Goal: Task Accomplishment & Management: Use online tool/utility

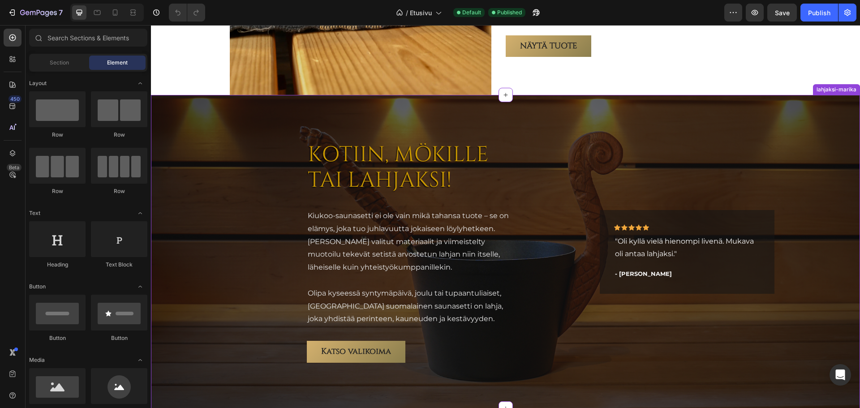
scroll to position [1746, 0]
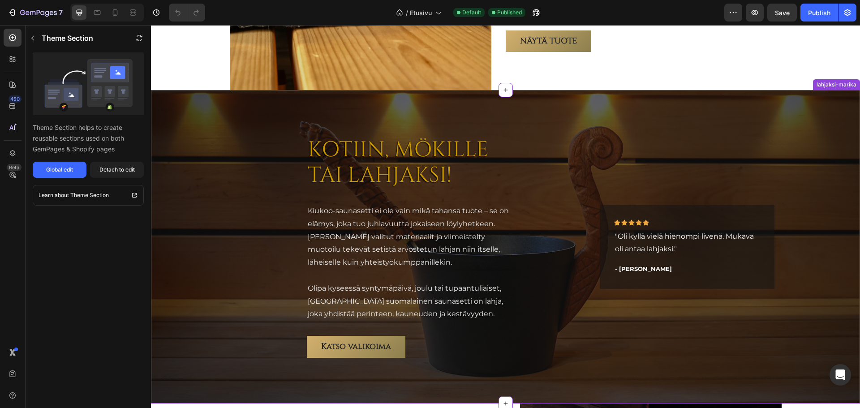
click at [718, 224] on div "Icon Icon Icon Icon Icon Row" at bounding box center [687, 224] width 146 height 10
click at [111, 174] on button "Detach to edit" at bounding box center [117, 170] width 54 height 16
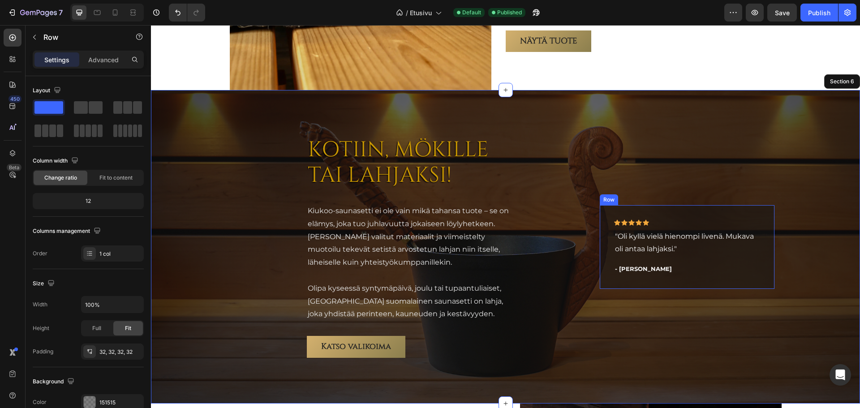
click at [758, 213] on div "Icon Icon Icon Icon Icon Row "Oli kyllä vielä hienompi livenä. Mukava oli antaa…" at bounding box center [687, 247] width 174 height 84
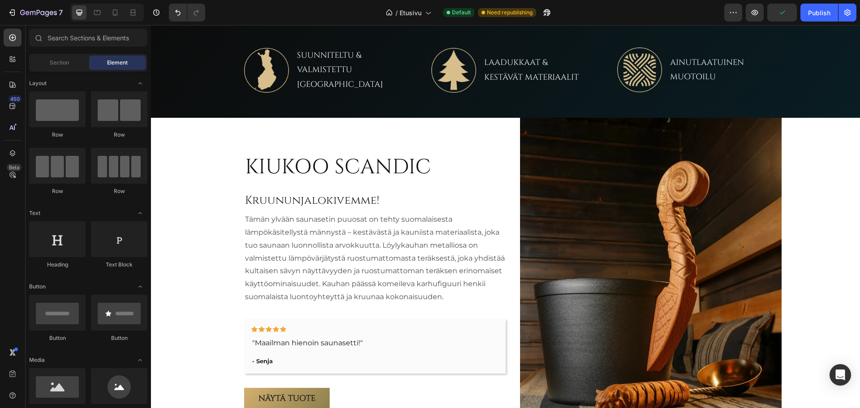
scroll to position [424, 0]
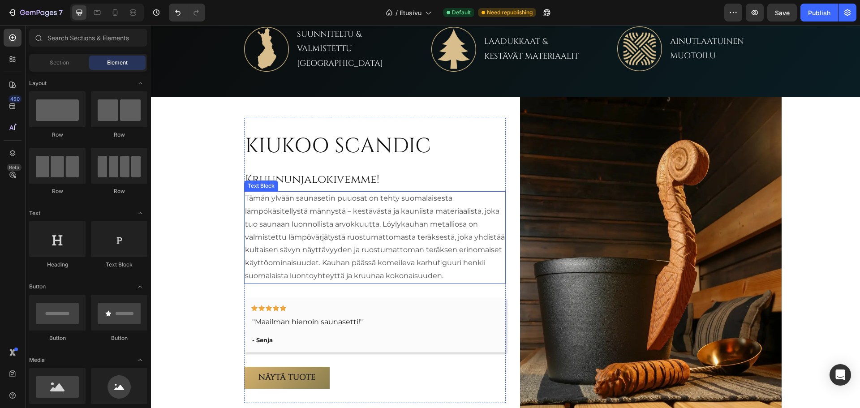
click at [248, 199] on p "Tämän ylvään saunasetin puuosat on tehty suomalaisesta lämpökäsitellystä männys…" at bounding box center [375, 237] width 260 height 90
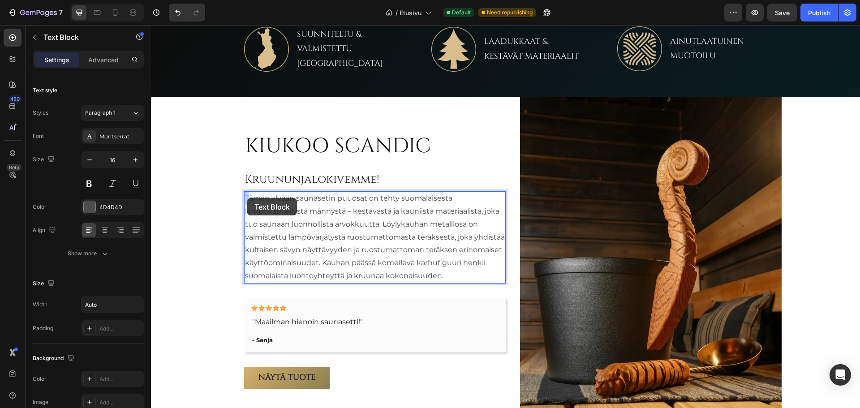
scroll to position [403, 0]
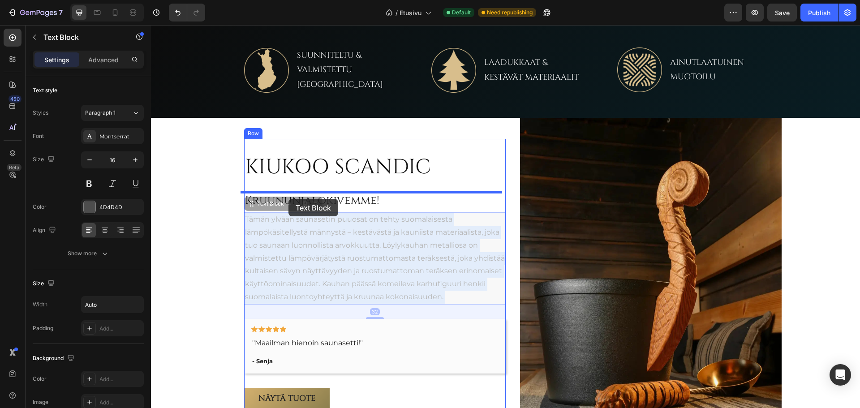
drag, startPoint x: 242, startPoint y: 198, endPoint x: 288, endPoint y: 199, distance: 46.6
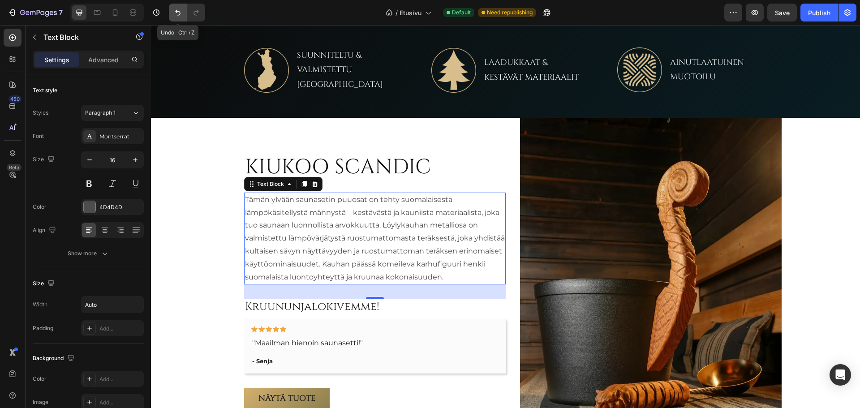
click at [179, 10] on icon "Undo/Redo" at bounding box center [177, 12] width 9 height 9
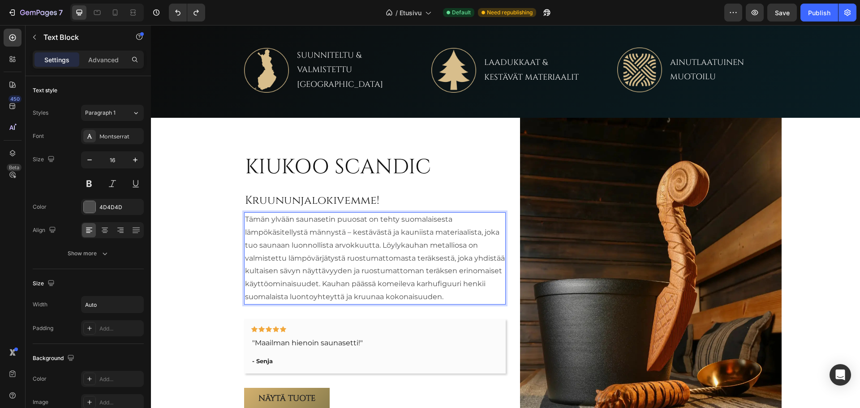
click at [449, 296] on p "Tämän ylvään saunasetin puuosat on tehty suomalaisesta lämpökäsitellystä männys…" at bounding box center [375, 258] width 260 height 90
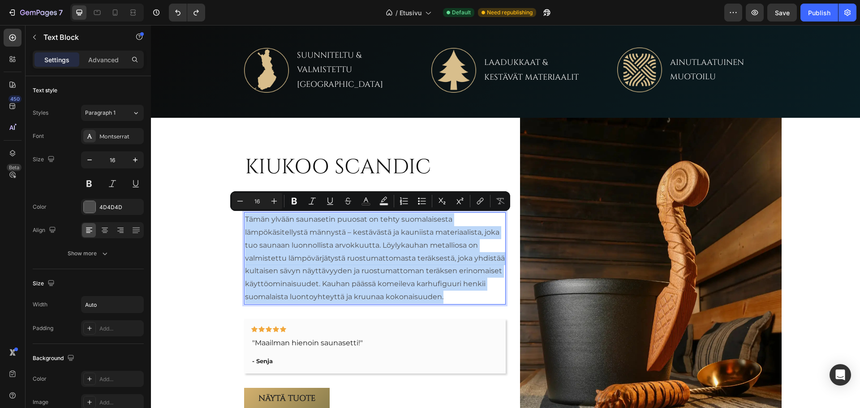
drag, startPoint x: 449, startPoint y: 298, endPoint x: 243, endPoint y: 219, distance: 220.9
click at [245, 219] on p "Tämän ylvään saunasetin puuosat on tehty suomalaisesta lämpökäsitellystä männys…" at bounding box center [375, 258] width 260 height 90
copy p "Tämän ylvään saunasetin puuosat on tehty suomalaisesta lämpökäsitellystä männys…"
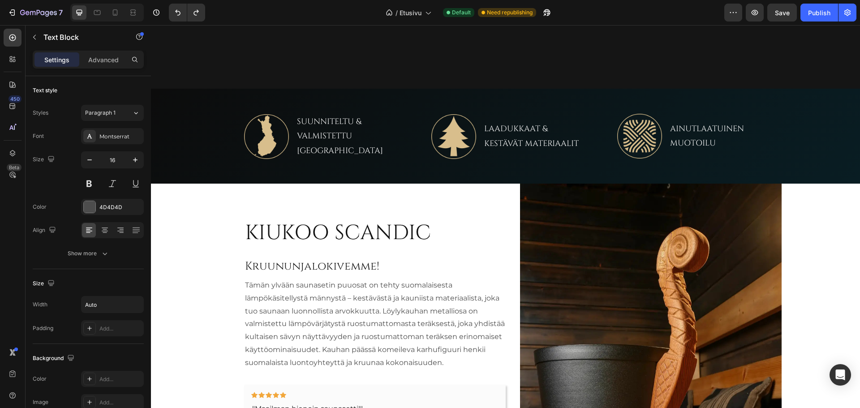
scroll to position [487, 0]
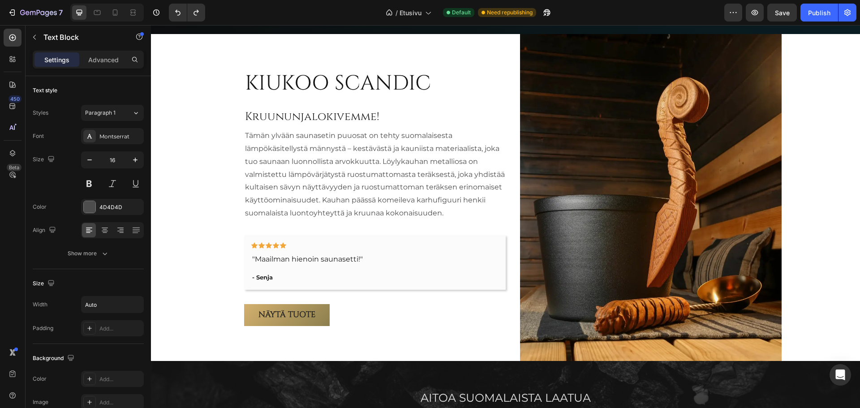
click at [355, 153] on p "Tämän ylvään saunasetin puuosat on tehty suomalaisesta lämpökäsitellystä männys…" at bounding box center [375, 174] width 260 height 90
click at [353, 178] on p "Tämän ylvään saunasetin puuosat on tehty suomalaisesta lämpökäsitellystä männys…" at bounding box center [375, 174] width 260 height 90
click at [363, 176] on p "Tämän ylvään saunasetin puuosat on tehty suomalaisesta lämpökäsitellystä männys…" at bounding box center [375, 174] width 260 height 90
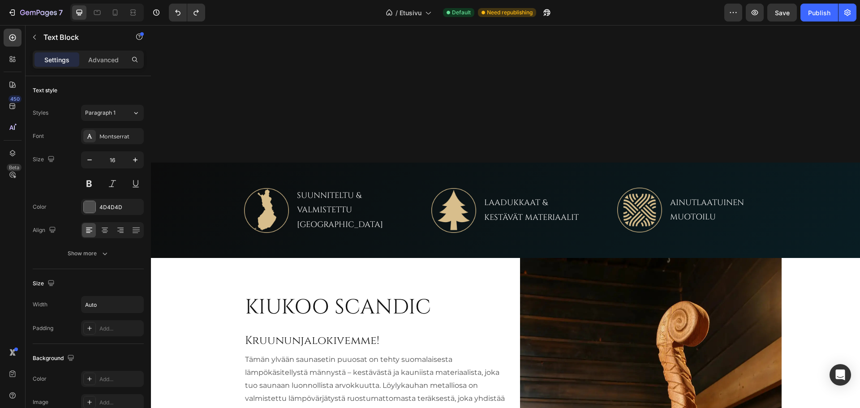
scroll to position [442, 0]
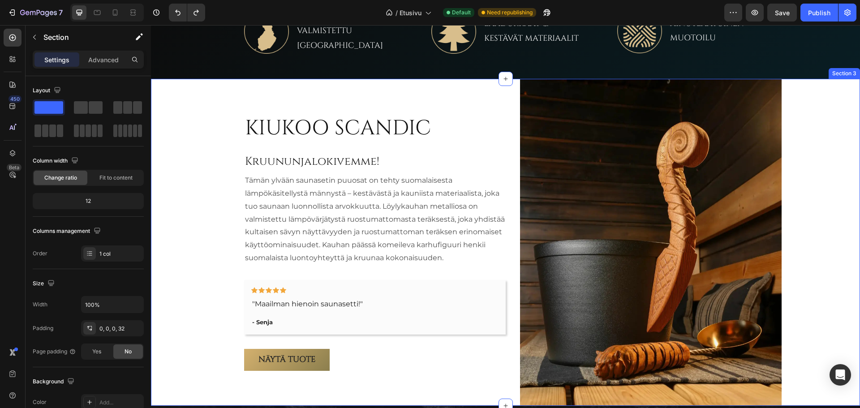
click at [212, 134] on div "KIUKOO SCANDIC Heading Kruununjalokivemme! Heading Tämän ylvään saunasetin puuo…" at bounding box center [512, 242] width 694 height 327
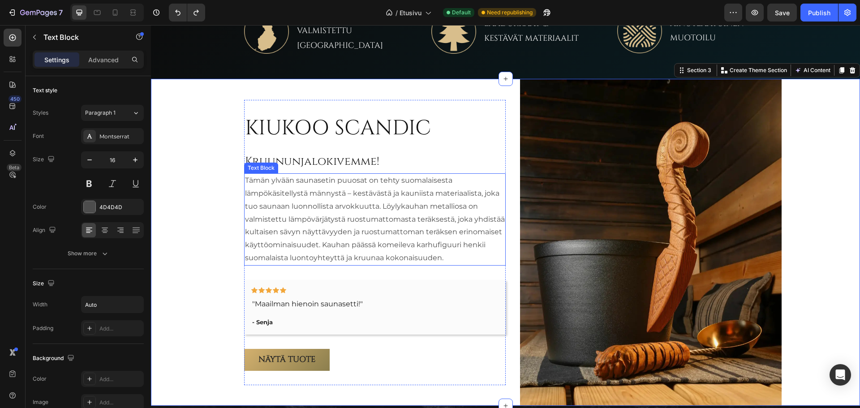
click at [423, 226] on p "Tämän ylvään saunasetin puuosat on tehty suomalaisesta lämpökäsitellystä männys…" at bounding box center [375, 219] width 260 height 90
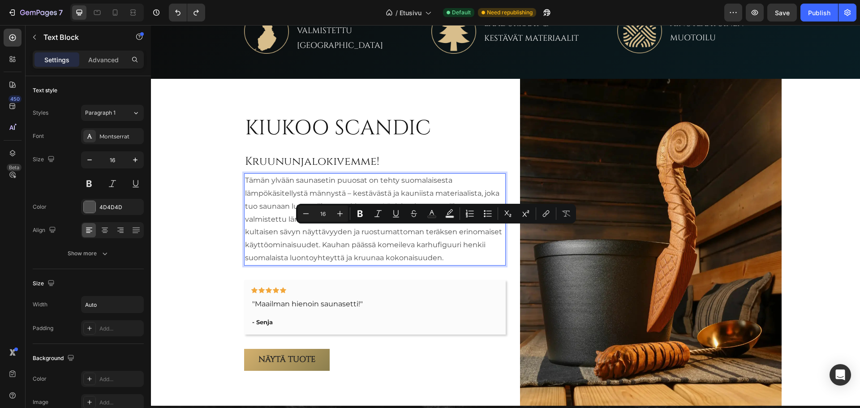
click at [348, 248] on p "Tämän ylvään saunasetin puuosat on tehty suomalaisesta lämpökäsitellystä männys…" at bounding box center [375, 219] width 260 height 90
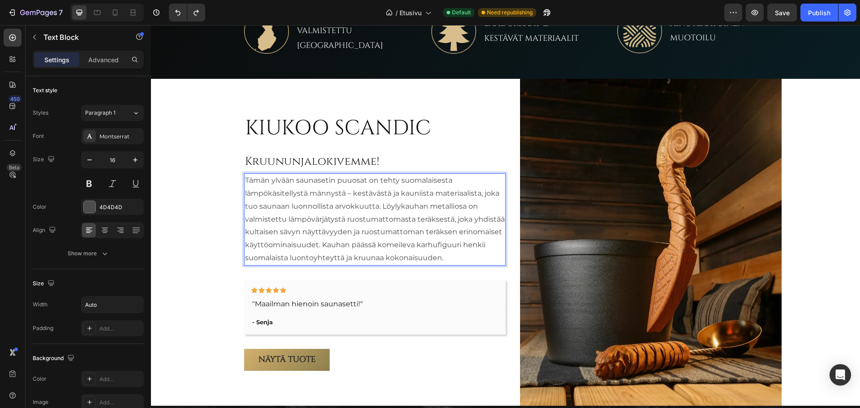
click at [452, 258] on p "Tämän ylvään saunasetin puuosat on tehty suomalaisesta lämpökäsitellystä männys…" at bounding box center [375, 219] width 260 height 90
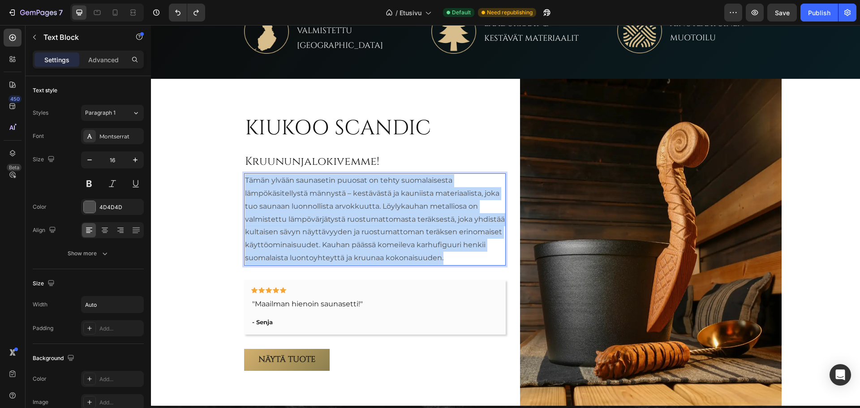
drag, startPoint x: 452, startPoint y: 258, endPoint x: 241, endPoint y: 182, distance: 224.4
click at [244, 182] on div "Tämän ylvään saunasetin puuosat on tehty suomalaisesta lämpökäsitellystä männys…" at bounding box center [374, 219] width 261 height 92
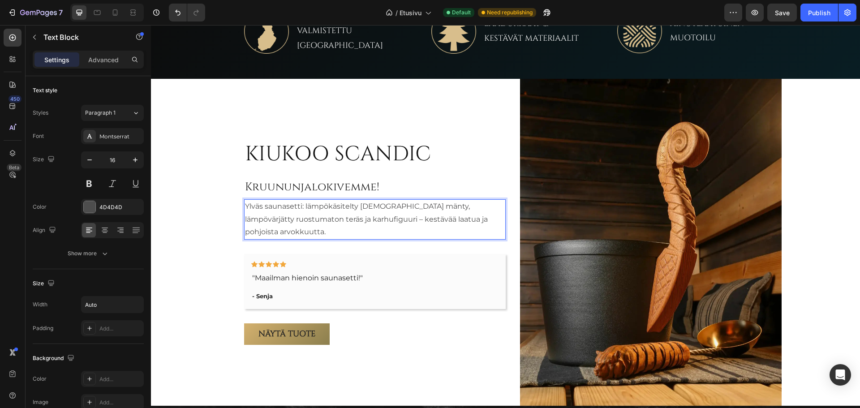
click at [470, 217] on p "Ylväs saunasetti: lämpökäsitelty suomalainen mänty, lämpövärjätty ruostumaton t…" at bounding box center [375, 219] width 260 height 39
click at [291, 233] on p "Ylväs saunasetti: lämpökäsitelty suomalainen mänty, lämpövärjätty ruostumaton t…" at bounding box center [375, 219] width 260 height 39
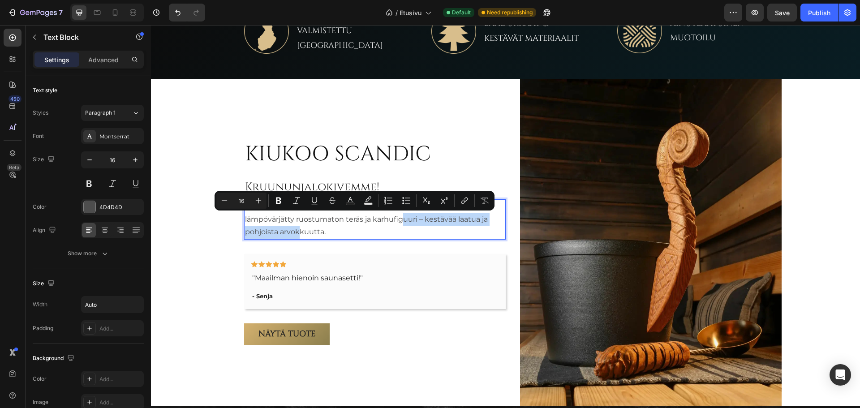
drag, startPoint x: 290, startPoint y: 234, endPoint x: 369, endPoint y: 222, distance: 80.2
click at [369, 222] on p "Ylväs saunasetti: lämpökäsitelty suomalainen mänty, lämpövärjätty ruostumaton t…" at bounding box center [375, 219] width 260 height 39
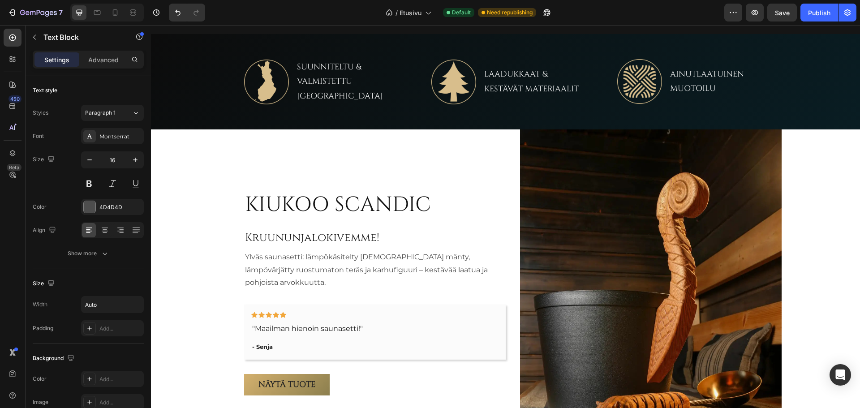
scroll to position [436, 0]
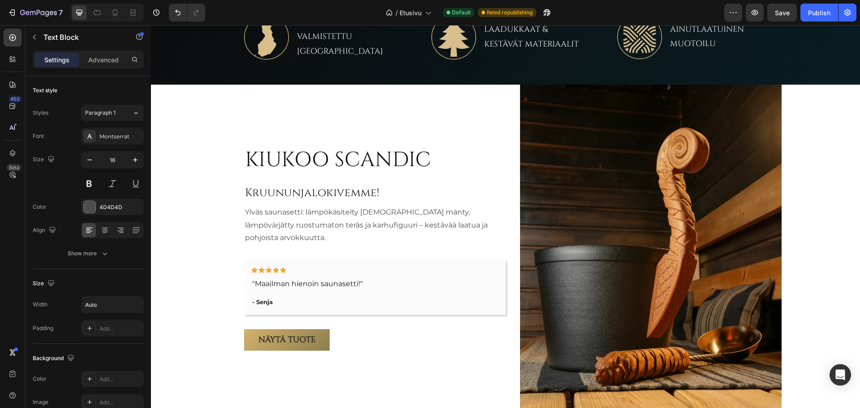
click at [287, 239] on p "Ylväs saunasetti: lämpökäsitelty suomalainen mänty, lämpövärjätty ruostumaton t…" at bounding box center [375, 225] width 260 height 39
click at [283, 223] on p "Ylväs saunasetti: lämpökäsitelty suomalainen mänty, lämpövärjätty ruostumaton t…" at bounding box center [375, 225] width 260 height 39
click at [305, 220] on p "Ylväs saunasetti: lämpökäsitelty suomalainen mänty, lämpövärjätty ruostumaton t…" at bounding box center [375, 225] width 260 height 39
click at [279, 221] on p "Ylväs saunasetti: lämpökäsitelty suomalainen mänty, lämpövärjätty ruostumaton t…" at bounding box center [375, 225] width 260 height 39
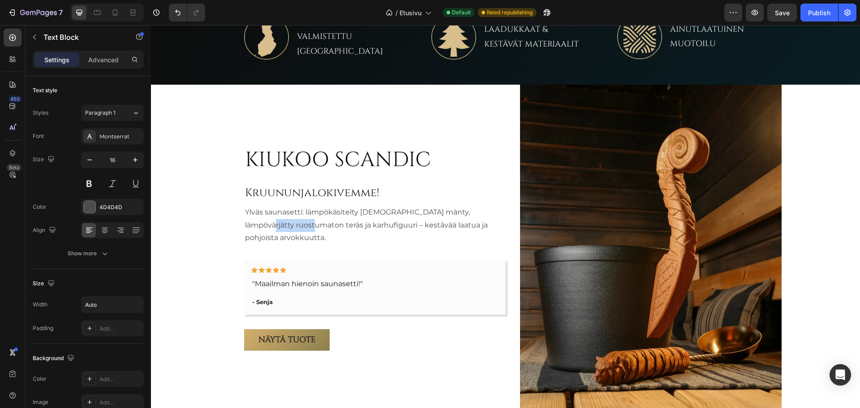
click at [279, 221] on p "Ylväs saunasetti: lämpökäsitelty suomalainen mänty, lämpövärjätty ruostumaton t…" at bounding box center [375, 225] width 260 height 39
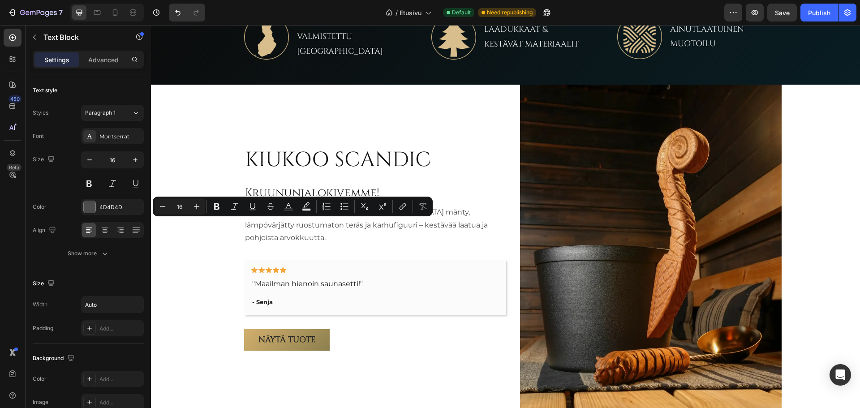
click at [319, 222] on p "Ylväs saunasetti: lämpökäsitelty suomalainen mänty, lämpövärjätty ruostumaton t…" at bounding box center [375, 225] width 260 height 39
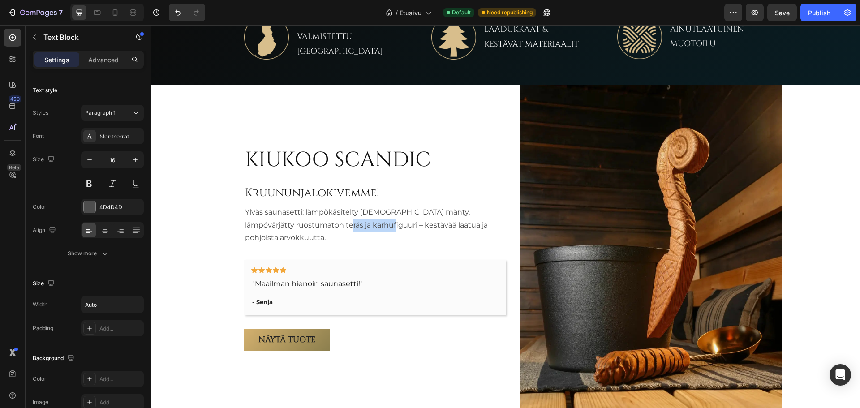
click at [319, 222] on p "Ylväs saunasetti: lämpökäsitelty suomalainen mänty, lämpövärjätty ruostumaton t…" at bounding box center [375, 225] width 260 height 39
click at [279, 228] on p "Ylväs saunasetti: lämpökäsitelty suomalainen mänty, lämpövärjätty ruostumaton t…" at bounding box center [375, 225] width 260 height 39
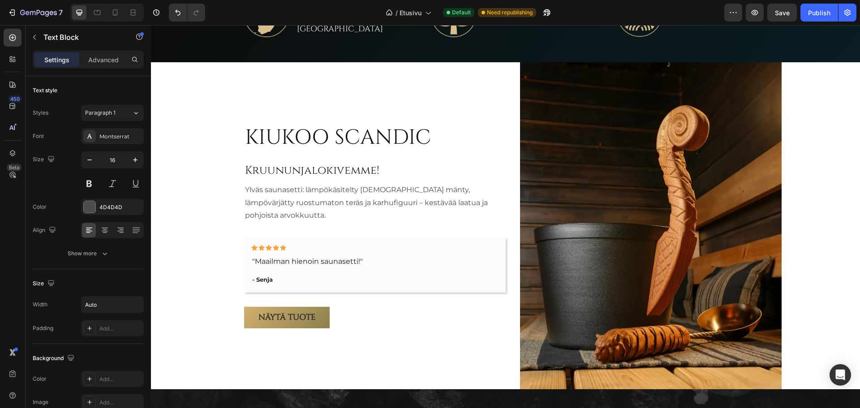
scroll to position [481, 0]
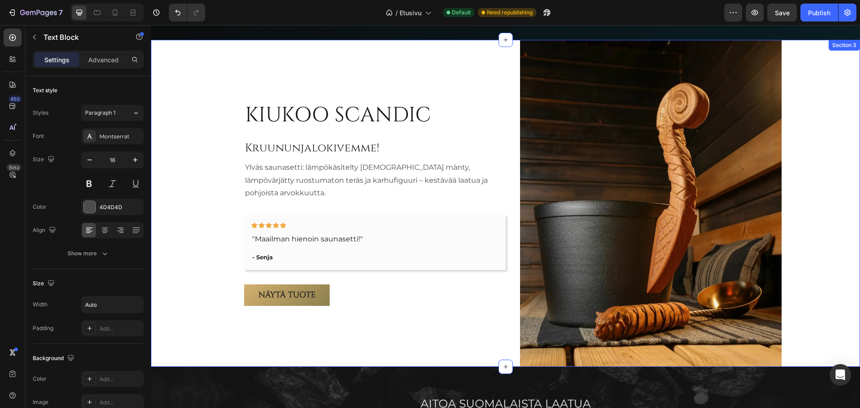
click at [228, 233] on div "KIUKOO SCANDIC Heading Kruununjalokivemme! Heading Ylväs saunasetti: lämpökäsit…" at bounding box center [512, 203] width 694 height 327
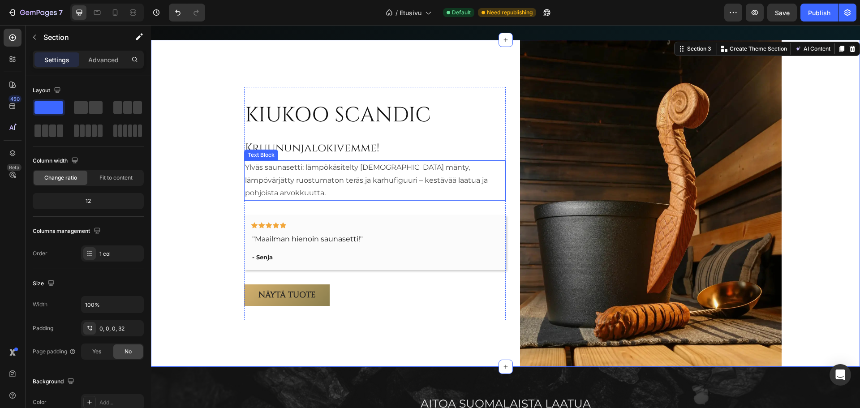
click at [420, 166] on p "Ylväs saunasetti: lämpökäsitelty suomalainen mänty, lämpövärjätty ruostumaton t…" at bounding box center [375, 180] width 260 height 39
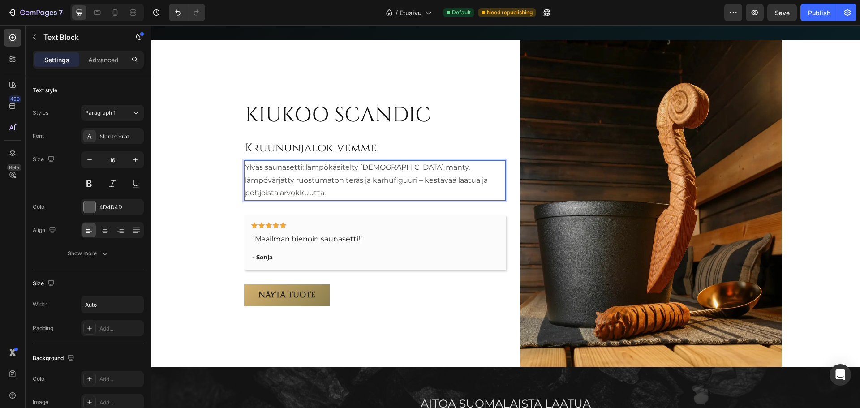
click at [299, 167] on p "Ylväs saunasetti: lämpökäsitelty suomalainen mänty, lämpövärjätty ruostumaton t…" at bounding box center [375, 180] width 260 height 39
click at [301, 168] on p "Ylväs saunasetti: lämpökäsitelty suomalainen mänty, lämpövärjätty ruostumaton t…" at bounding box center [375, 180] width 260 height 39
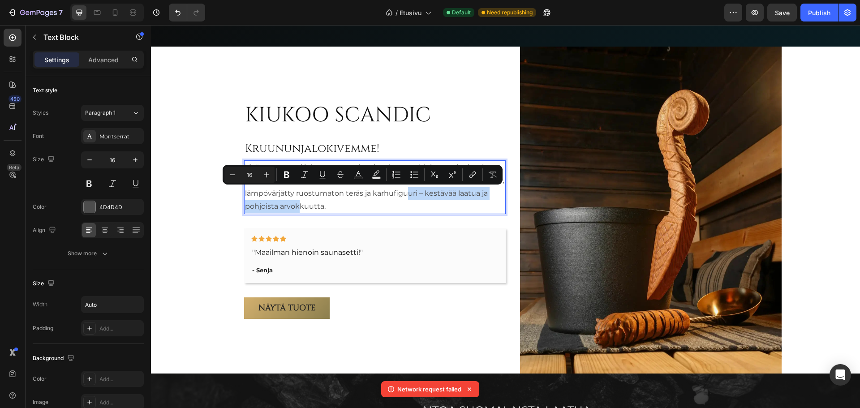
drag, startPoint x: 326, startPoint y: 206, endPoint x: 424, endPoint y: 190, distance: 98.4
click at [424, 190] on p "Ylväs saunasetti joka on saanut inspiraationsa pohjoisen tarinoista ja suomalai…" at bounding box center [375, 186] width 260 height 51
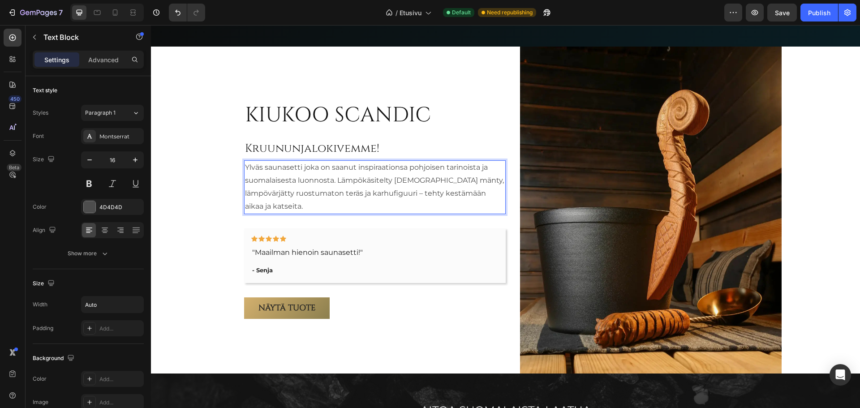
click at [315, 167] on p "Ylväs saunasetti joka on saanut inspiraationsa pohjoisen tarinoista ja suomalai…" at bounding box center [375, 186] width 260 height 51
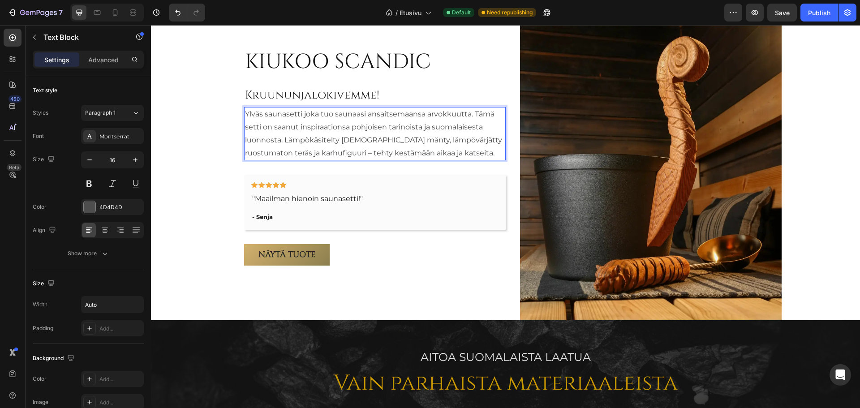
scroll to position [608, 0]
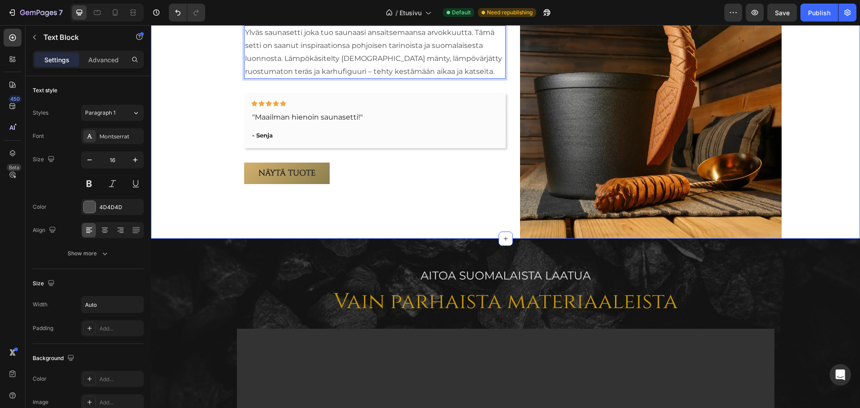
click at [199, 189] on div "KIUKOO SCANDIC Heading Kruununjalokivemme! Heading Ylväs saunasetti joka tuo sa…" at bounding box center [512, 75] width 694 height 327
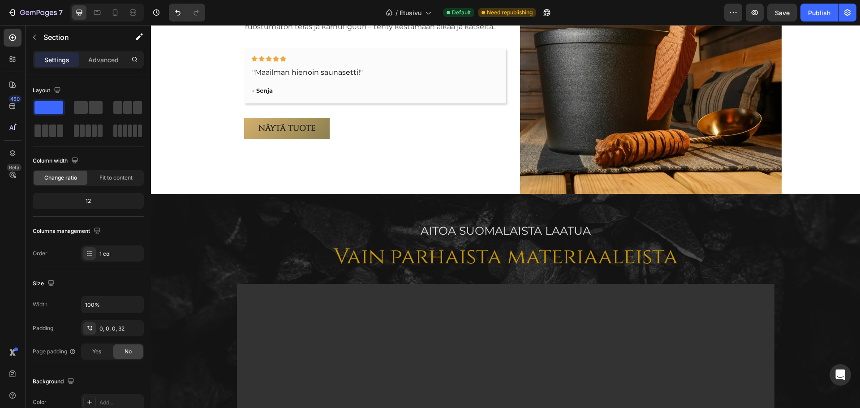
scroll to position [429, 0]
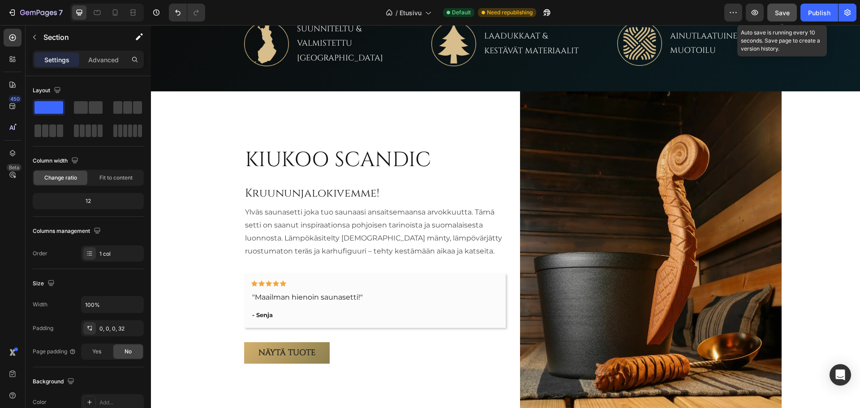
click at [777, 15] on span "Save" at bounding box center [782, 13] width 15 height 8
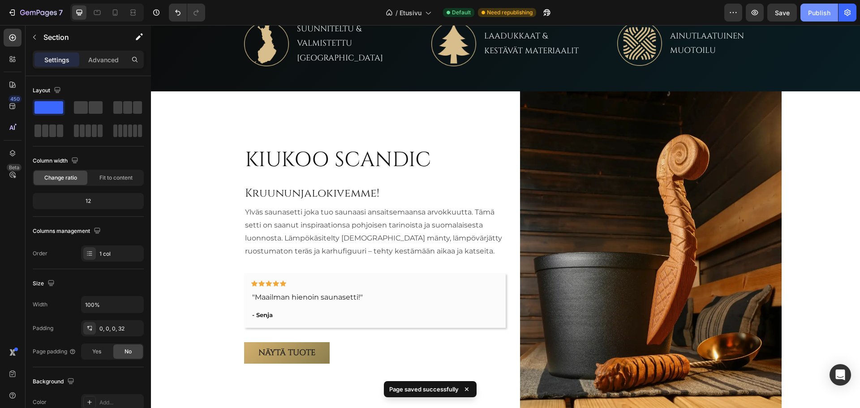
click at [821, 11] on div "Publish" at bounding box center [819, 12] width 22 height 9
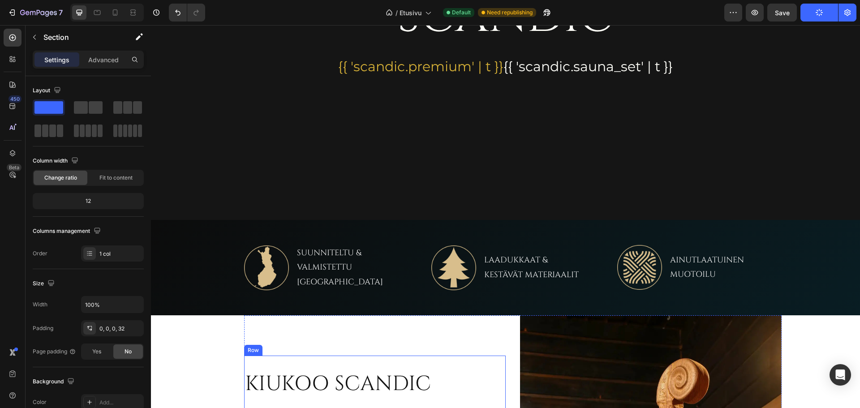
scroll to position [200, 0]
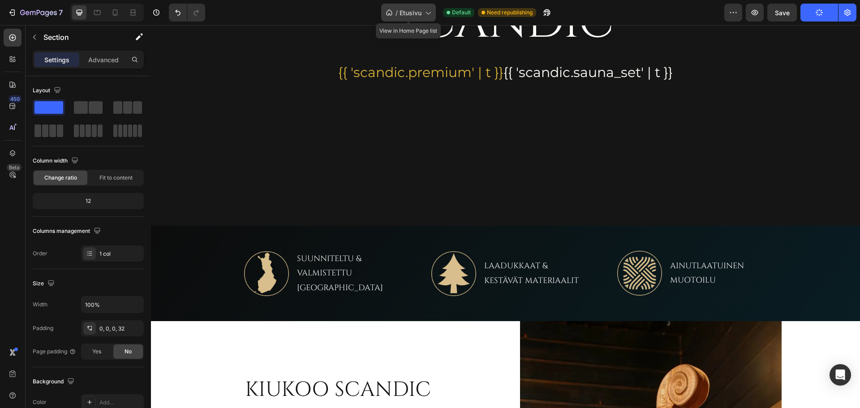
click at [418, 11] on span "Etusivu" at bounding box center [410, 12] width 22 height 9
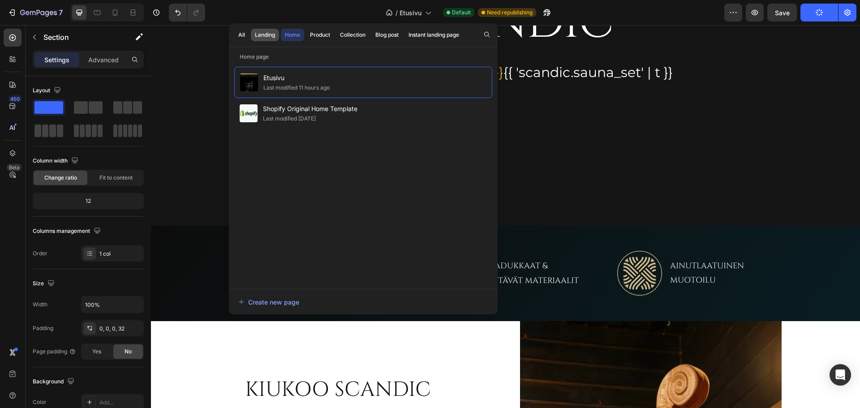
click at [265, 37] on div "Landing" at bounding box center [265, 35] width 20 height 8
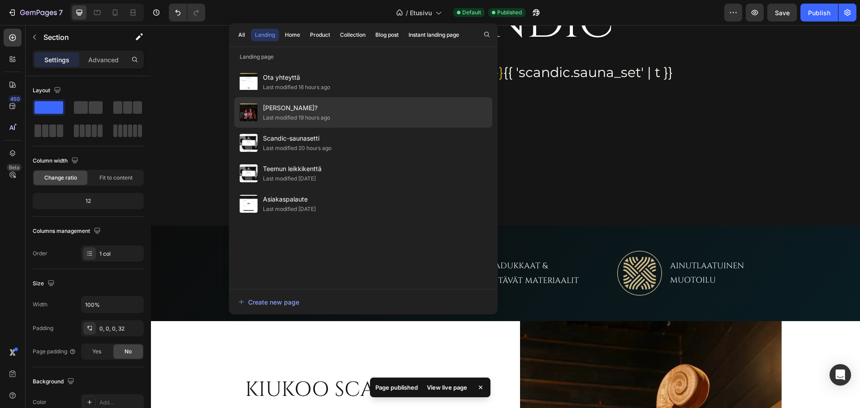
click at [294, 113] on div "Last modified 19 hours ago" at bounding box center [296, 117] width 67 height 9
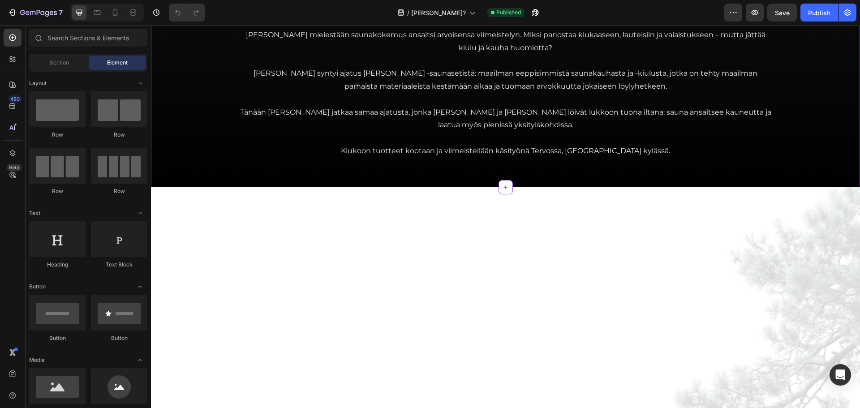
scroll to position [269, 0]
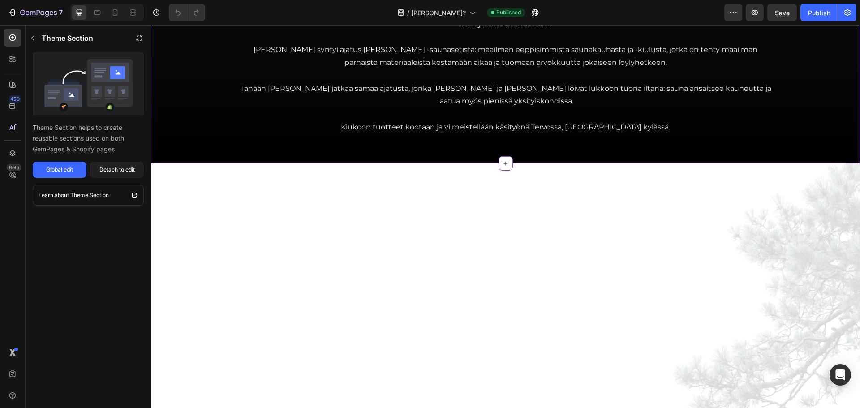
drag, startPoint x: 443, startPoint y: 238, endPoint x: 434, endPoint y: 244, distance: 11.1
click at [107, 173] on div "Detach to edit" at bounding box center [116, 170] width 35 height 8
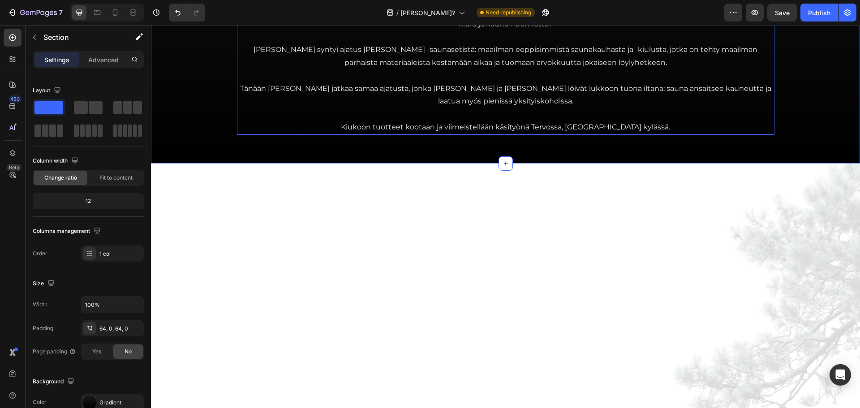
click at [454, 43] on p at bounding box center [505, 36] width 535 height 13
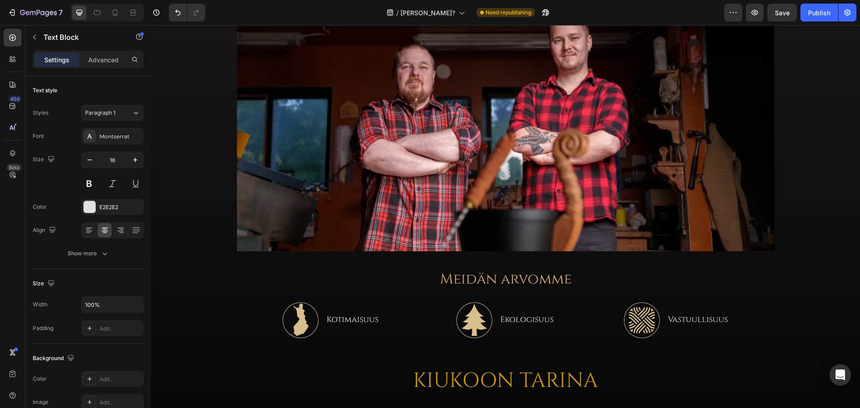
scroll to position [381, 0]
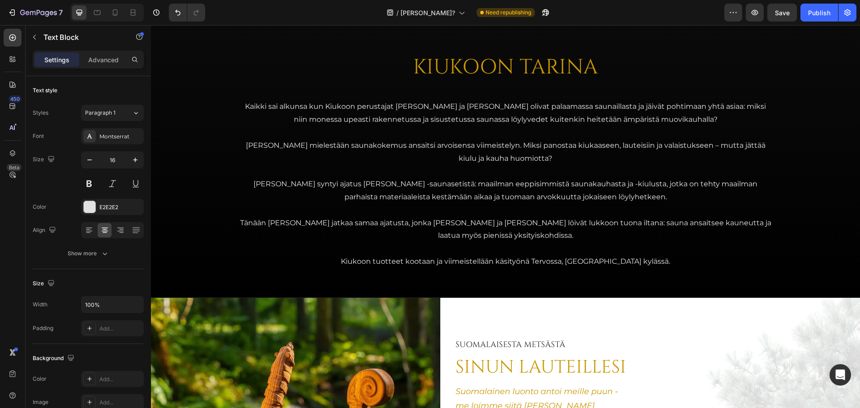
click at [447, 138] on p at bounding box center [505, 132] width 535 height 13
click at [261, 161] on p "Heidän mielestään saunakokemus ansaitsi arvoisensa viimeistelyn. Miksi panostaa…" at bounding box center [505, 152] width 535 height 26
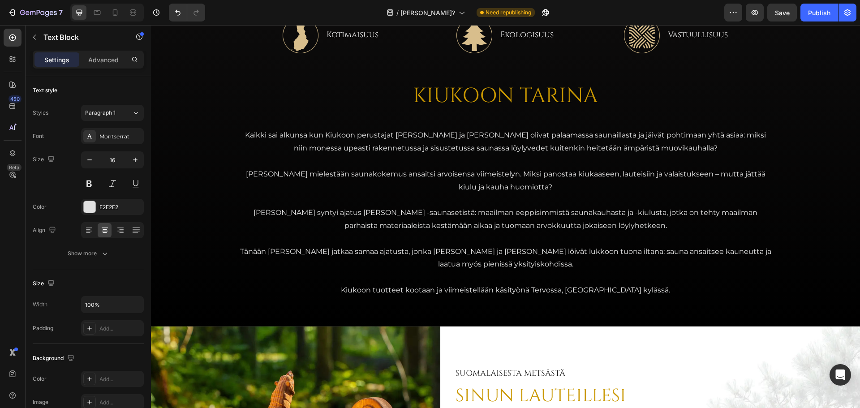
scroll to position [336, 0]
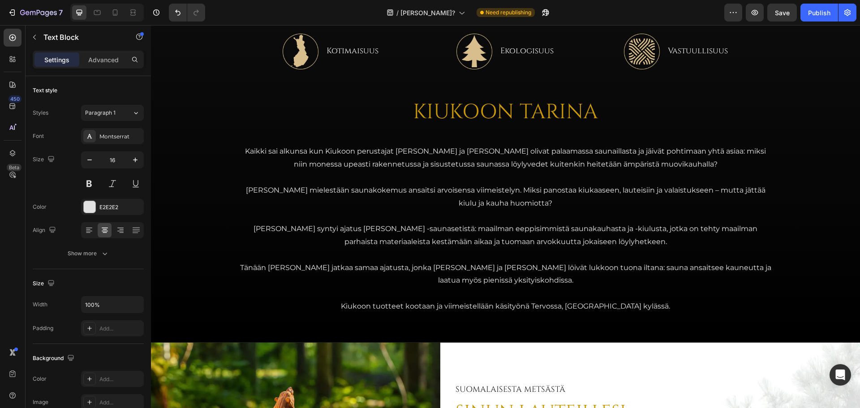
click at [523, 178] on p "Rich Text Editor. Editing area: main" at bounding box center [505, 177] width 535 height 13
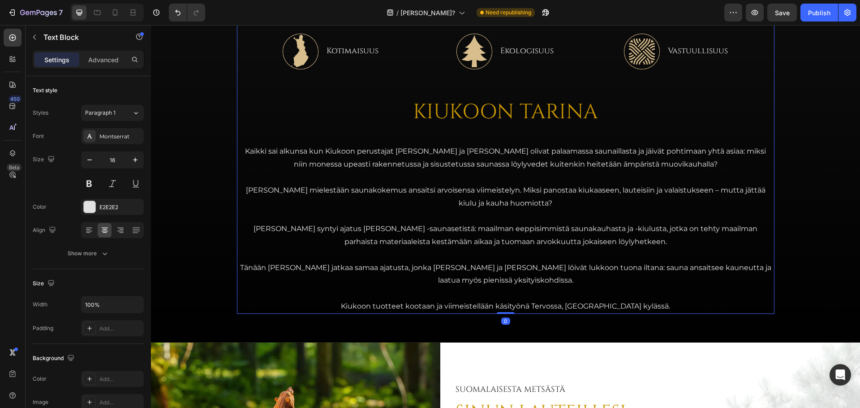
click at [590, 142] on div "Image Meidän arvomme Heading Image Kotimaisuus Text Block Row Image Ekologisuus…" at bounding box center [505, 25] width 537 height 578
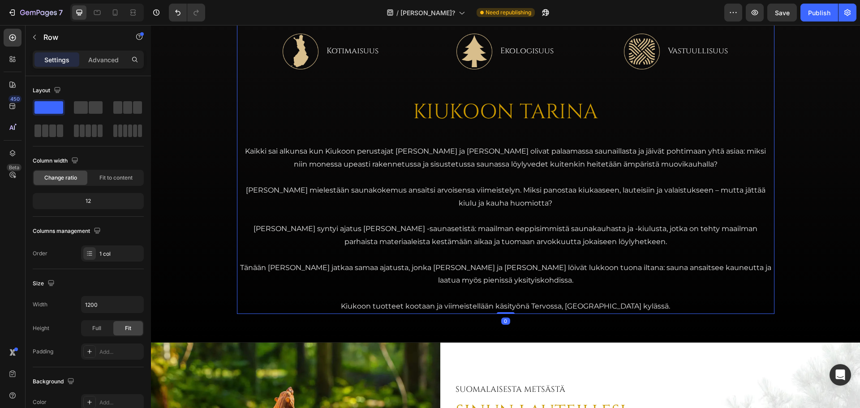
click at [596, 141] on div "Image Meidän arvomme Heading Image Kotimaisuus Text Block Row Image Ekologisuus…" at bounding box center [505, 25] width 537 height 578
click at [593, 153] on p "Kaikki sai alkunsa kun Kiukoon perustajat Jari ja Teemu olivat palaamassa sauna…" at bounding box center [505, 158] width 535 height 26
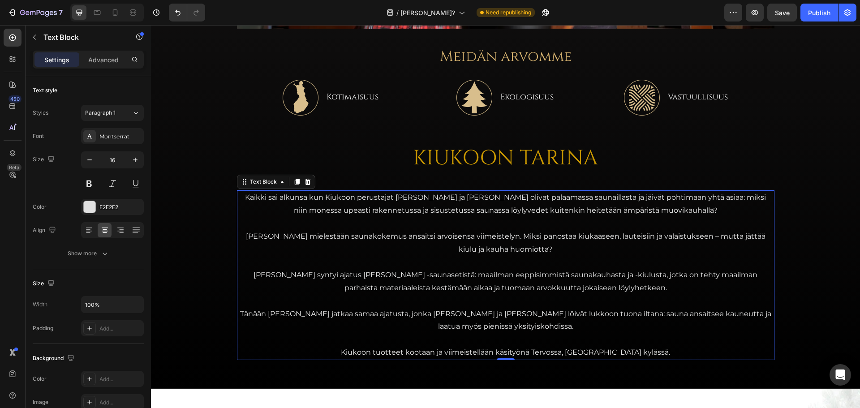
scroll to position [291, 0]
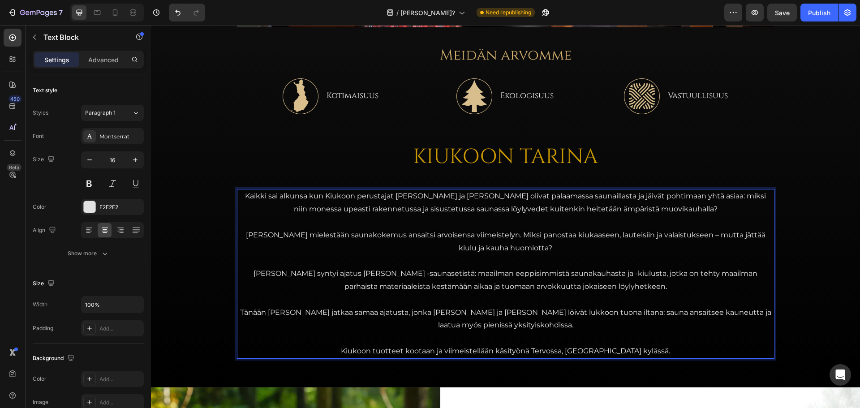
click at [454, 283] on p "Niin syntyi ajatus Kiukoon Scandic -saunasetistä: maailman eeppisimmistä saunak…" at bounding box center [505, 280] width 535 height 26
click at [299, 236] on p "Heidän mielestään saunakokemus ansaitsi arvoisensa viimeistelyn. Miksi panostaa…" at bounding box center [505, 242] width 535 height 26
click at [304, 234] on p "Heidän mielestään saunakokemus ansaitsi arvoisensa viimeistelyn. Miksi panostaa…" at bounding box center [505, 242] width 535 height 26
click at [302, 234] on p "Heidän mielestään saunakokemus ansaitsi arvoisensa viimeistelyn. Miksi panostaa…" at bounding box center [505, 242] width 535 height 26
drag, startPoint x: 302, startPoint y: 234, endPoint x: 243, endPoint y: 231, distance: 59.1
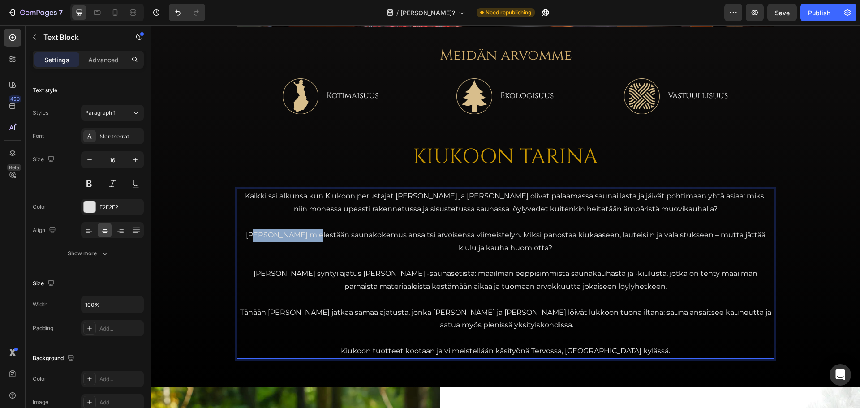
click at [243, 231] on p "Heidän mielestään saunakokemus ansaitsi arvoisensa viimeistelyn. Miksi panostaa…" at bounding box center [505, 242] width 535 height 26
click at [391, 236] on p "Me Kiukoolla uskomme että saunakokemus ansaitsi arvoisensa viimeistelyn. Miksi …" at bounding box center [505, 242] width 535 height 26
drag, startPoint x: 390, startPoint y: 236, endPoint x: 360, endPoint y: 236, distance: 29.6
click at [360, 236] on p "Me Kiukoolla uskomme että saunakokemus ansaitsi arvoisensa viimeistelyn. Miksi …" at bounding box center [505, 242] width 535 height 26
click at [400, 235] on p "Me Kiukoolla uskomme että sauna ansaitsi arvoisensa viimeistelyn. Miksi panosta…" at bounding box center [505, 242] width 535 height 26
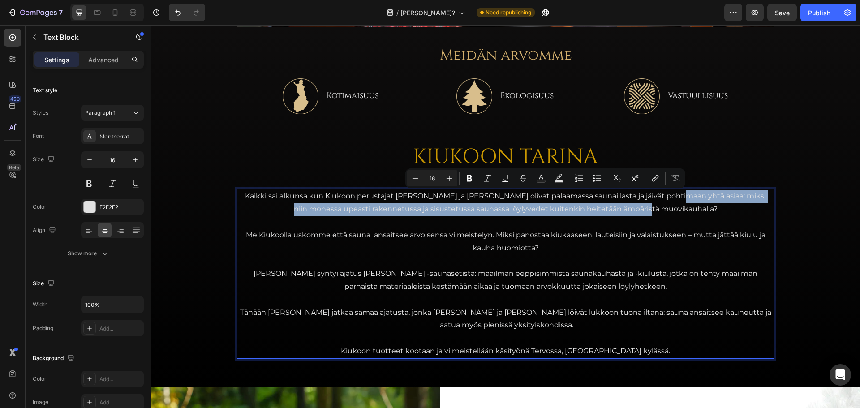
drag, startPoint x: 681, startPoint y: 207, endPoint x: 665, endPoint y: 200, distance: 18.0
click at [665, 200] on p "Kaikki sai alkunsa kun Kiukoon perustajat Jari ja Teemu olivat palaamassa sauna…" at bounding box center [505, 203] width 535 height 26
copy p "miksi niin monessa upeasti rakennetussa ja sisustetussa saunassa löylyvedet kui…"
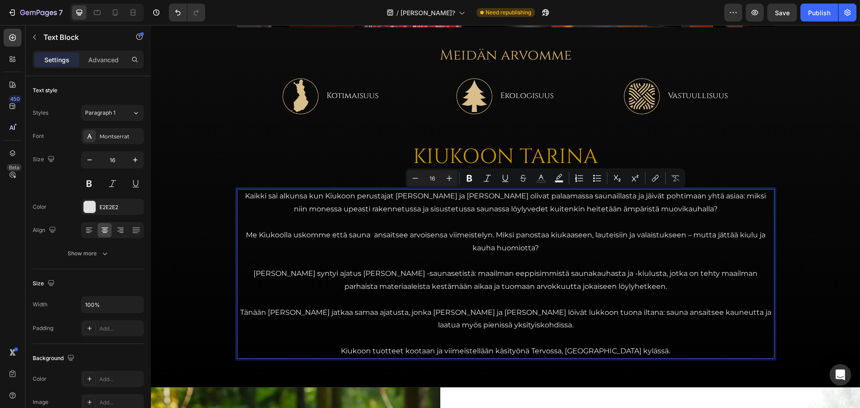
click at [560, 252] on p "Me Kiukoolla uskomme että sauna ansaitsee arvoisensa viimeistelyn. Miksi panost…" at bounding box center [505, 242] width 535 height 26
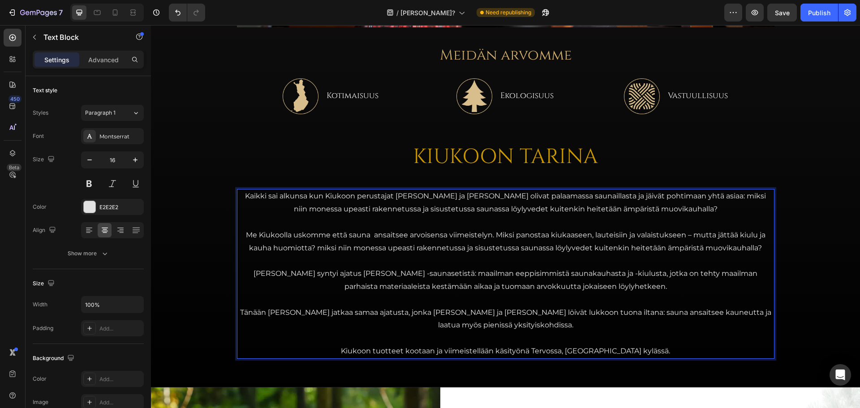
click at [622, 244] on p "Me Kiukoolla uskomme että sauna ansaitsee arvoisensa viimeistelyn. Miksi panost…" at bounding box center [505, 242] width 535 height 26
click at [596, 248] on p "Me Kiukoolla uskomme että sauna ansaitsee arvoisensa viimeistelyn. Miksi panost…" at bounding box center [505, 242] width 535 height 26
click at [698, 249] on p "Me Kiukoolla uskomme että sauna ansaitsee arvoisensa viimeistelyn. Miksi panost…" at bounding box center [505, 242] width 535 height 26
click at [753, 249] on p "Me Kiukoolla uskomme että sauna ansaitsee arvoisensa viimeistelyn. Miksi panost…" at bounding box center [505, 242] width 535 height 26
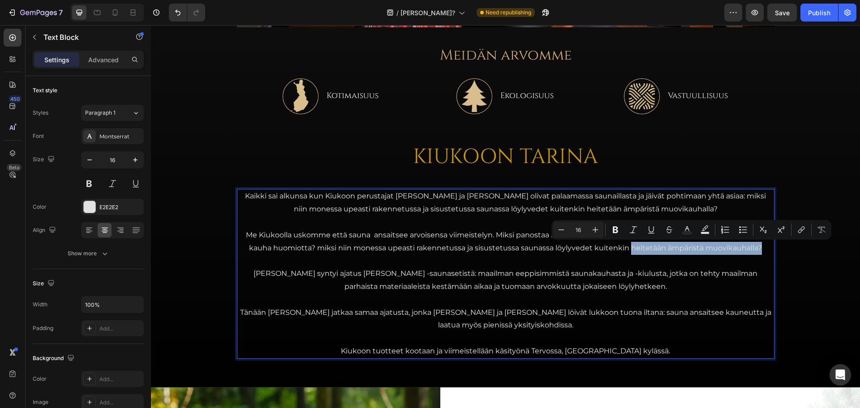
drag, startPoint x: 760, startPoint y: 248, endPoint x: 626, endPoint y: 250, distance: 133.4
click at [626, 250] on p "Me Kiukoolla uskomme että sauna ansaitsee arvoisensa viimeistelyn. Miksi panost…" at bounding box center [505, 242] width 535 height 26
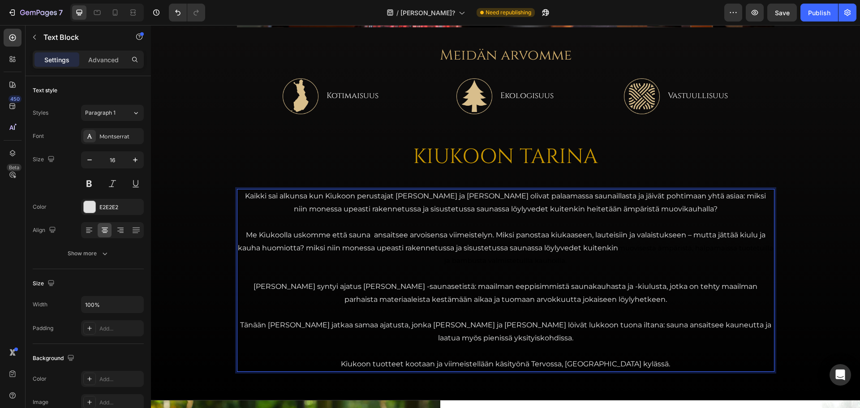
click at [639, 267] on p "Me Kiukoolla uskomme että sauna ansaitsee arvoisensa viimeistelyn. Miksi panost…" at bounding box center [505, 248] width 535 height 39
drag, startPoint x: 583, startPoint y: 262, endPoint x: 270, endPoint y: 268, distance: 313.0
click at [270, 268] on div "Kaikki sai alkunsa kun Kiukoon perustajat Jari ja Teemu olivat palaamassa sauna…" at bounding box center [505, 280] width 537 height 182
click at [271, 268] on p "Rich Text Editor. Editing area: main" at bounding box center [505, 273] width 535 height 13
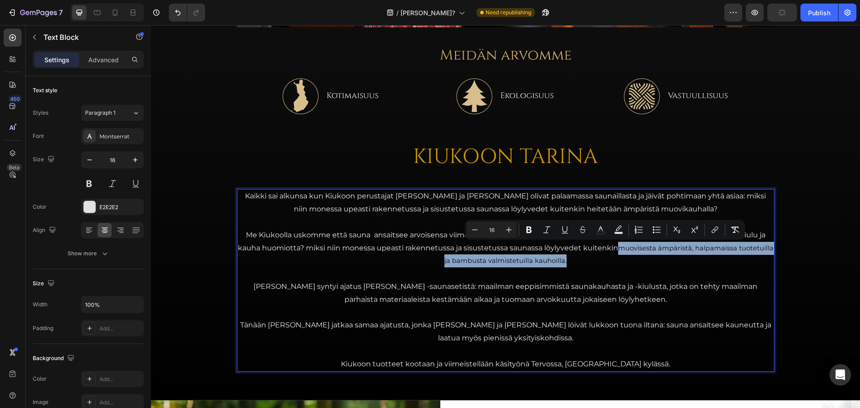
drag, startPoint x: 614, startPoint y: 248, endPoint x: 668, endPoint y: 257, distance: 55.3
click at [668, 257] on p "Me Kiukoolla uskomme että sauna ansaitsee arvoisensa viimeistelyn. Miksi panost…" at bounding box center [505, 248] width 535 height 39
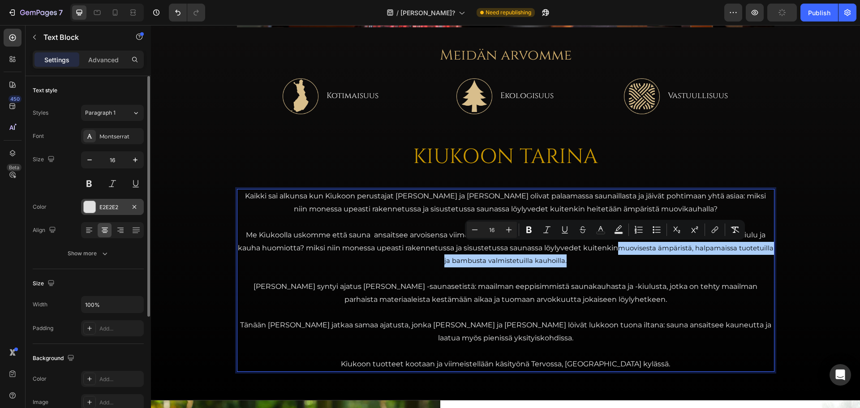
click at [87, 210] on div at bounding box center [90, 207] width 12 height 12
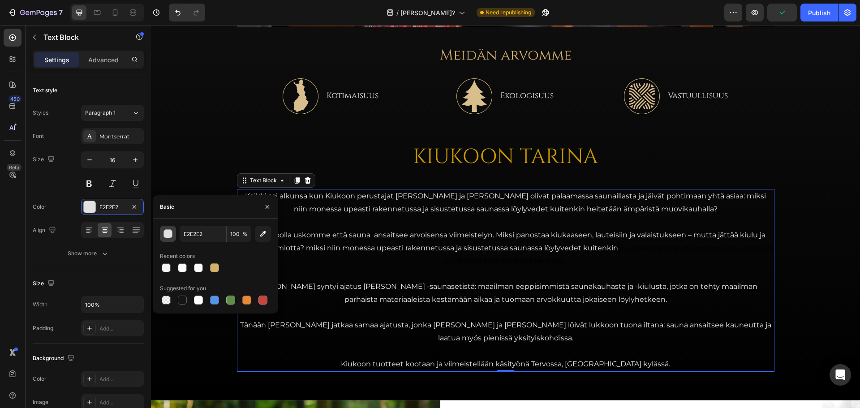
click at [168, 233] on div "button" at bounding box center [168, 234] width 9 height 9
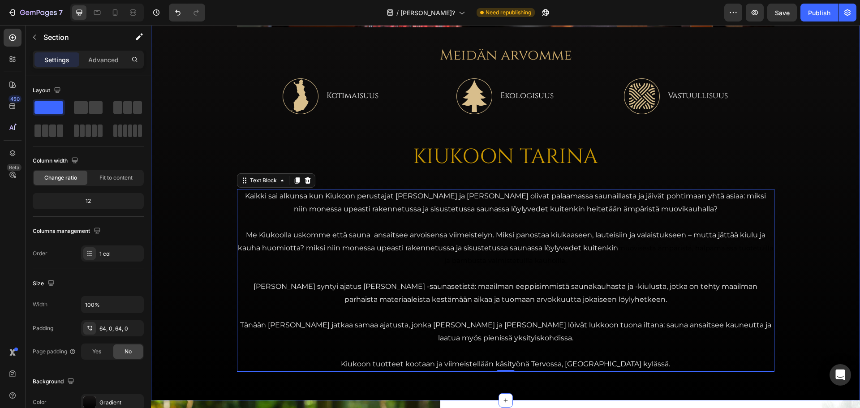
click at [209, 134] on div "Image Meidän arvomme Heading Image Kotimaisuus Text Block Row Image Ekologisuus…" at bounding box center [505, 76] width 709 height 591
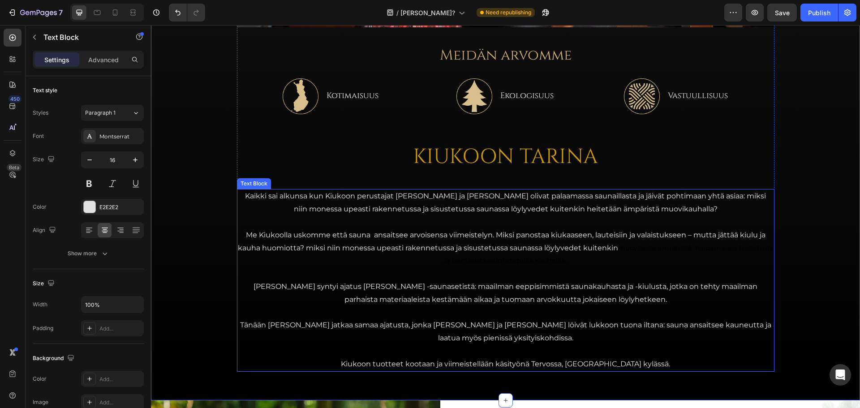
click at [415, 266] on p "Me Kiukoolla uskomme että sauna ansaitsee arvoisensa viimeistelyn. Miksi panost…" at bounding box center [505, 248] width 535 height 39
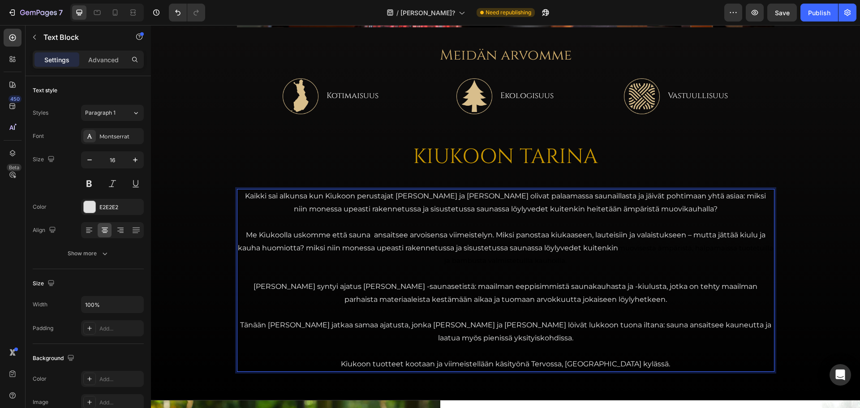
click at [608, 260] on p "Me Kiukoolla uskomme että sauna ansaitsee arvoisensa viimeistelyn. Miksi panost…" at bounding box center [505, 248] width 535 height 39
click at [174, 15] on icon "Undo/Redo" at bounding box center [177, 12] width 9 height 9
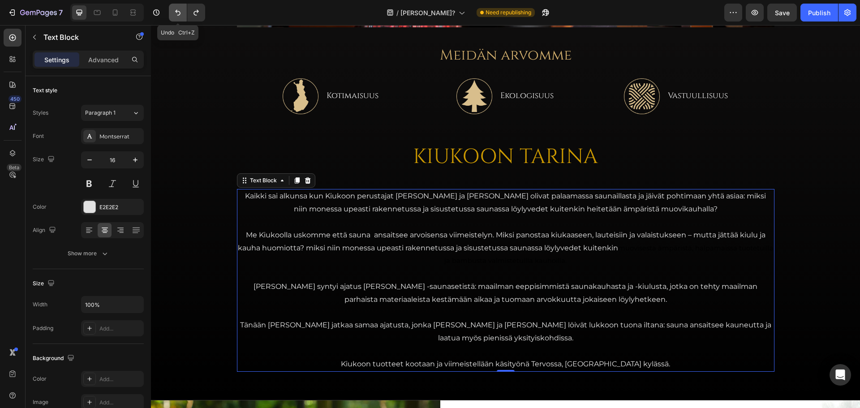
click at [174, 15] on icon "Undo/Redo" at bounding box center [177, 12] width 9 height 9
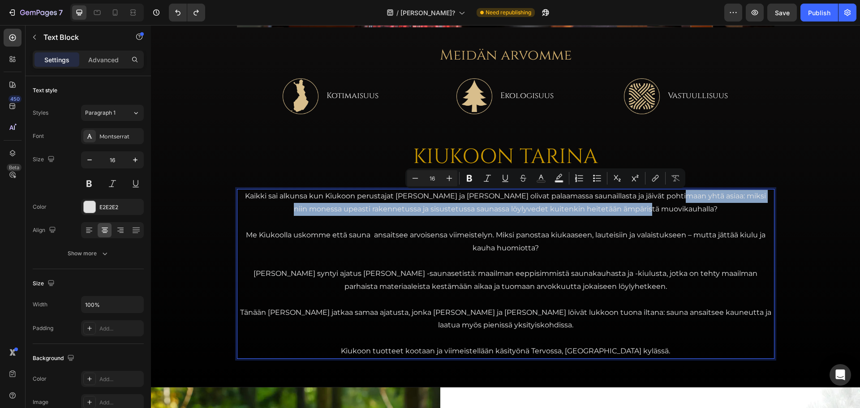
drag, startPoint x: 677, startPoint y: 208, endPoint x: 664, endPoint y: 196, distance: 18.4
click at [664, 196] on p "Kaikki sai alkunsa kun Kiukoon perustajat Jari ja Teemu olivat palaamassa sauna…" at bounding box center [505, 203] width 535 height 26
copy p "miksi niin monessa upeasti rakennetussa ja sisustetussa saunassa löylyvedet kui…"
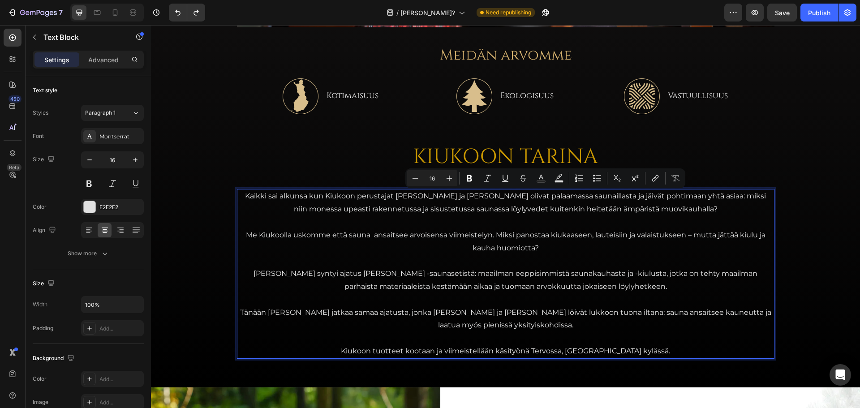
click at [545, 252] on p "Me Kiukoolla uskomme että sauna ansaitsee arvoisensa viimeistelyn. Miksi panost…" at bounding box center [505, 242] width 535 height 26
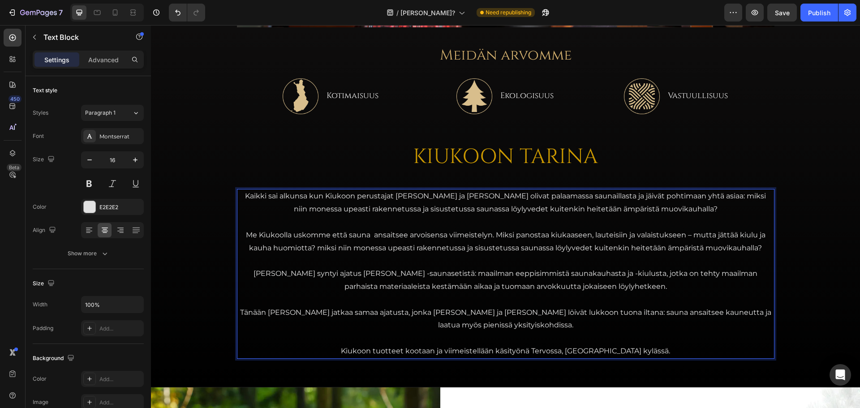
drag, startPoint x: 321, startPoint y: 246, endPoint x: 334, endPoint y: 240, distance: 13.8
click at [322, 246] on p "Me Kiukoolla uskomme että sauna ansaitsee arvoisensa viimeistelyn. Miksi panost…" at bounding box center [505, 242] width 535 height 26
click at [662, 246] on p "Me Kiukoolla uskomme että sauna ansaitsee arvoisensa viimeistelyn. Miksi panost…" at bounding box center [505, 242] width 535 height 26
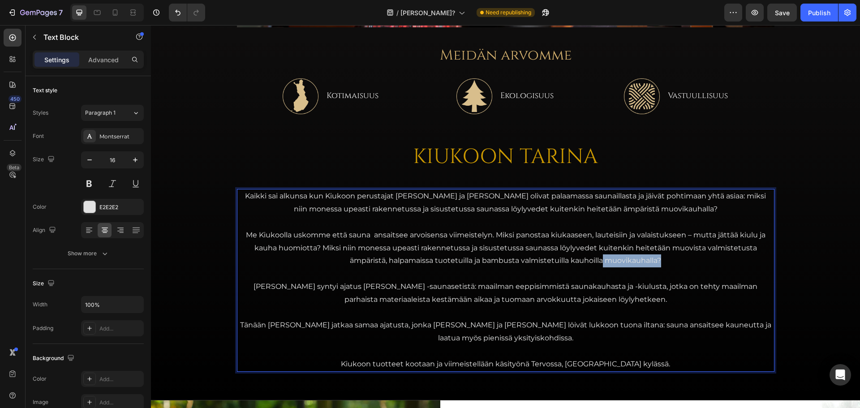
drag, startPoint x: 639, startPoint y: 262, endPoint x: 600, endPoint y: 263, distance: 38.5
click at [600, 263] on p "Me Kiukoolla uskomme että sauna ansaitsee arvoisensa viimeistelyn. Miksi panost…" at bounding box center [505, 248] width 535 height 39
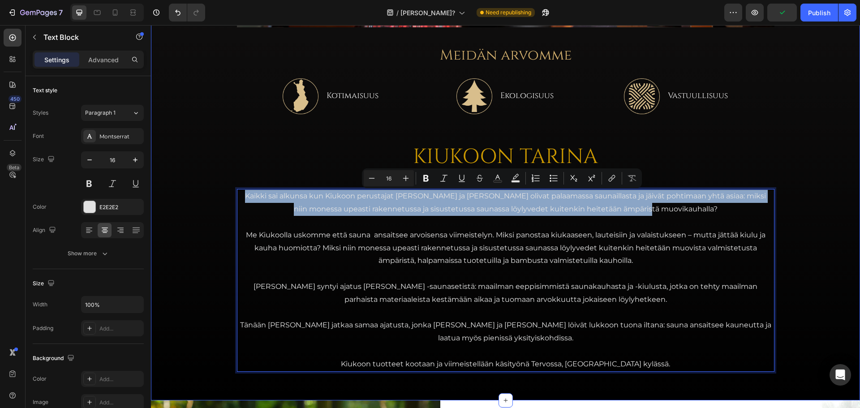
drag, startPoint x: 671, startPoint y: 209, endPoint x: 231, endPoint y: 200, distance: 440.7
click at [231, 200] on div "Image Meidän arvomme Heading Image Kotimaisuus Text Block Row Image Ekologisuus…" at bounding box center [505, 76] width 709 height 591
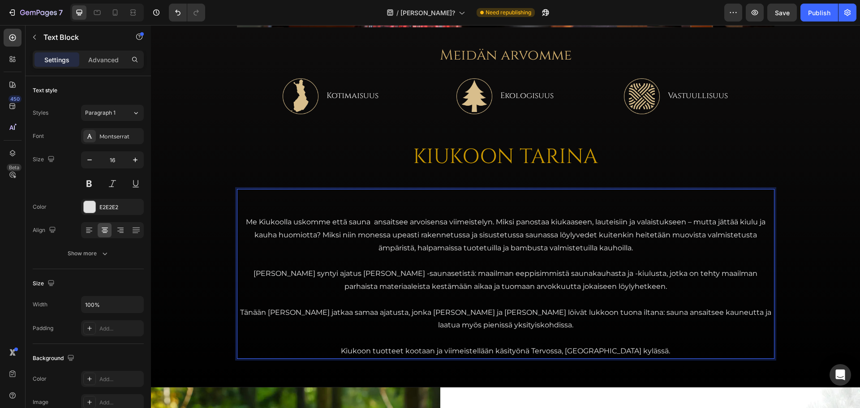
click at [241, 223] on p "Me Kiukoolla uskomme että sauna ansaitsee arvoisensa viimeistelyn. Miksi panost…" at bounding box center [505, 235] width 535 height 39
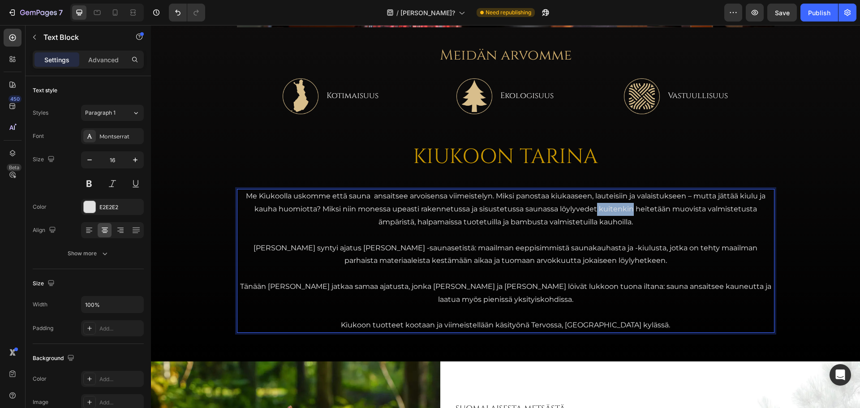
drag, startPoint x: 630, startPoint y: 209, endPoint x: 594, endPoint y: 212, distance: 35.9
click at [594, 212] on p "Me Kiukoolla uskomme että sauna ansaitsee arvoisensa viimeistelyn. Miksi panost…" at bounding box center [505, 209] width 535 height 39
drag, startPoint x: 712, startPoint y: 210, endPoint x: 662, endPoint y: 212, distance: 49.8
click at [662, 212] on p "Me Kiukoolla uskomme että sauna ansaitsee arvoisensa viimeistelyn. Miksi panost…" at bounding box center [505, 209] width 535 height 39
click at [613, 219] on p "Me Kiukoolla uskomme että sauna ansaitsee arvoisensa viimeistelyn. Miksi panost…" at bounding box center [505, 209] width 535 height 39
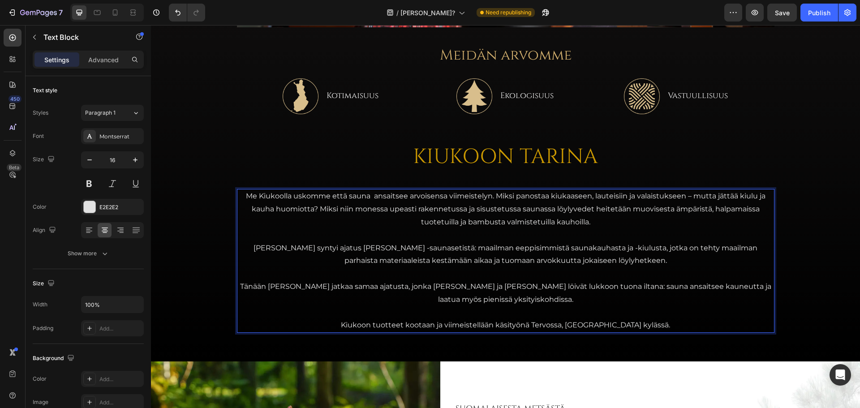
click at [676, 247] on p "Niin syntyi ajatus Kiukoon Scandic -saunasetistä: maailman eeppisimmistä saunak…" at bounding box center [505, 255] width 535 height 26
click at [673, 248] on p "Niin syntyi ajatus Kiukoon Scandic -saunasetistä: maailman eeppisimmistä saunak…" at bounding box center [505, 255] width 535 height 26
click at [653, 250] on p "Niin syntyi ajatus Kiukoon Scandic -saunasetistä: maailman eeppisimmistä saunak…" at bounding box center [505, 255] width 535 height 26
click at [753, 247] on p "Niin syntyi ajatus Kiukoon Scandic -saunasetistä: maailman eeppisimmistä saunak…" at bounding box center [505, 255] width 535 height 26
click at [542, 309] on p "Rich Text Editor. Editing area: main" at bounding box center [505, 312] width 535 height 13
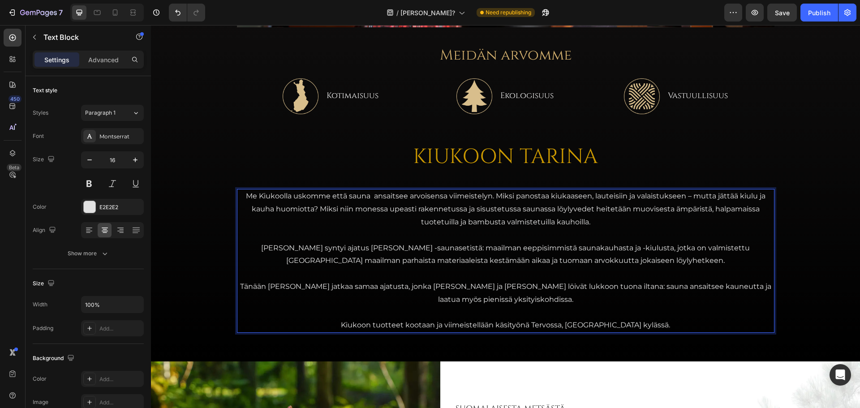
click at [544, 300] on p "Tänään Kiukoo jatkaa samaa ajatusta, jonka Jari ja Teemu löivät lukkoon tuona i…" at bounding box center [505, 293] width 535 height 26
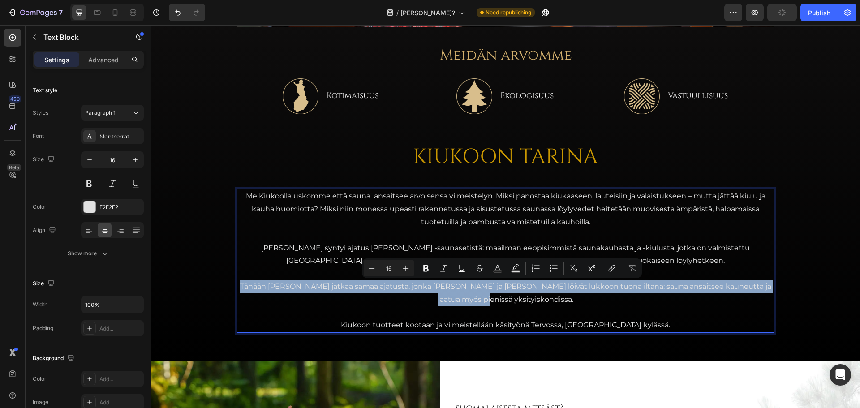
drag, startPoint x: 531, startPoint y: 299, endPoint x: 254, endPoint y: 287, distance: 276.9
click at [254, 287] on p "Tänään Kiukoo jatkaa samaa ajatusta, jonka Jari ja Teemu löivät lukkoon tuona i…" at bounding box center [505, 293] width 535 height 26
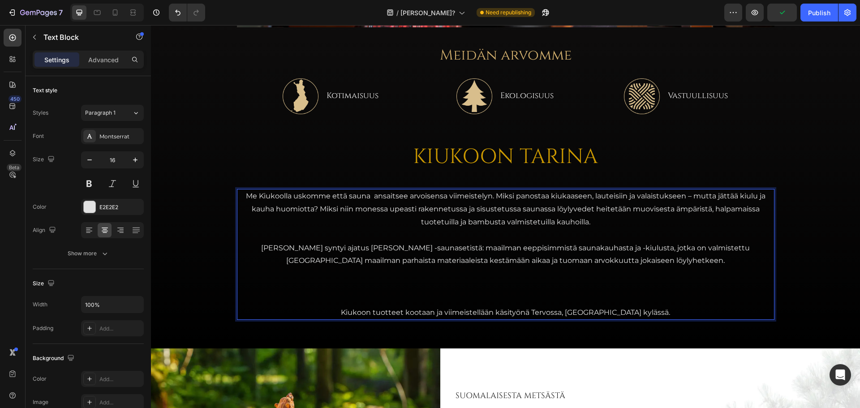
click at [656, 312] on p "Kiukoon tuotteet kootaan ja viimeistellään käsityönä Tervossa, Kiukooahon kyläs…" at bounding box center [505, 312] width 535 height 13
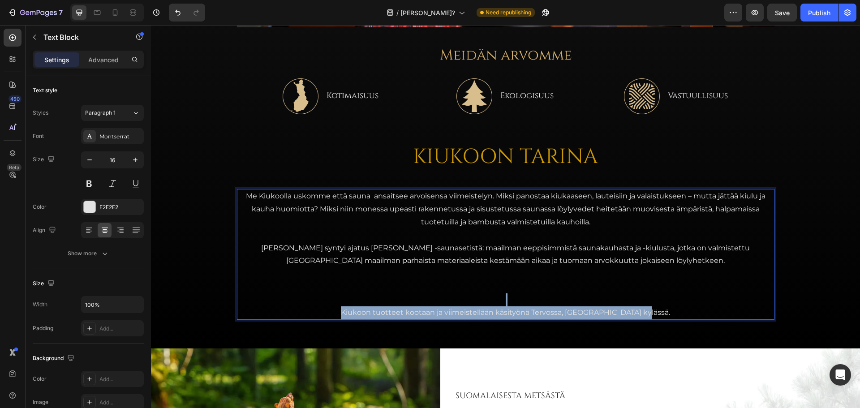
drag, startPoint x: 665, startPoint y: 315, endPoint x: 300, endPoint y: 305, distance: 365.5
click at [300, 305] on div "Me Kiukoolla uskomme että sauna ansaitsee arvoisensa viimeistelyn. Miksi panost…" at bounding box center [505, 254] width 537 height 131
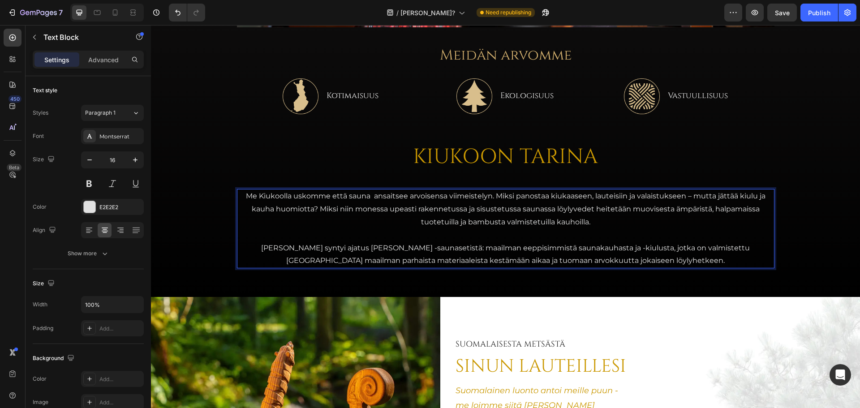
click at [511, 247] on p "Niin syntyi ajatus Kiukoon Scandic -saunasetistä: maailman eeppisimmistä saunak…" at bounding box center [505, 255] width 535 height 26
drag, startPoint x: 506, startPoint y: 248, endPoint x: 458, endPoint y: 250, distance: 48.9
click at [458, 250] on p "Niin syntyi ajatus Kiukoon Scandic -saunasetistä: maailman eeppisimmistä saunak…" at bounding box center [505, 255] width 535 height 26
click at [334, 247] on p "Niin syntyi ajatus Kiukoon Scandic -saunasetistä: maailman parha saunakauhasta …" at bounding box center [505, 255] width 535 height 26
drag, startPoint x: 641, startPoint y: 261, endPoint x: 660, endPoint y: 263, distance: 19.8
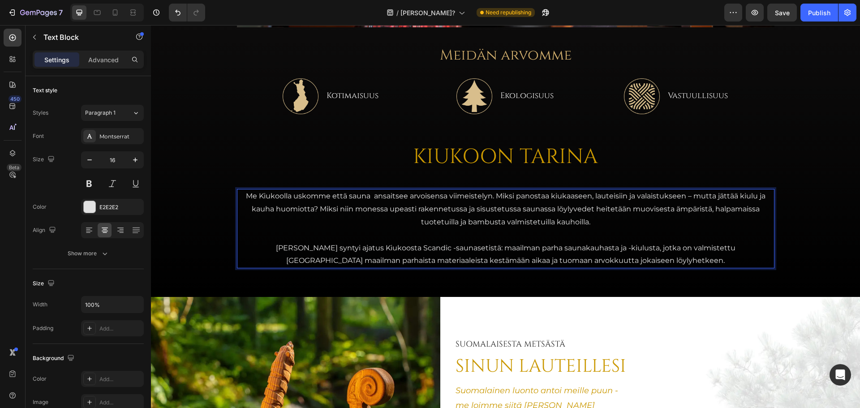
click at [641, 261] on p "Niin syntyi ajatus Kiukoosta Scandic -saunasetistä: maailman parha saunakauhast…" at bounding box center [505, 255] width 535 height 26
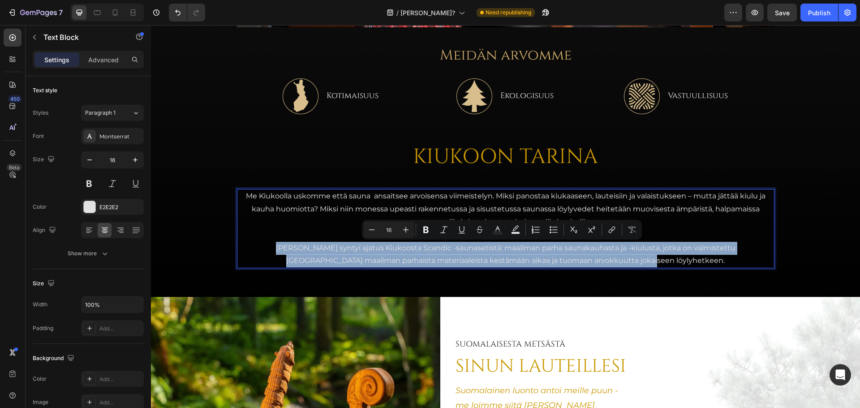
drag, startPoint x: 660, startPoint y: 263, endPoint x: 241, endPoint y: 233, distance: 420.6
click at [240, 254] on p "Niin syntyi ajatus Kiukoosta Scandic -saunasetistä: maailman parha saunakauhast…" at bounding box center [505, 255] width 535 height 26
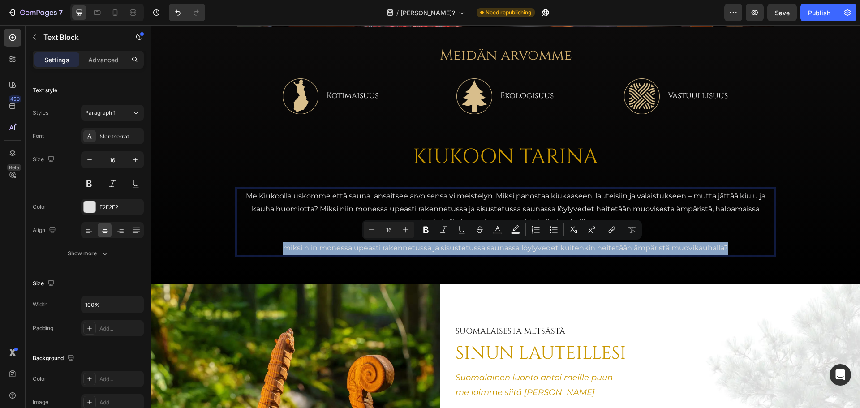
drag, startPoint x: 738, startPoint y: 250, endPoint x: 254, endPoint y: 247, distance: 483.6
click at [254, 247] on p "miksi niin monessa upeasti rakennetussa ja sisustetussa saunassa löylyvedet kui…" at bounding box center [505, 248] width 535 height 13
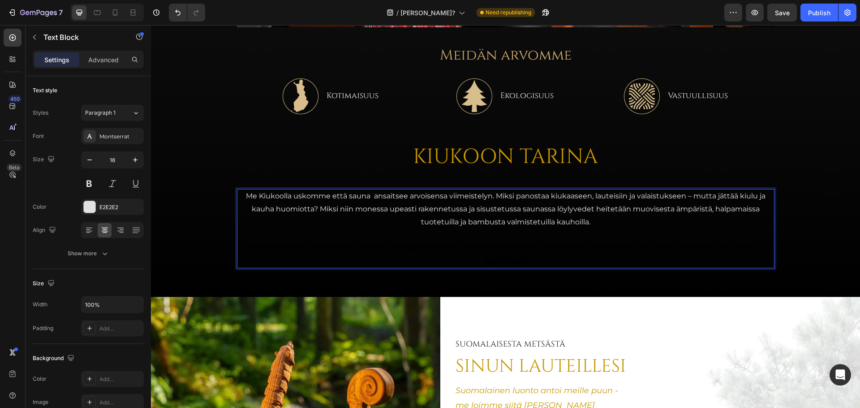
click at [514, 244] on span "Niin syntyi ajatus Kiukoosta. Suomessa maailman parhaista materiaaleista valmis…" at bounding box center [505, 254] width 522 height 21
click at [600, 223] on p "Me Kiukoolla uskomme että sauna ansaitsee arvoisensa viimeistelyn. Miksi panost…" at bounding box center [505, 209] width 535 height 39
click at [511, 252] on span "Niin syntyi ajatus Kiukoosta. Suomessa maailman parhaista materiaaleista valmis…" at bounding box center [505, 254] width 522 height 21
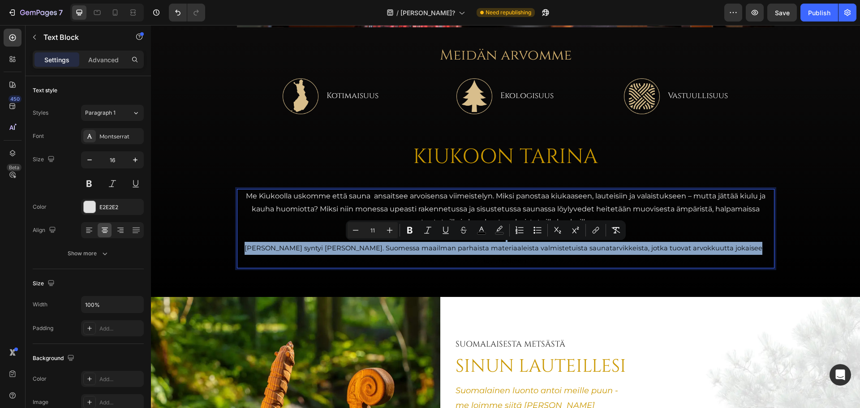
drag, startPoint x: 685, startPoint y: 245, endPoint x: 237, endPoint y: 228, distance: 448.0
click at [237, 228] on div "Me Kiukoolla uskomme että sauna ansaitsee arvoisensa viimeistelyn. Miksi panost…" at bounding box center [505, 228] width 537 height 79
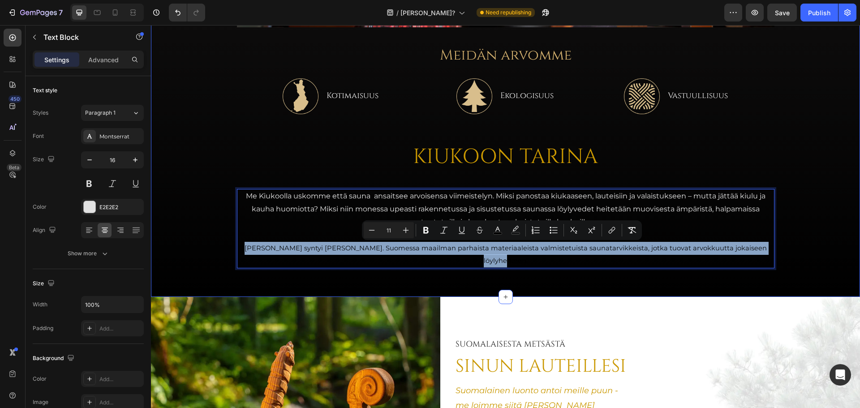
drag, startPoint x: 762, startPoint y: 248, endPoint x: 222, endPoint y: 253, distance: 540.0
click at [222, 253] on div "Image Meidän arvomme Heading Image Kotimaisuus Text Block Row Image Ekologisuus…" at bounding box center [505, 24] width 709 height 487
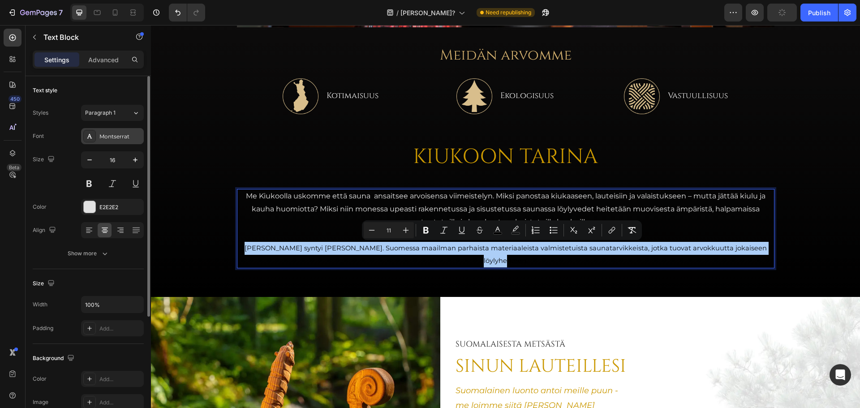
click at [111, 133] on div "Montserrat" at bounding box center [120, 137] width 42 height 8
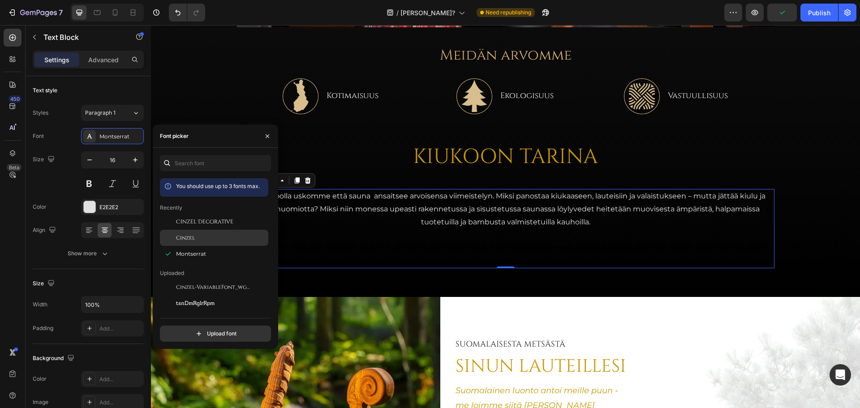
click at [197, 241] on div "Cinzel" at bounding box center [221, 238] width 90 height 8
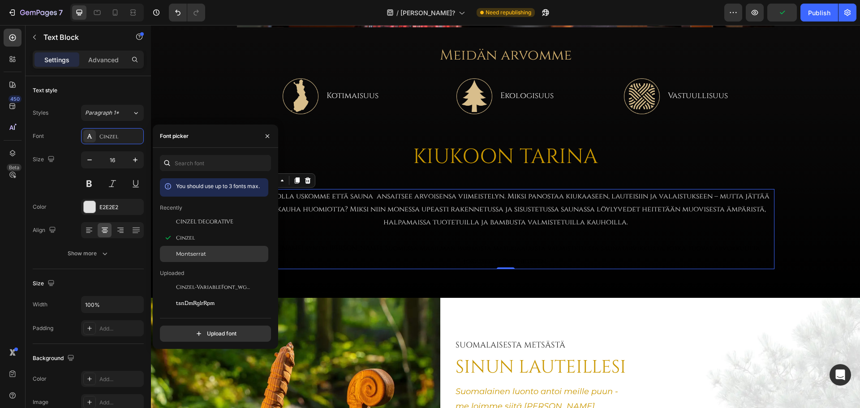
click at [198, 252] on span "Montserrat" at bounding box center [191, 254] width 30 height 8
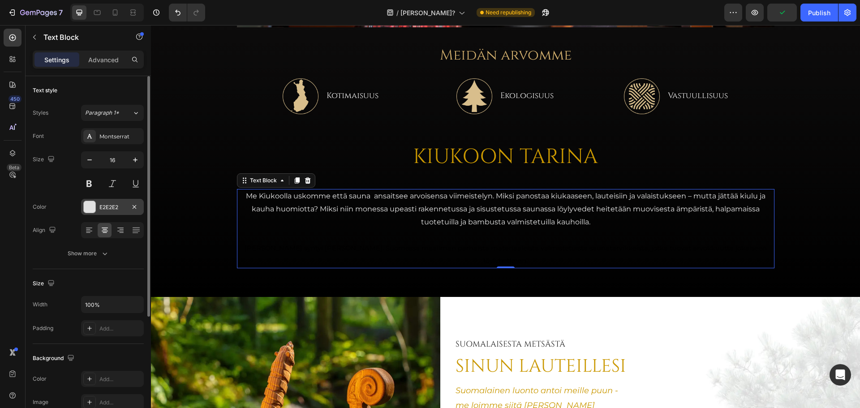
click at [106, 208] on div "E2E2E2" at bounding box center [112, 207] width 26 height 8
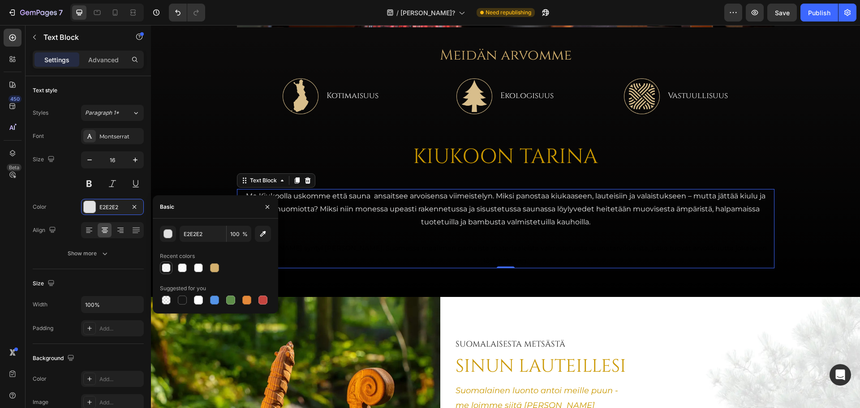
click at [167, 268] on div at bounding box center [166, 267] width 9 height 9
type input "F7F7F7"
type input "80"
click at [166, 228] on button "button" at bounding box center [168, 234] width 16 height 16
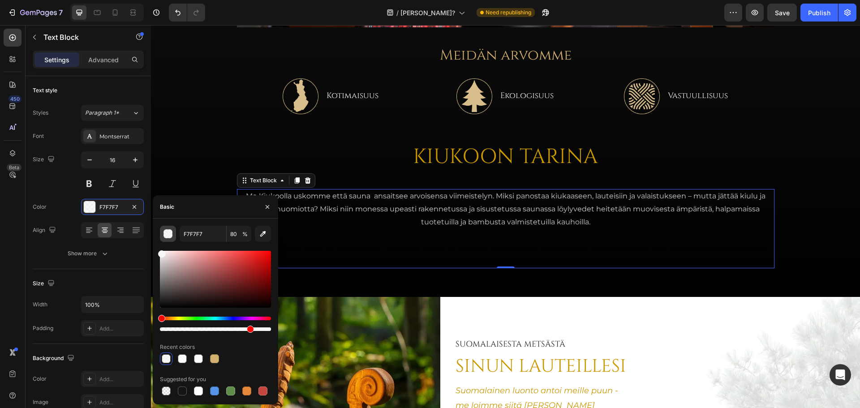
click at [171, 229] on div "button" at bounding box center [167, 233] width 9 height 9
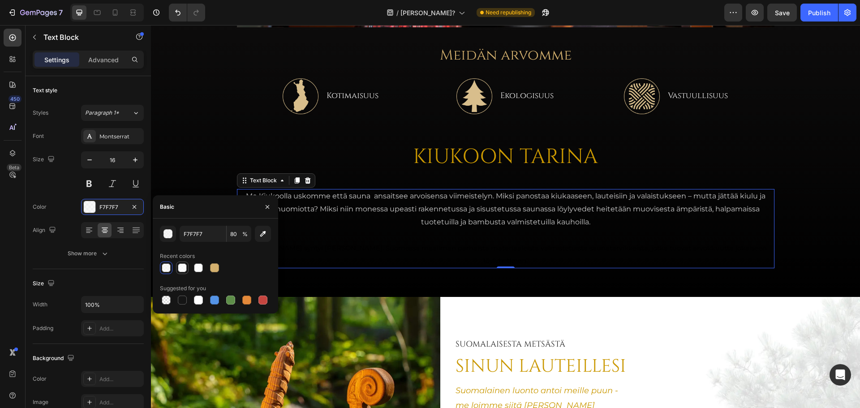
click at [184, 267] on div at bounding box center [182, 267] width 9 height 9
type input "FFFFFF"
click at [196, 267] on div at bounding box center [198, 267] width 9 height 9
type input "90"
click at [167, 266] on div at bounding box center [166, 267] width 9 height 9
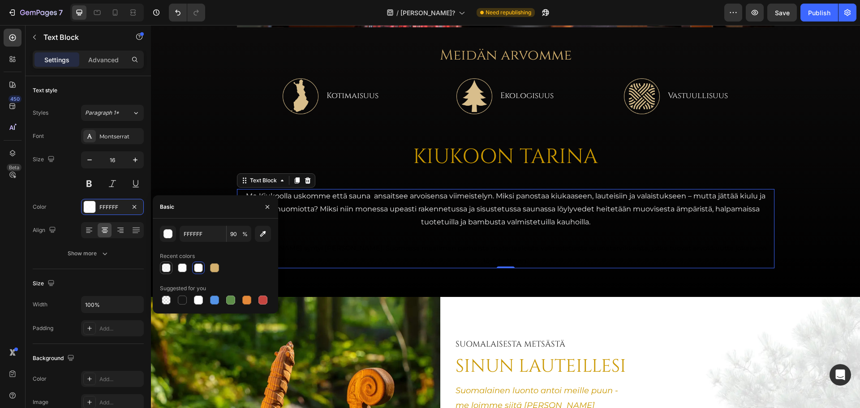
type input "F7F7F7"
type input "80"
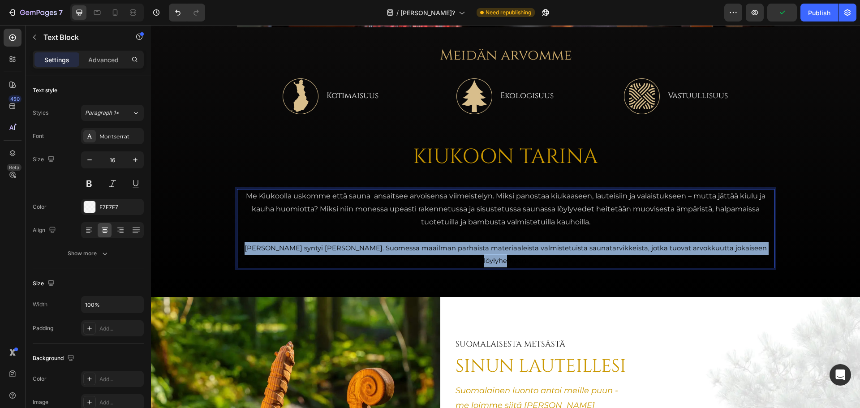
drag, startPoint x: 764, startPoint y: 249, endPoint x: 220, endPoint y: 245, distance: 544.0
click at [222, 245] on div "Image Meidän arvomme Heading Image Kotimaisuus Text Block Row Image Ekologisuus…" at bounding box center [505, 24] width 709 height 487
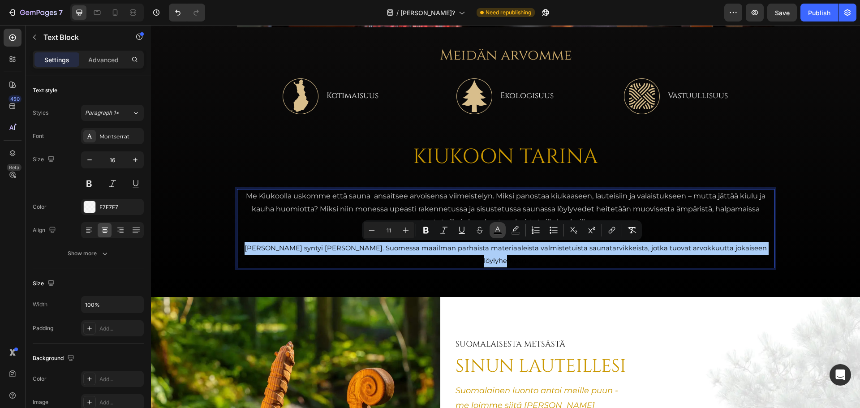
click at [501, 226] on icon "Editor contextual toolbar" at bounding box center [497, 230] width 9 height 9
type input "000000"
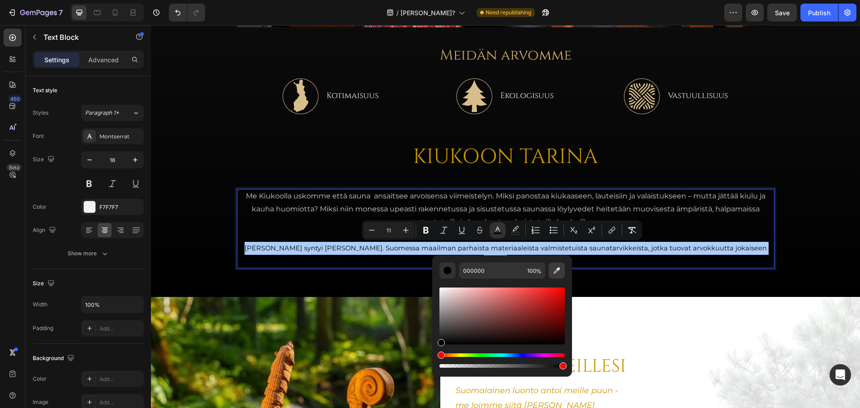
click at [558, 269] on icon "Editor contextual toolbar" at bounding box center [556, 270] width 6 height 6
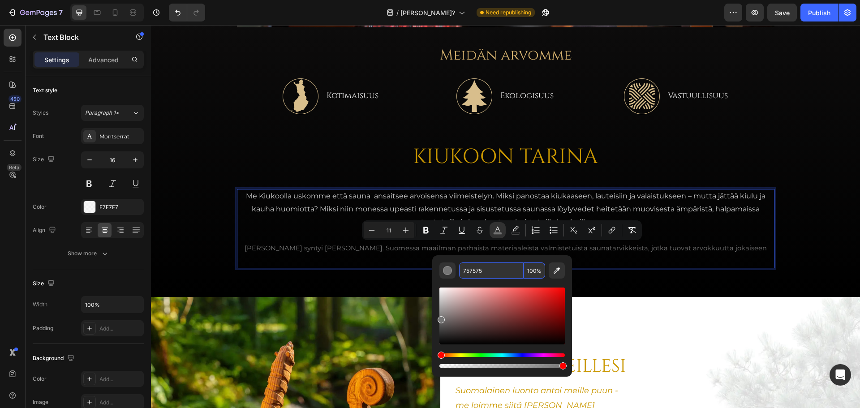
click at [496, 276] on input "757575" at bounding box center [491, 270] width 64 height 16
type input "FF77FF"
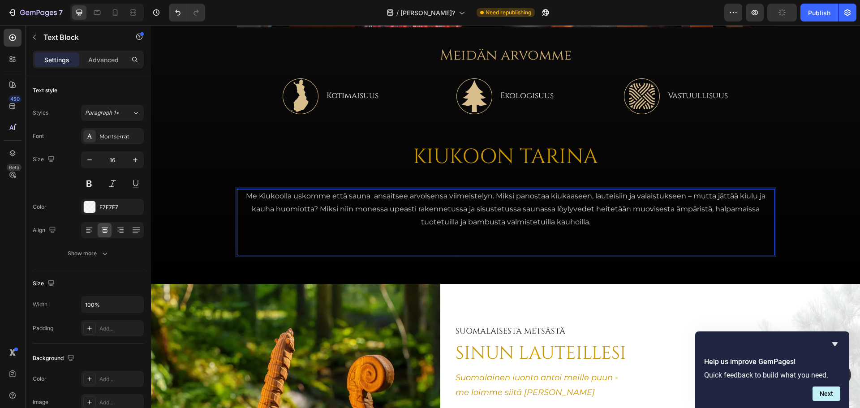
drag, startPoint x: 743, startPoint y: 247, endPoint x: 560, endPoint y: 248, distance: 183.1
click at [560, 248] on p "Rich Text Editor. Editing area: main" at bounding box center [505, 248] width 535 height 13
click at [509, 245] on p "Rich Text Editor. Editing area: main" at bounding box center [505, 248] width 535 height 13
drag, startPoint x: 499, startPoint y: 246, endPoint x: 577, endPoint y: 254, distance: 78.3
click at [576, 254] on p "Rich Text Editor. Editing area: main" at bounding box center [505, 248] width 535 height 13
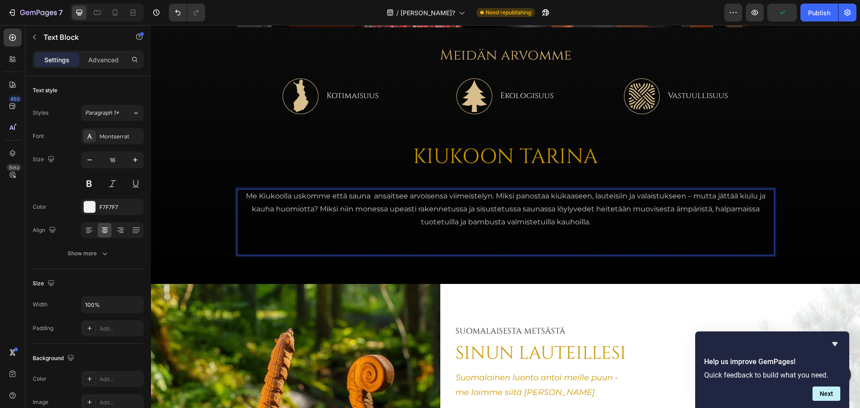
drag, startPoint x: 577, startPoint y: 253, endPoint x: 548, endPoint y: 250, distance: 28.3
click at [573, 252] on p "Rich Text Editor. Editing area: main" at bounding box center [505, 248] width 535 height 13
drag, startPoint x: 538, startPoint y: 250, endPoint x: 459, endPoint y: 240, distance: 79.5
click at [457, 240] on div "Me Kiukoolla uskomme että sauna ansaitsee arvoisensa viimeistelyn. Miksi panost…" at bounding box center [505, 222] width 537 height 66
drag, startPoint x: 502, startPoint y: 237, endPoint x: 516, endPoint y: 235, distance: 13.6
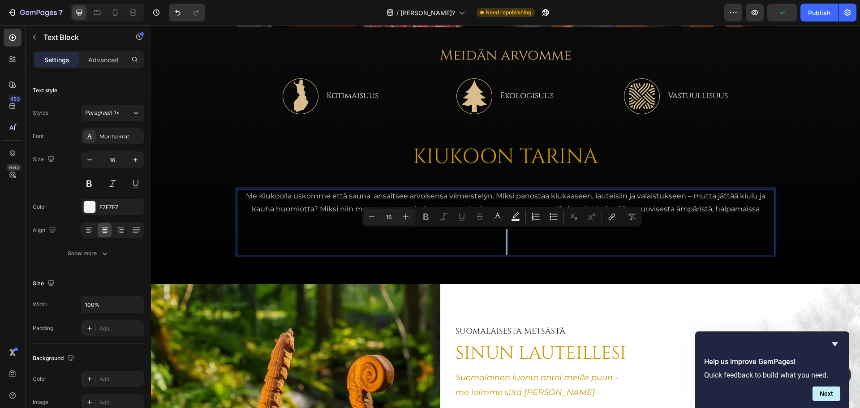
click at [509, 235] on p "Rich Text Editor. Editing area: main" at bounding box center [505, 235] width 535 height 13
drag, startPoint x: 263, startPoint y: 248, endPoint x: 500, endPoint y: 247, distance: 237.3
click at [493, 248] on p "Rich Text Editor. Editing area: main" at bounding box center [505, 248] width 535 height 13
click at [503, 246] on p "Rich Text Editor. Editing area: main" at bounding box center [505, 248] width 535 height 13
drag, startPoint x: 747, startPoint y: 245, endPoint x: 420, endPoint y: 247, distance: 326.9
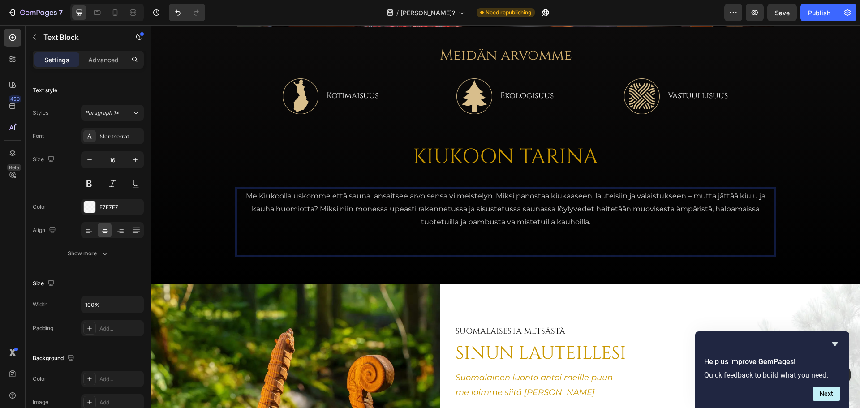
click at [450, 244] on p "Rich Text Editor. Editing area: main" at bounding box center [505, 248] width 535 height 13
drag, startPoint x: 446, startPoint y: 249, endPoint x: 458, endPoint y: 247, distance: 12.7
click at [458, 248] on p "Rich Text Editor. Editing area: main" at bounding box center [505, 248] width 535 height 13
click at [458, 247] on p "Rich Text Editor. Editing area: main" at bounding box center [505, 248] width 535 height 13
drag, startPoint x: 493, startPoint y: 234, endPoint x: 606, endPoint y: 250, distance: 113.9
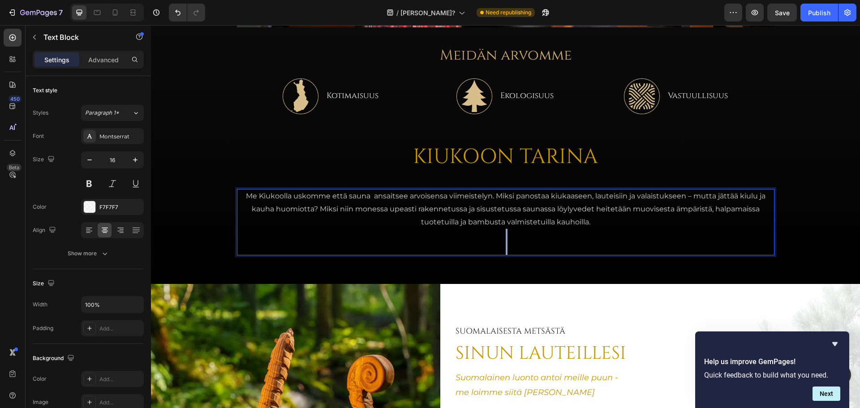
click at [606, 250] on div "Me Kiukoolla uskomme että sauna ansaitsee arvoisensa viimeistelyn. Miksi panost…" at bounding box center [505, 222] width 537 height 66
click at [606, 250] on p "Rich Text Editor. Editing area: main" at bounding box center [505, 248] width 535 height 13
click at [603, 249] on p "Rich Text Editor. Editing area: main" at bounding box center [505, 248] width 535 height 13
click at [601, 248] on p "Rich Text Editor. Editing area: main" at bounding box center [505, 248] width 535 height 13
click at [177, 11] on icon "Undo/Redo" at bounding box center [177, 13] width 5 height 6
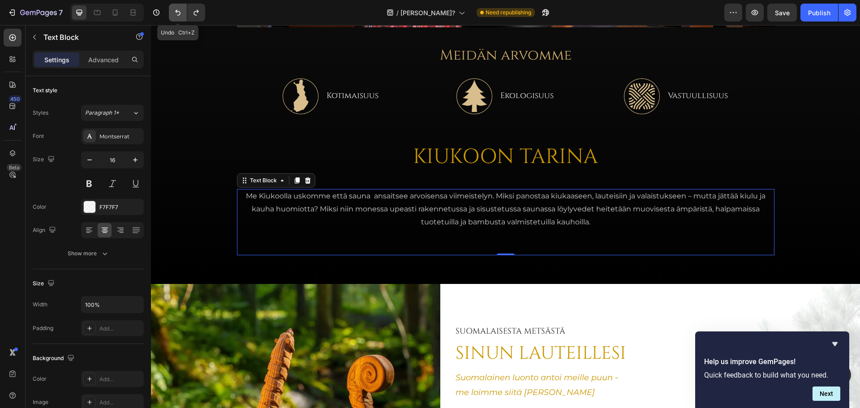
click at [177, 11] on icon "Undo/Redo" at bounding box center [177, 13] width 5 height 6
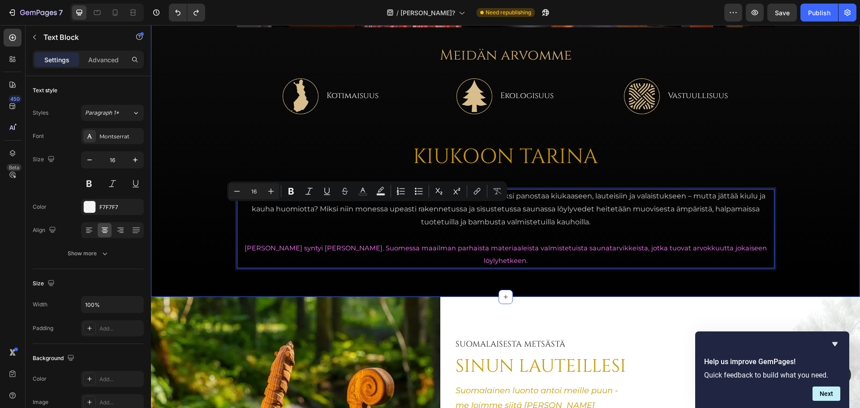
type input "11"
click at [766, 244] on p "Niin syntyi ajatus Kiukoosta. Suomessa maailman parhaista materiaaleista valmis…" at bounding box center [505, 255] width 535 height 26
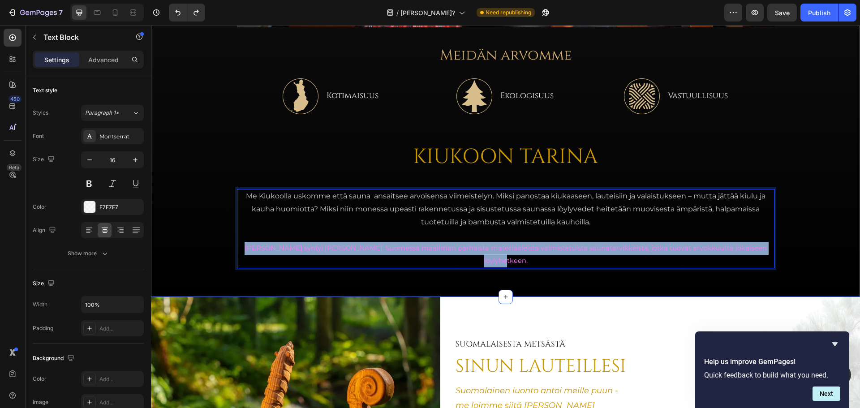
drag, startPoint x: 764, startPoint y: 248, endPoint x: 220, endPoint y: 257, distance: 544.1
click at [220, 257] on div "Image Meidän arvomme Heading Image Kotimaisuus Text Block Row Image Ekologisuus…" at bounding box center [505, 24] width 709 height 544
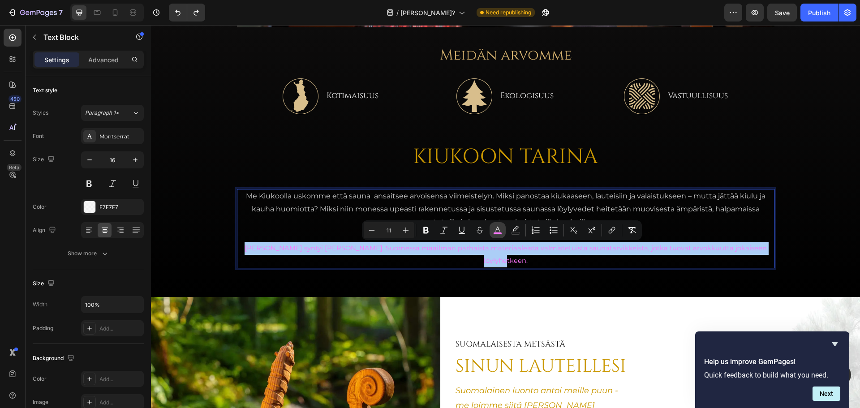
click at [496, 235] on button "color" at bounding box center [497, 230] width 16 height 16
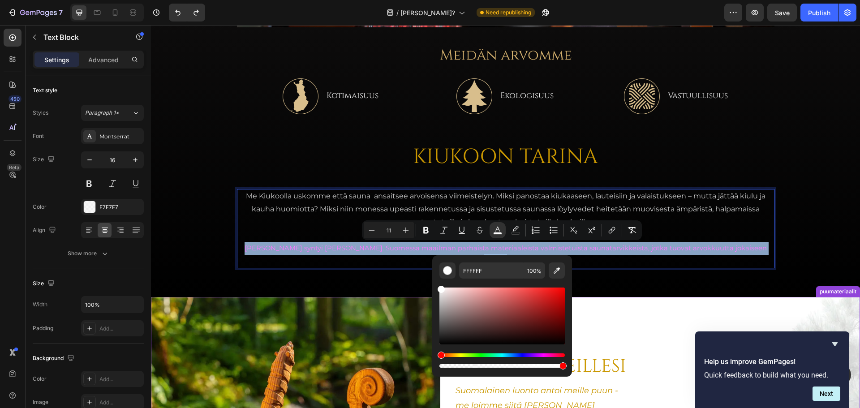
drag, startPoint x: 627, startPoint y: 313, endPoint x: 423, endPoint y: 285, distance: 205.6
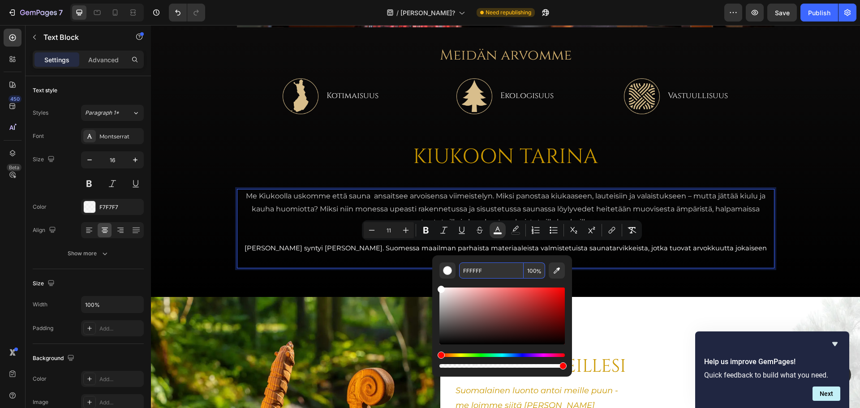
click at [489, 270] on input "FFFFFF" at bounding box center [491, 270] width 64 height 16
type input "FF77FF"
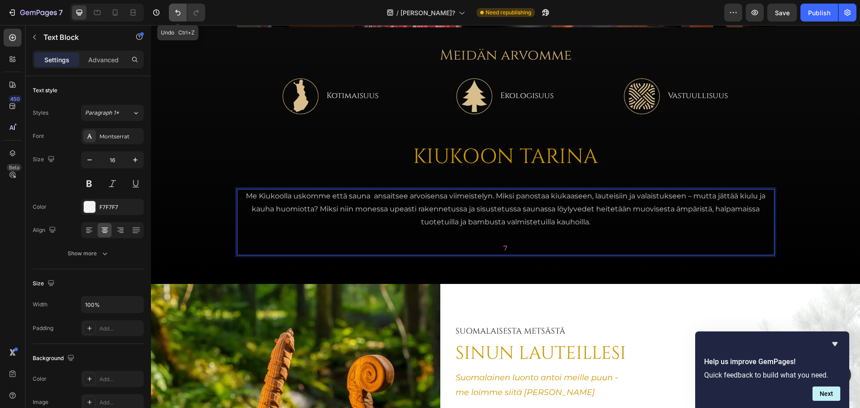
click at [177, 13] on icon "Undo/Redo" at bounding box center [177, 12] width 9 height 9
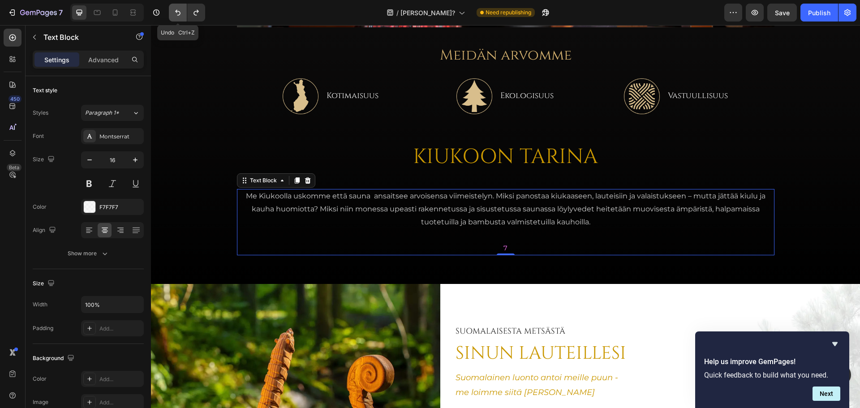
click at [179, 9] on icon "Undo/Redo" at bounding box center [177, 12] width 9 height 9
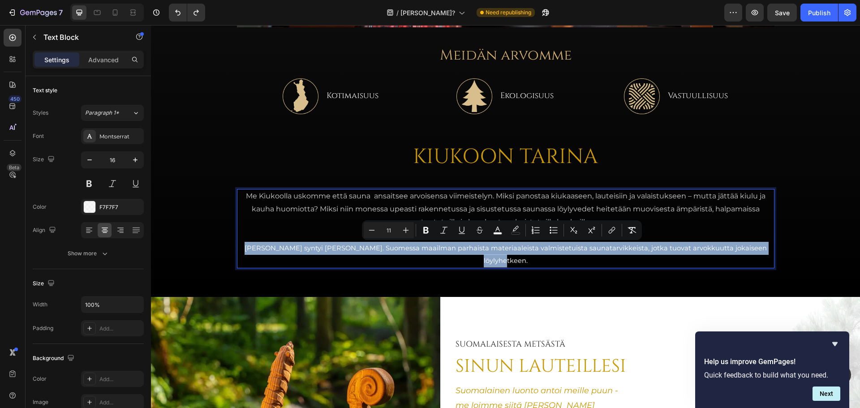
drag, startPoint x: 241, startPoint y: 248, endPoint x: 761, endPoint y: 244, distance: 519.8
click at [761, 244] on p "Niin syntyi ajatus Kiukoosta. Suomessa maailman parhaista materiaaleista valmis…" at bounding box center [505, 255] width 535 height 26
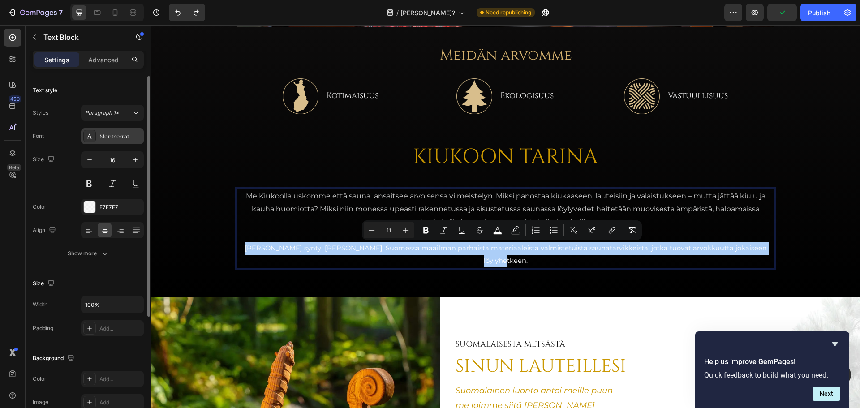
click at [103, 130] on div "Montserrat" at bounding box center [112, 136] width 63 height 16
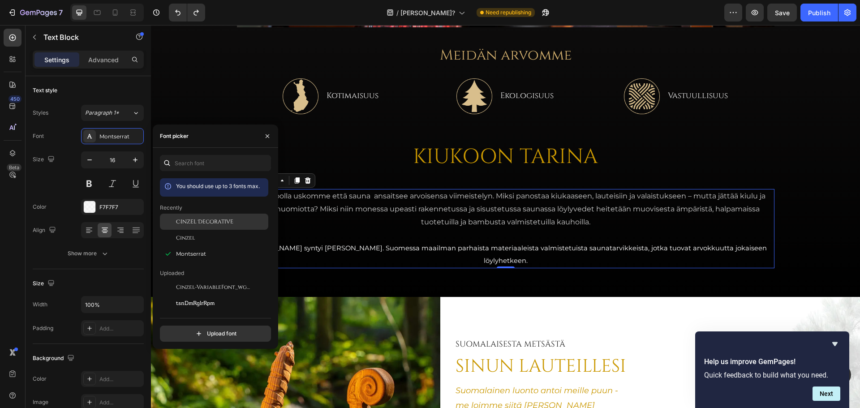
click at [208, 221] on span "Cinzel Decorative" at bounding box center [204, 222] width 57 height 8
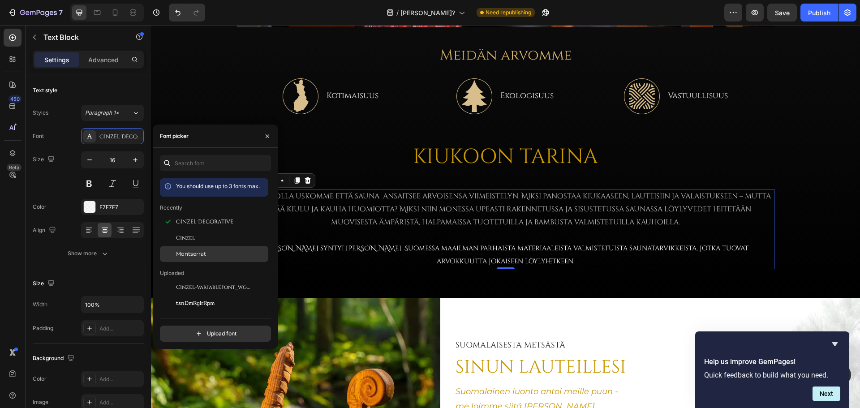
click at [207, 248] on div "Montserrat" at bounding box center [214, 254] width 108 height 16
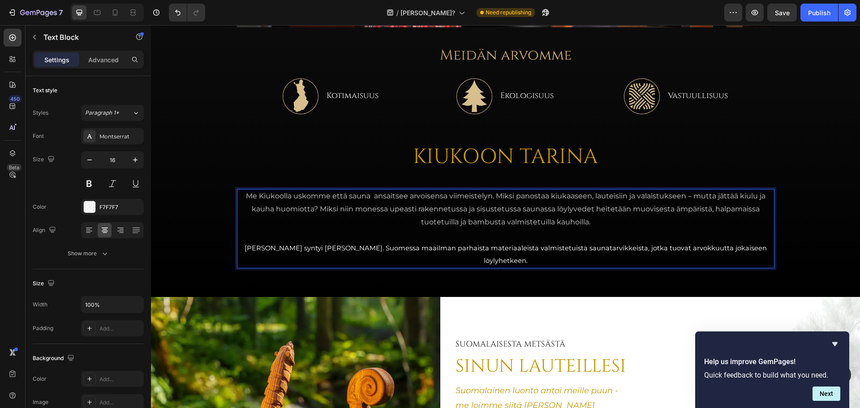
click at [496, 209] on p "Me Kiukoolla uskomme että sauna ansaitsee arvoisensa viimeistelyn. Miksi panost…" at bounding box center [505, 209] width 535 height 39
click at [756, 244] on span "Niin syntyi ajatus Kiukoosta. Suomessa maailman parhaista materiaaleista valmis…" at bounding box center [505, 254] width 522 height 21
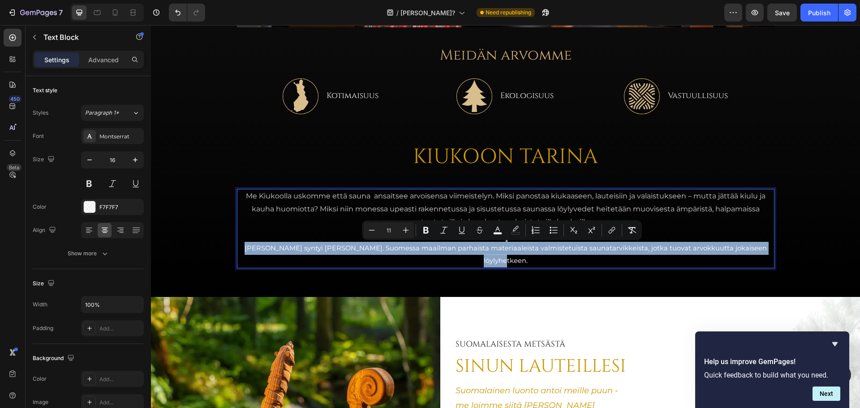
drag, startPoint x: 761, startPoint y: 248, endPoint x: 237, endPoint y: 236, distance: 524.0
click at [237, 236] on div "Me Kiukoolla uskomme että sauna ansaitsee arvoisensa viimeistelyn. Miksi panost…" at bounding box center [505, 228] width 537 height 79
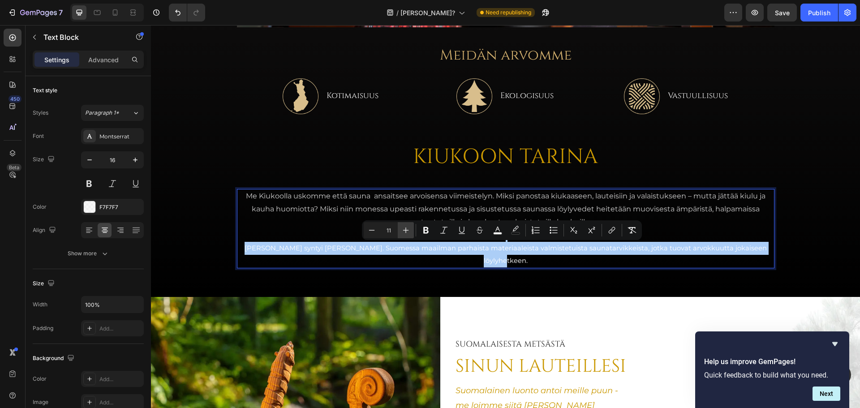
click at [407, 233] on icon "Editor contextual toolbar" at bounding box center [405, 230] width 9 height 9
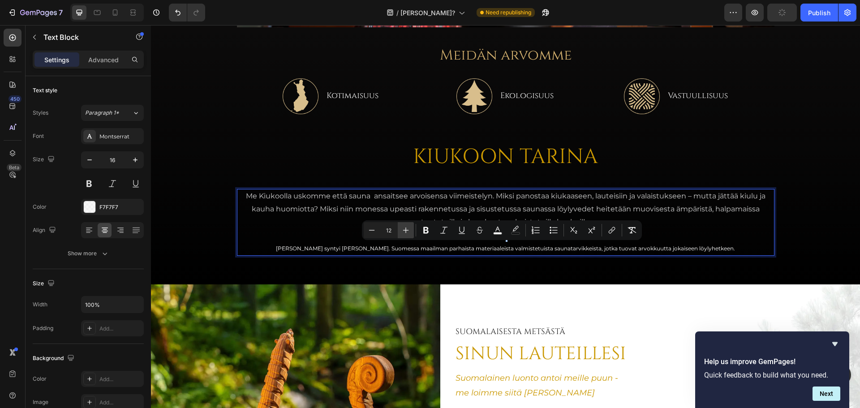
click at [407, 233] on icon "Editor contextual toolbar" at bounding box center [405, 230] width 9 height 9
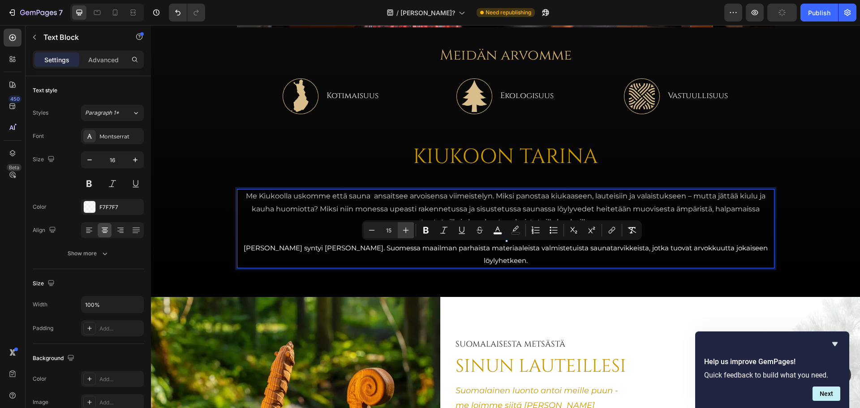
click at [407, 233] on icon "Editor contextual toolbar" at bounding box center [405, 230] width 9 height 9
type input "16"
click at [315, 227] on p "Me Kiukoolla uskomme että sauna ansaitsee arvoisensa viimeistelyn. Miksi panost…" at bounding box center [505, 209] width 535 height 39
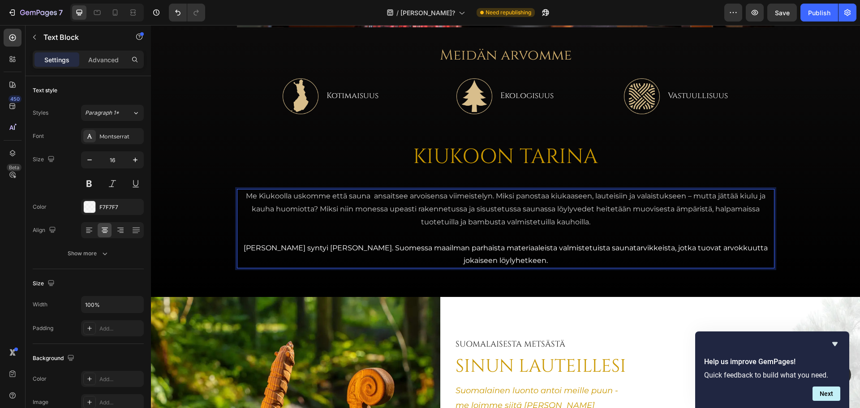
click at [541, 260] on p "Niin syntyi ajatus Kiukoosta. Suomessa maailman parhaista materiaaleista valmis…" at bounding box center [505, 255] width 535 height 26
click at [551, 208] on p "Me Kiukoolla uskomme että sauna ansaitsee arvoisensa viimeistelyn. Miksi panost…" at bounding box center [505, 209] width 535 height 39
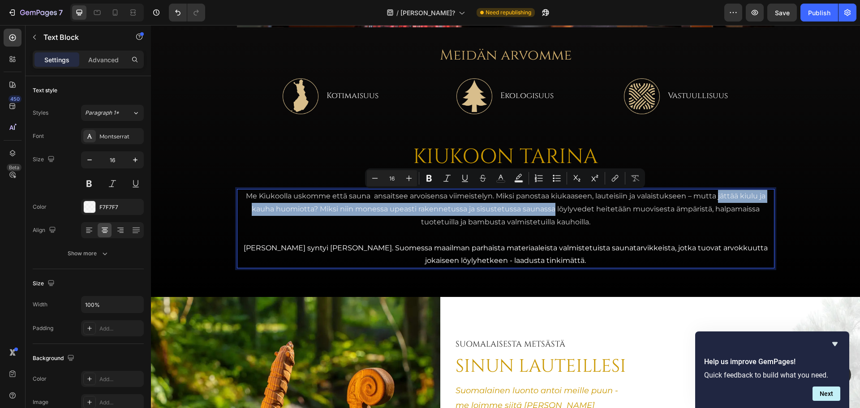
drag, startPoint x: 551, startPoint y: 209, endPoint x: 713, endPoint y: 195, distance: 162.2
click at [713, 195] on p "Me Kiukoolla uskomme että sauna ansaitsee arvoisensa viimeistelyn. Miksi panost…" at bounding box center [505, 209] width 535 height 39
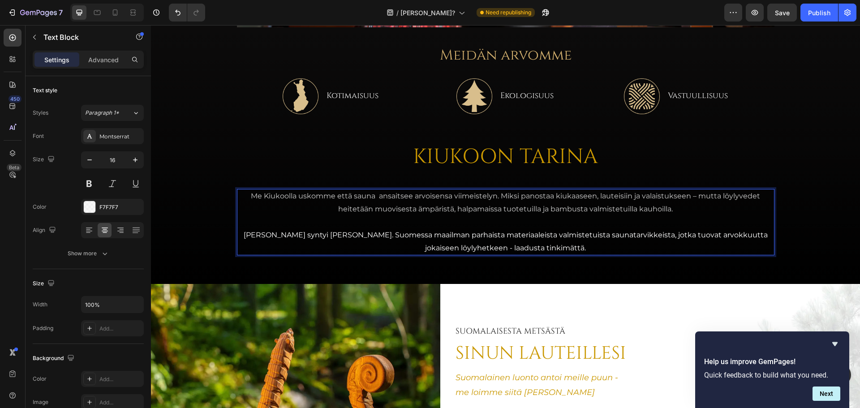
click at [573, 248] on p "[PERSON_NAME] syntyi [PERSON_NAME]. Suomessa maailman parhaista materiaaleista …" at bounding box center [505, 242] width 535 height 26
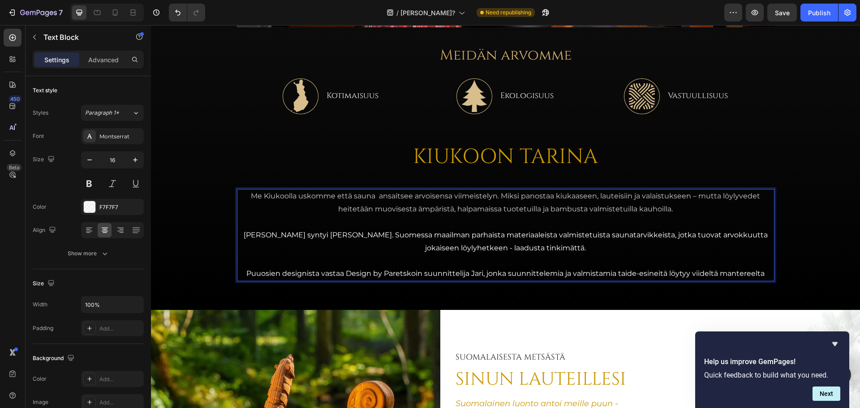
click at [243, 272] on p "⁠Puuosien designista vastaa Design by Paretskoin suunnittelija Jari, jonka suun…" at bounding box center [505, 273] width 535 height 13
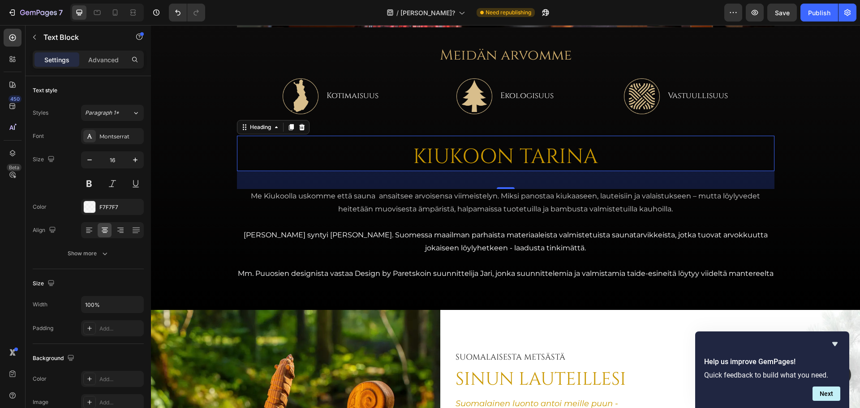
click at [506, 153] on h2 "KIUKOON TARINA" at bounding box center [505, 157] width 537 height 29
click at [607, 150] on h2 "KIUKOON TARINA" at bounding box center [505, 157] width 537 height 29
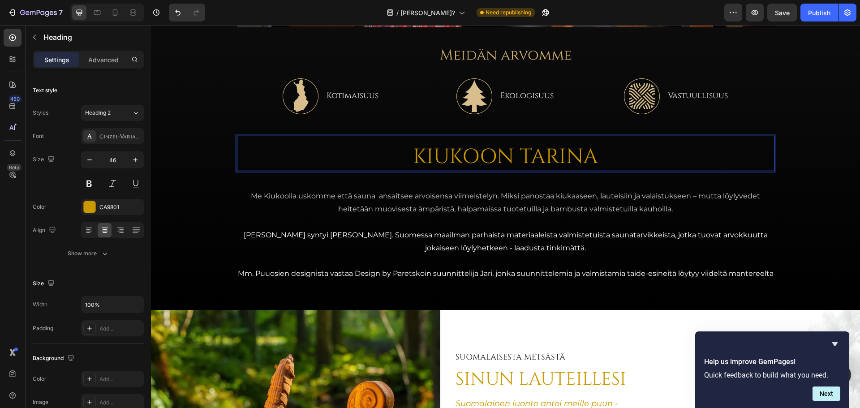
click at [630, 150] on p "KIUKOON TARINA" at bounding box center [505, 157] width 535 height 27
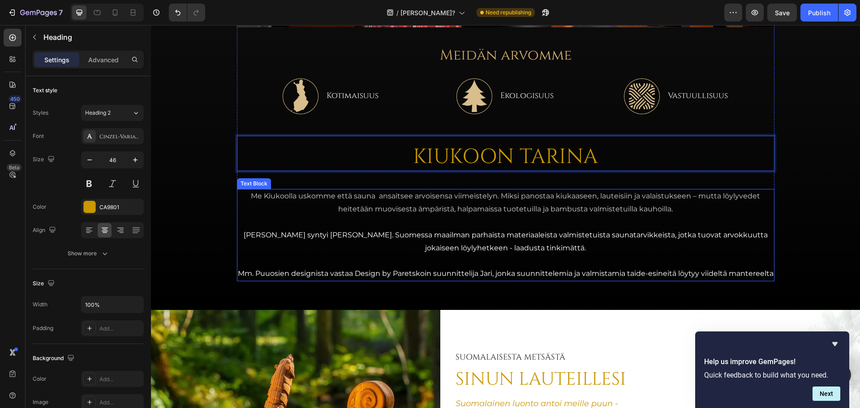
drag, startPoint x: 360, startPoint y: 212, endPoint x: 364, endPoint y: 202, distance: 10.3
click at [360, 211] on p "Me Kiukoolla uskomme että sauna ansaitsee arvoisensa viimeistelyn. Miksi panost…" at bounding box center [505, 203] width 535 height 26
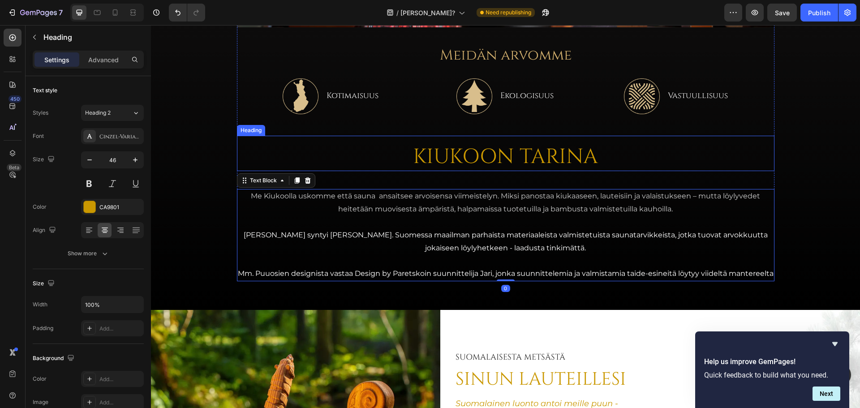
click at [371, 152] on p "KIUKOON TARINA" at bounding box center [505, 157] width 535 height 27
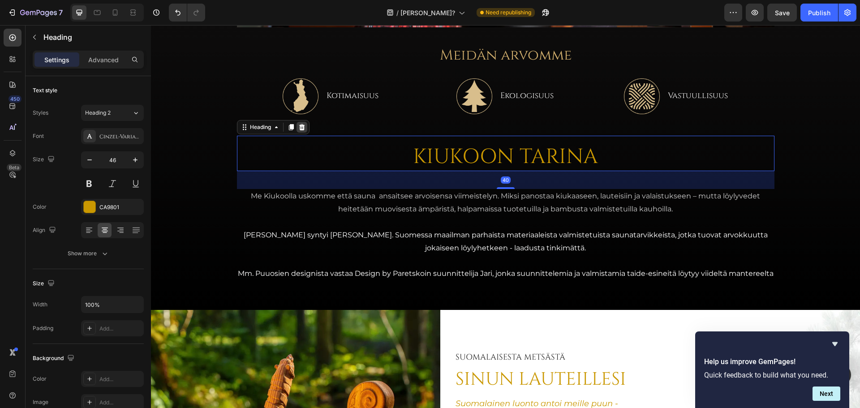
click at [298, 131] on div at bounding box center [301, 127] width 11 height 11
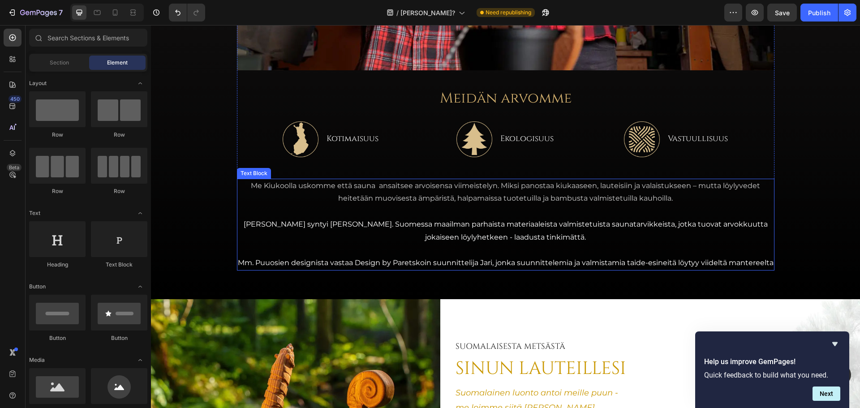
scroll to position [201, 0]
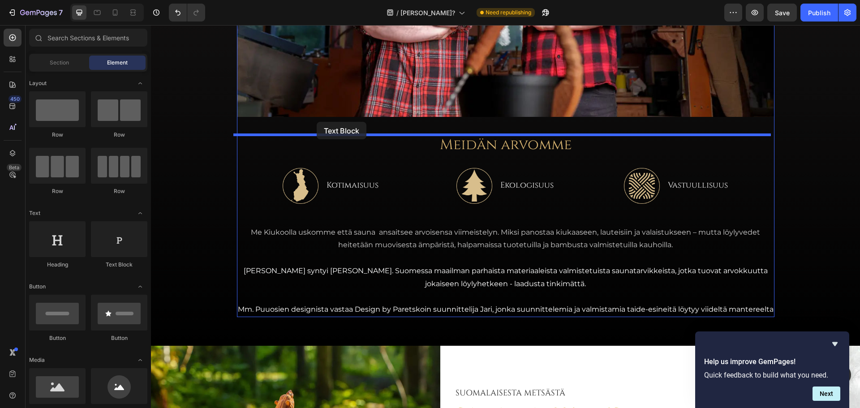
drag, startPoint x: 267, startPoint y: 278, endPoint x: 317, endPoint y: 122, distance: 164.3
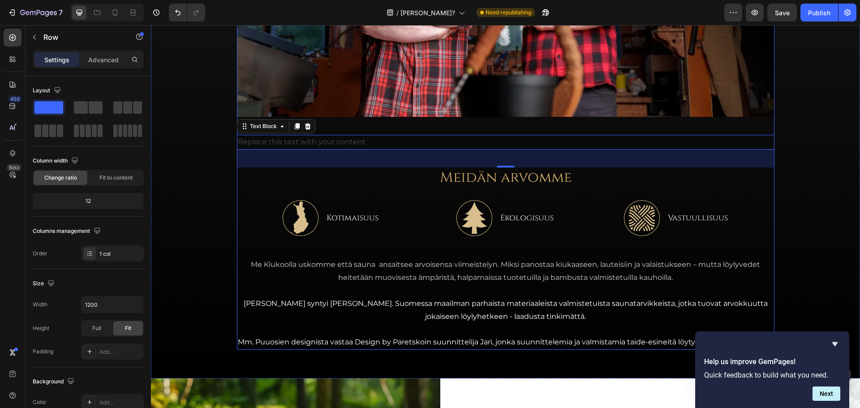
click at [348, 131] on div "Image Replace this text with your content Text Block 40 Meidän arvomme Heading …" at bounding box center [505, 110] width 537 height 479
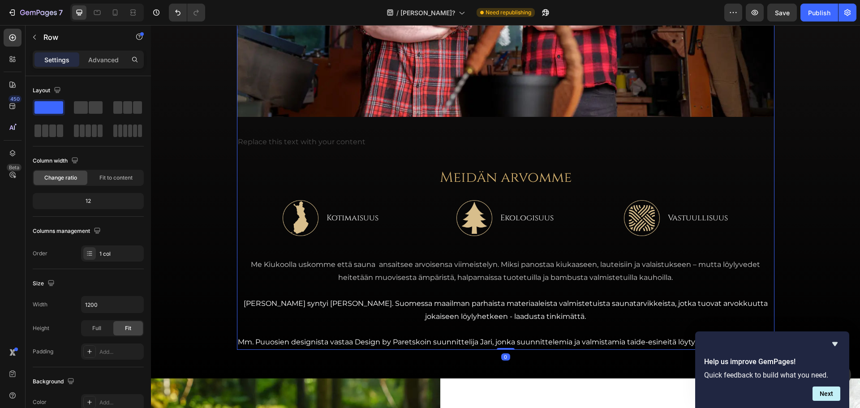
click at [342, 127] on div "Image Replace this text with your content Text Block Meidän arvomme Heading Ima…" at bounding box center [505, 110] width 537 height 479
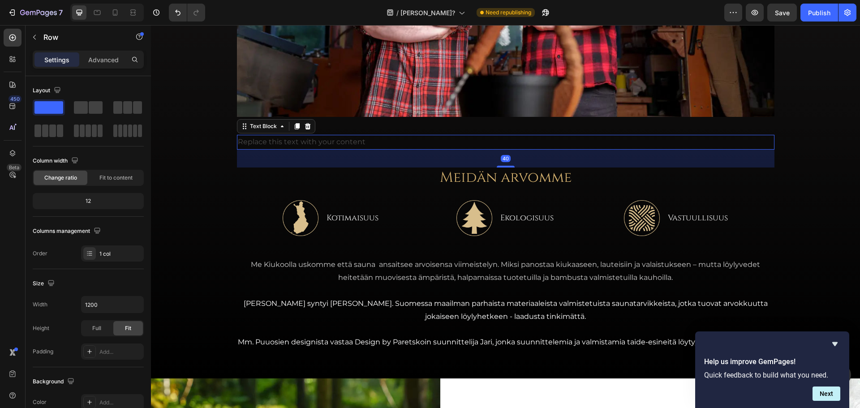
click at [308, 140] on div "Replace this text with your content" at bounding box center [505, 142] width 537 height 15
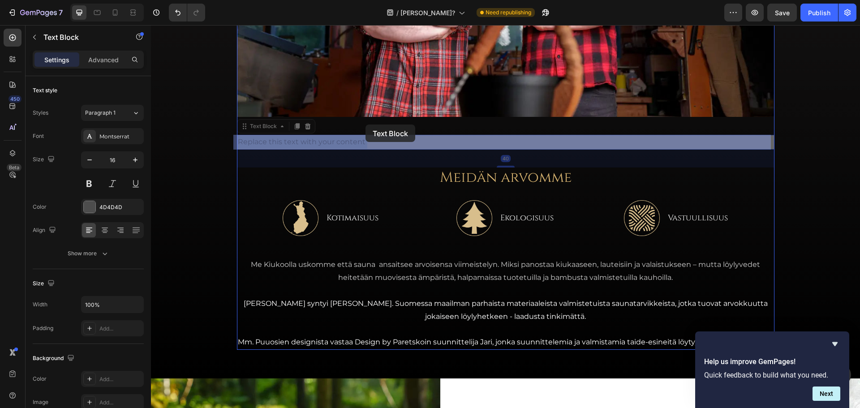
drag, startPoint x: 360, startPoint y: 141, endPoint x: 365, endPoint y: 123, distance: 18.7
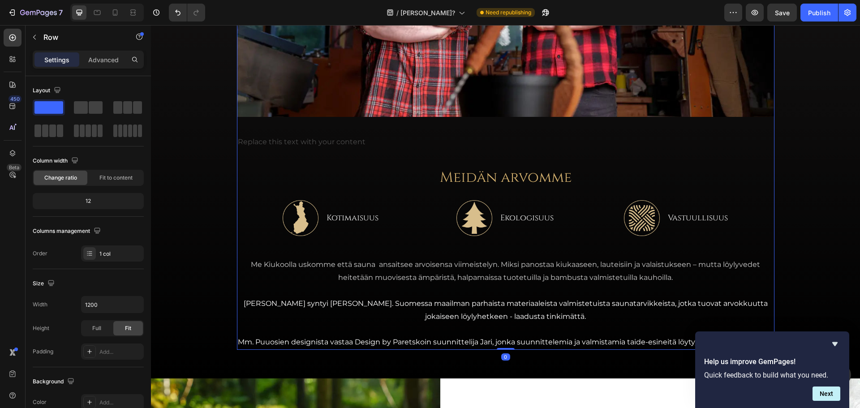
click at [371, 129] on div "Image Replace this text with your content Text Block Meidän arvomme Heading Ima…" at bounding box center [505, 110] width 537 height 479
click at [271, 127] on div "Image Replace this text with your content Text Block Meidän arvomme Heading Ima…" at bounding box center [505, 110] width 537 height 479
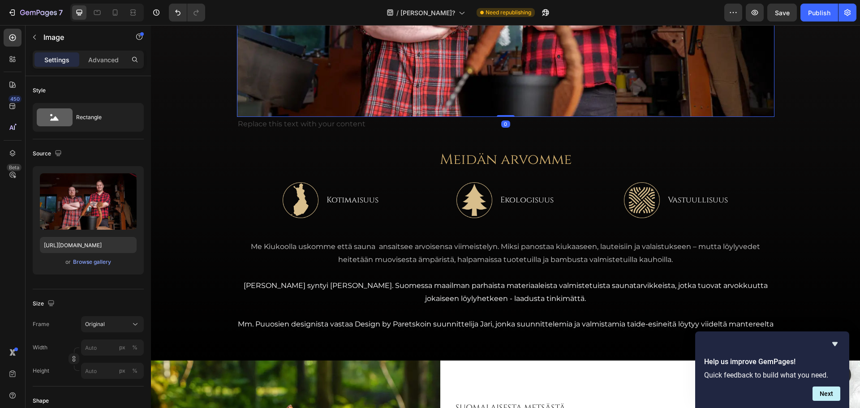
drag, startPoint x: 506, startPoint y: 133, endPoint x: 508, endPoint y: 112, distance: 20.7
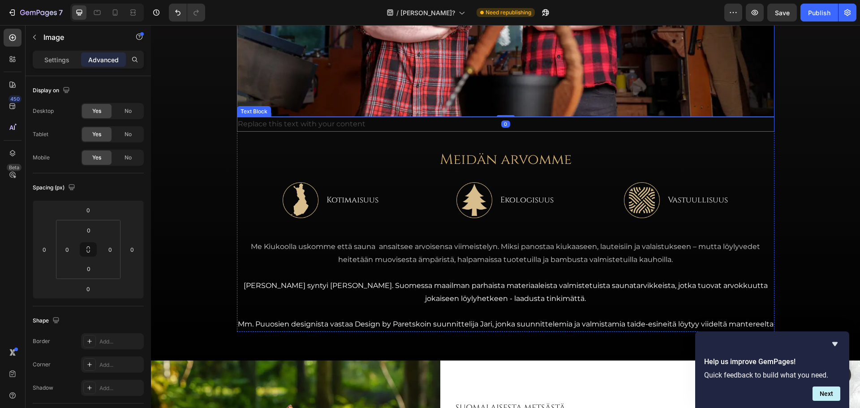
click at [265, 125] on p "Replace this text with your content" at bounding box center [505, 124] width 535 height 13
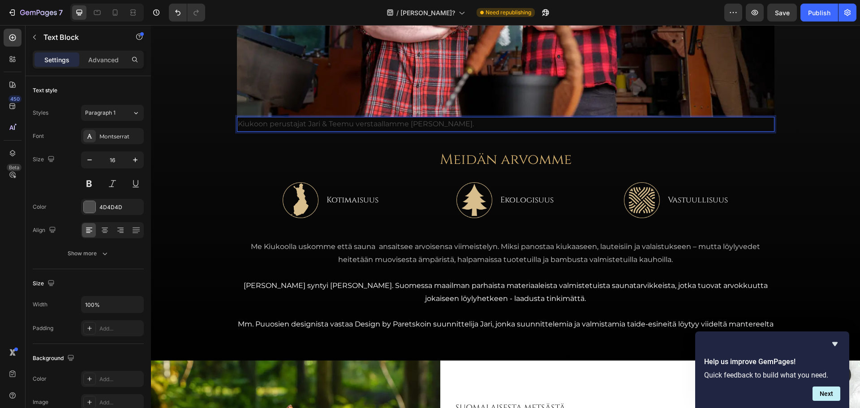
click at [437, 123] on p "Kiukoon perustajat Jari & Teemu verstaallamme Tervon kiukooahossa." at bounding box center [505, 124] width 535 height 13
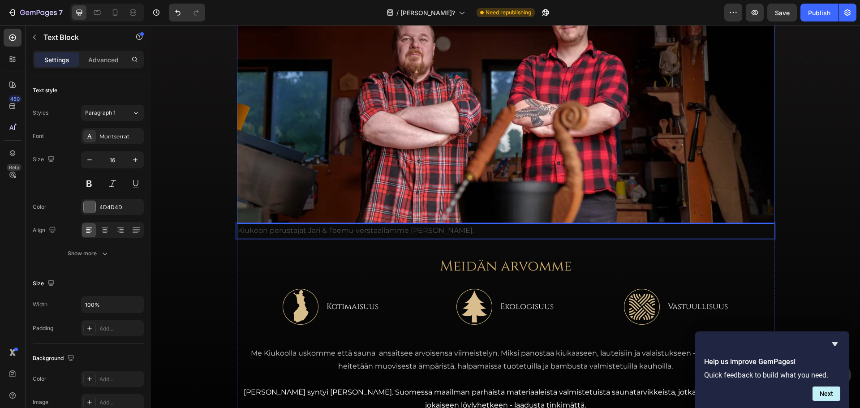
scroll to position [157, 0]
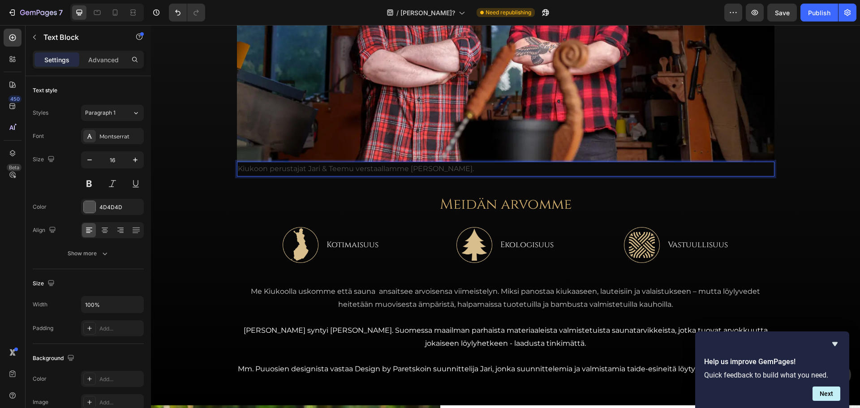
click at [491, 170] on p "Kiukoon perustajat Jari & Teemu verstaallamme [PERSON_NAME]." at bounding box center [505, 169] width 535 height 13
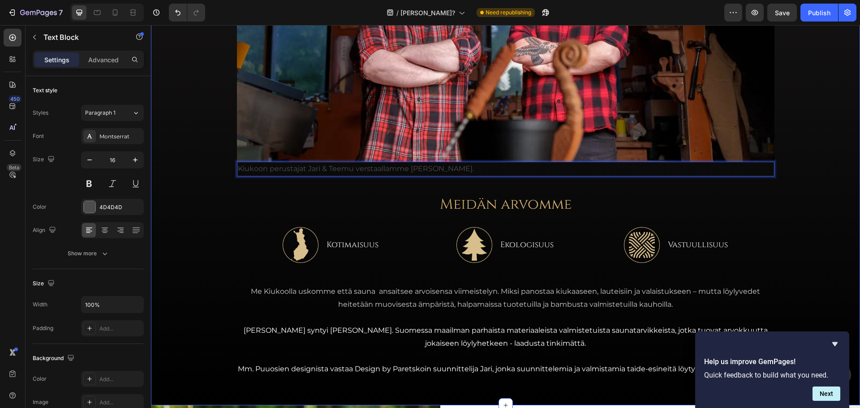
drag, startPoint x: 498, startPoint y: 169, endPoint x: 229, endPoint y: 176, distance: 269.2
click at [231, 175] on div "Image Kiukoon perustajat Jari & Teemu verstaallamme Tervon Kiukooahossa. Text B…" at bounding box center [505, 145] width 709 height 461
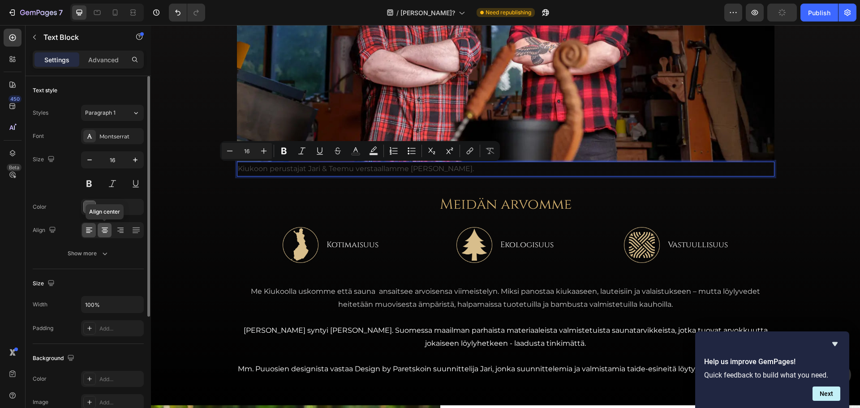
click at [107, 232] on icon at bounding box center [104, 230] width 9 height 9
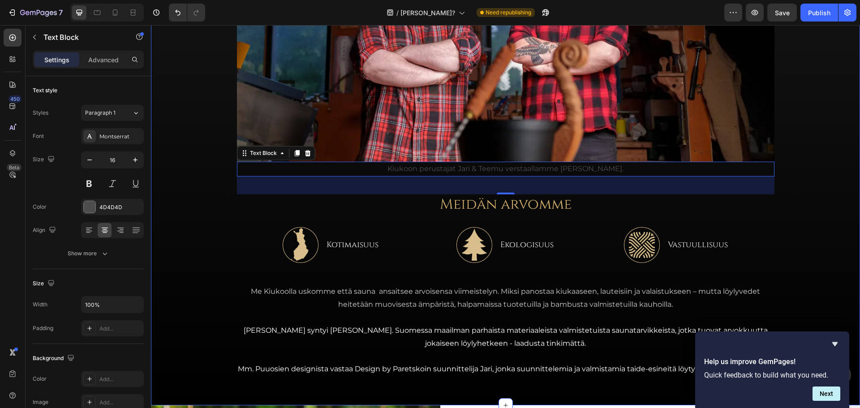
click at [825, 140] on div "Image Kiukoon perustajat Jari & Teemu verstaallamme Tervon Kiukooahossa. Text B…" at bounding box center [505, 145] width 709 height 461
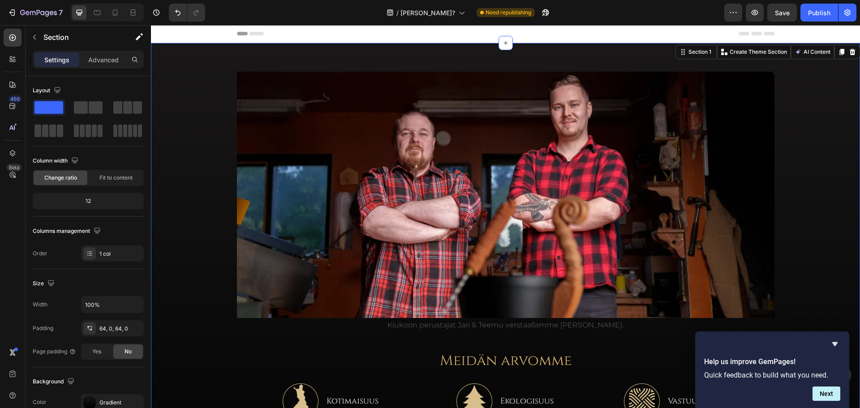
scroll to position [0, 0]
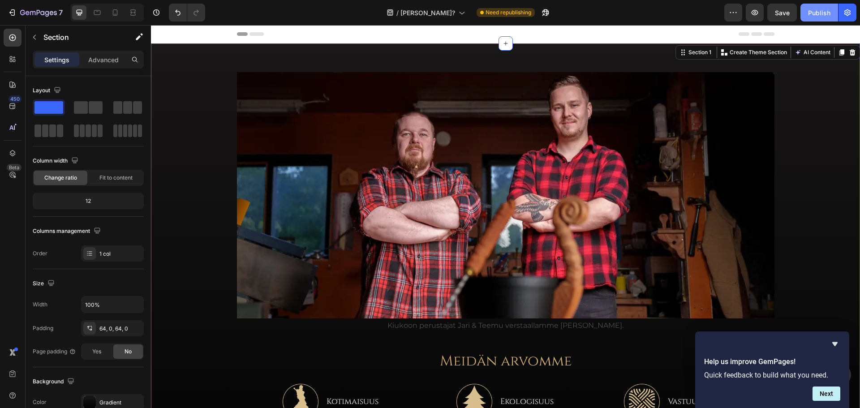
click at [814, 15] on div "Publish" at bounding box center [819, 12] width 22 height 9
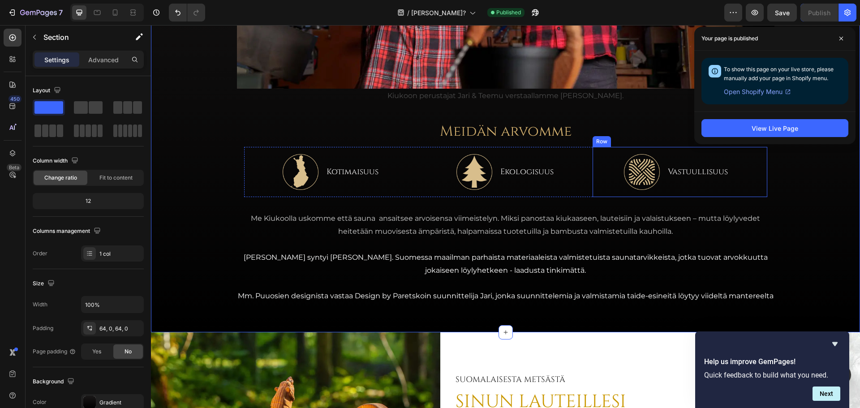
scroll to position [269, 0]
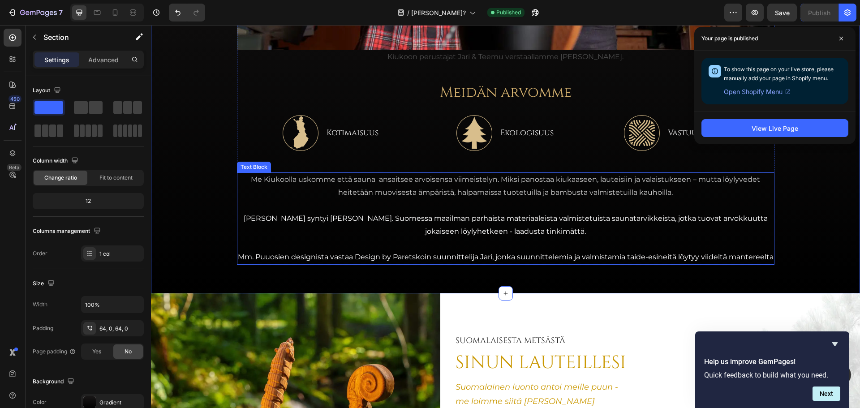
click at [467, 183] on p "Me Kiukoolla uskomme että sauna ansaitsee arvoisensa viimeistelyn. Miksi panost…" at bounding box center [505, 186] width 535 height 26
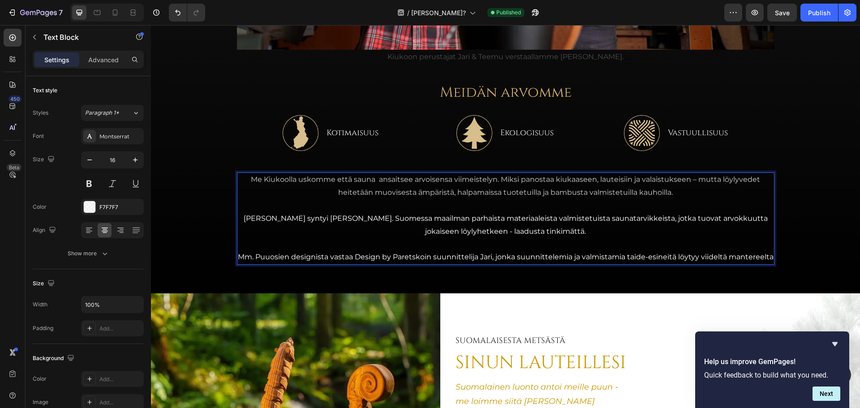
click at [520, 225] on p "[PERSON_NAME] syntyi [PERSON_NAME]. Suomessa maailman parhaista materiaaleista …" at bounding box center [505, 225] width 535 height 26
click at [767, 258] on span "Mm. ⁠Puuosien designista vastaa Design by Paretskoin suunnittelija Jari, jonka …" at bounding box center [505, 257] width 535 height 9
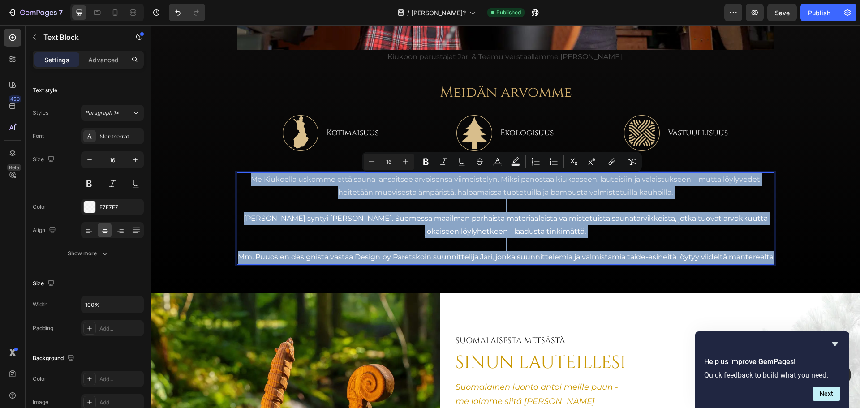
drag, startPoint x: 768, startPoint y: 258, endPoint x: 236, endPoint y: 180, distance: 537.2
click at [237, 180] on div "Me Kiukoolla uskomme että sauna ansaitsee arvoisensa viimeistelyn. Miksi panost…" at bounding box center [505, 218] width 537 height 92
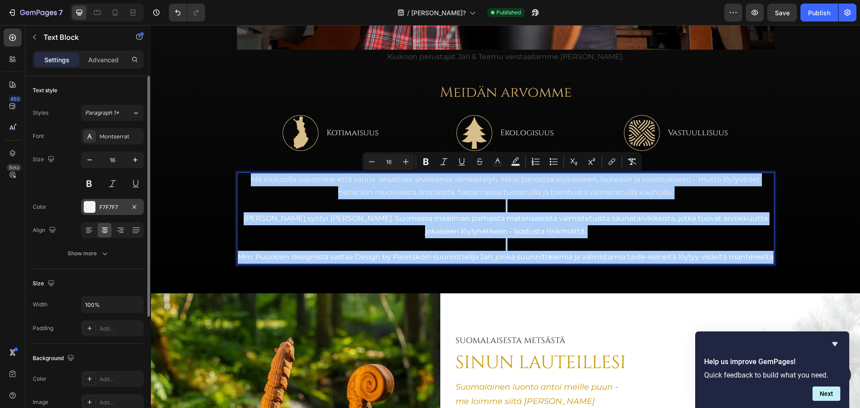
click at [101, 210] on div "F7F7F7" at bounding box center [112, 207] width 26 height 8
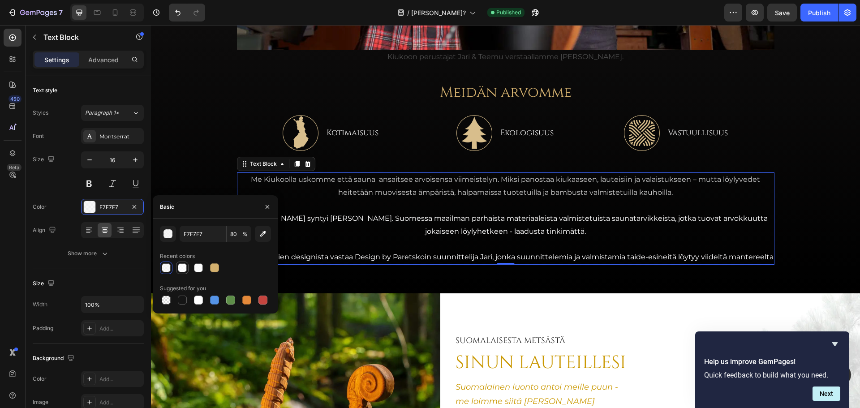
click at [184, 268] on div at bounding box center [182, 267] width 9 height 9
click at [164, 266] on div at bounding box center [166, 267] width 9 height 9
type input "F7F7F7"
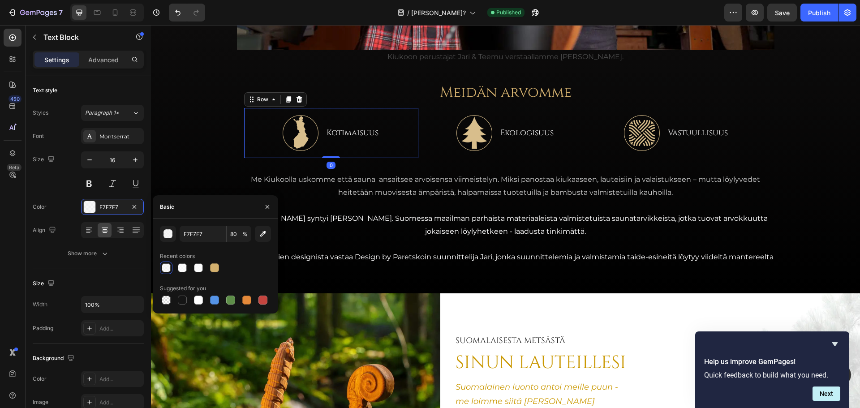
click at [412, 151] on div "Image Kotimaisuus Text Block Row 0" at bounding box center [331, 133] width 174 height 50
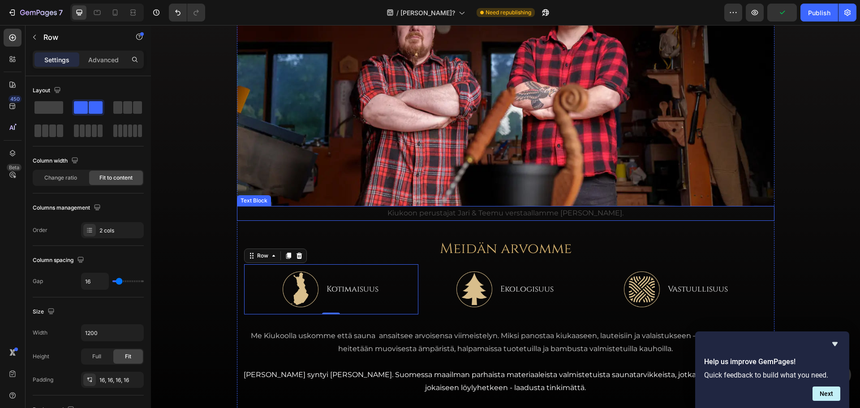
scroll to position [45, 0]
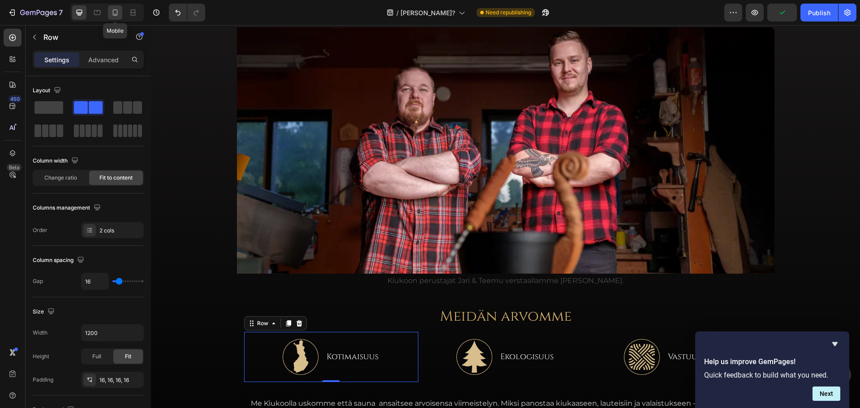
click at [114, 14] on icon at bounding box center [115, 12] width 9 height 9
type input "100%"
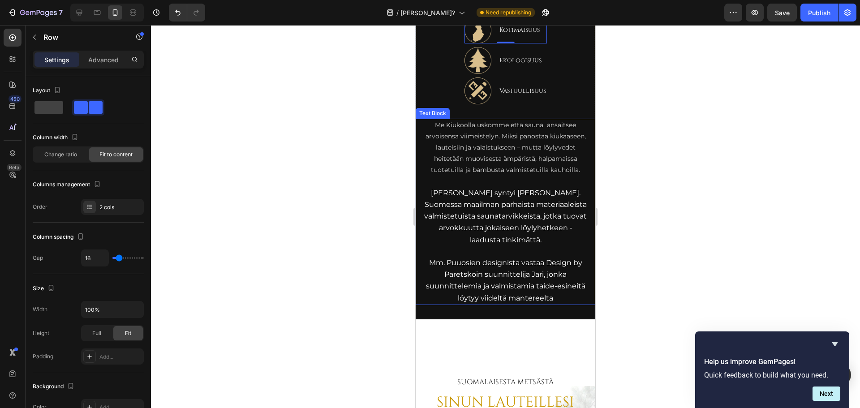
scroll to position [231, 0]
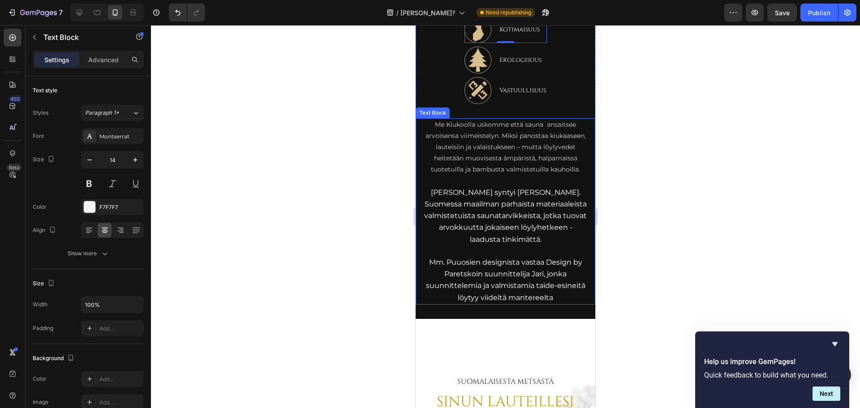
click at [477, 137] on p "Me Kiukoolla uskomme että sauna ansaitsee arvoisensa viimeistelyn. Miksi panost…" at bounding box center [505, 147] width 163 height 56
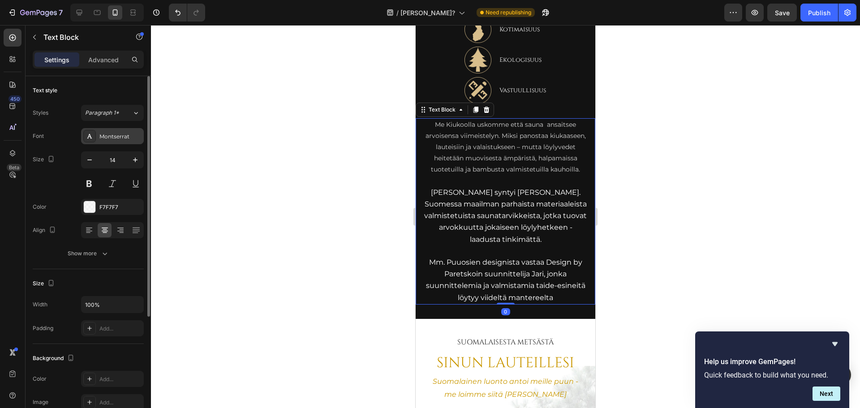
click at [113, 136] on div "Montserrat" at bounding box center [120, 137] width 42 height 8
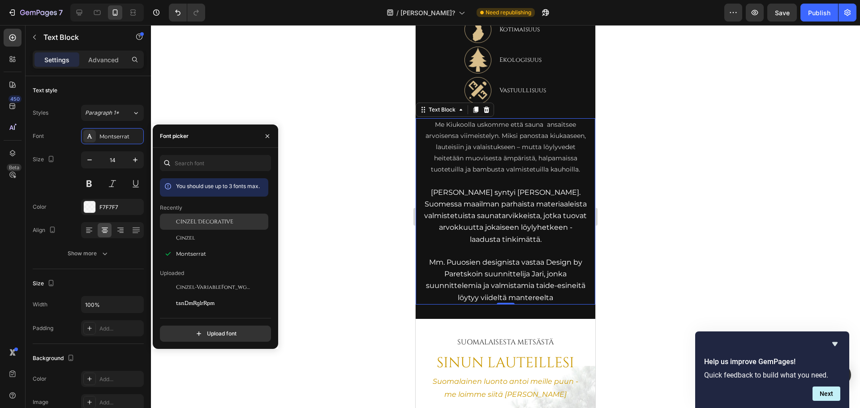
click at [197, 223] on span "Cinzel Decorative" at bounding box center [204, 222] width 57 height 8
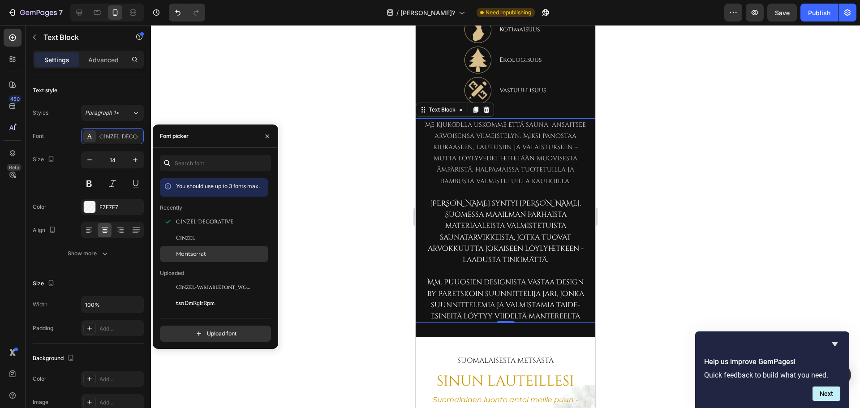
click at [193, 255] on span "Montserrat" at bounding box center [191, 254] width 30 height 8
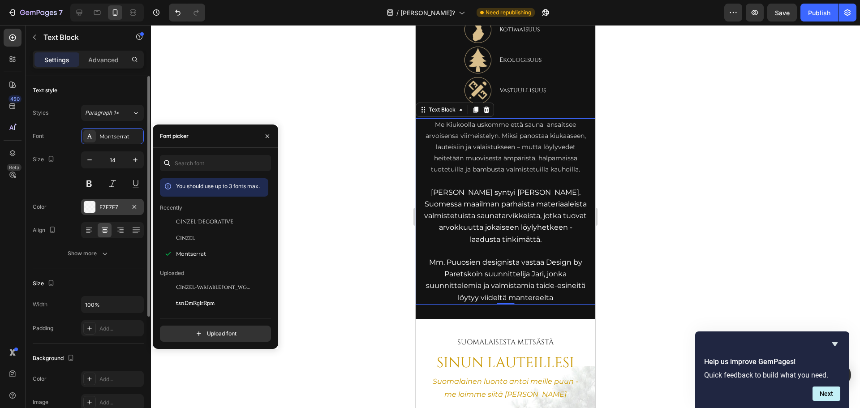
click at [120, 209] on div "F7F7F7" at bounding box center [112, 207] width 26 height 8
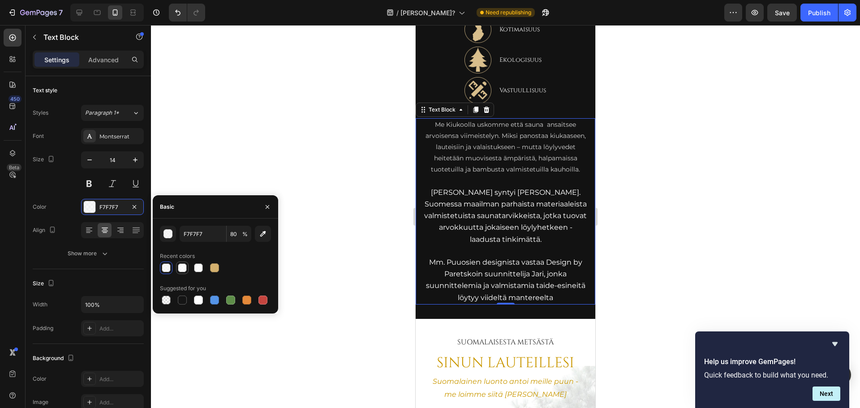
click at [182, 270] on div at bounding box center [182, 267] width 9 height 9
click at [169, 270] on div at bounding box center [166, 267] width 9 height 9
type input "F7F7F7"
click at [138, 162] on icon "button" at bounding box center [135, 159] width 9 height 9
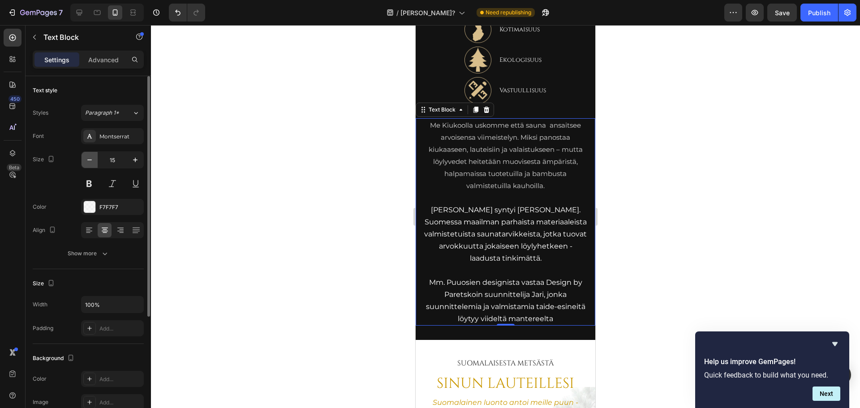
click at [89, 162] on icon "button" at bounding box center [89, 159] width 9 height 9
type input "14"
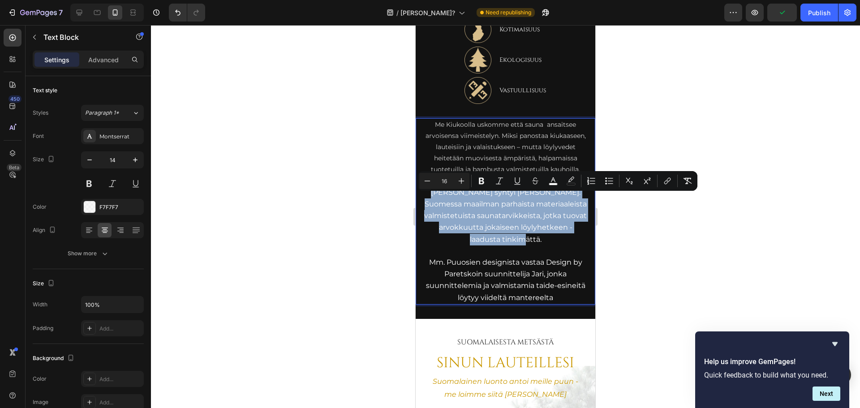
drag, startPoint x: 529, startPoint y: 244, endPoint x: 825, endPoint y: 231, distance: 296.7
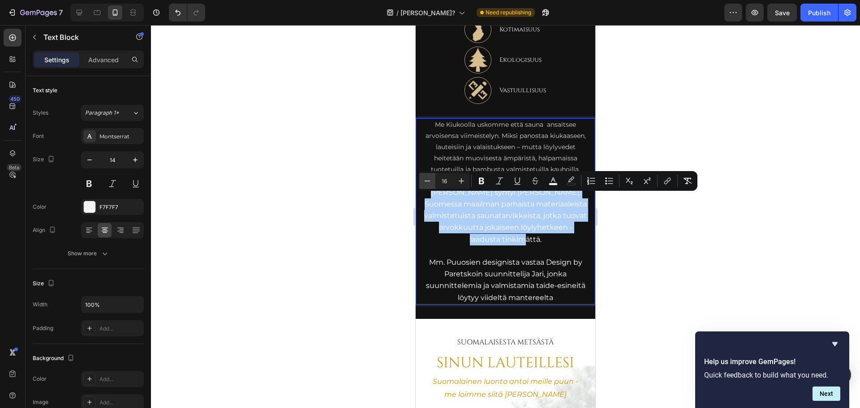
click at [429, 180] on icon "Editor contextual toolbar" at bounding box center [427, 180] width 9 height 9
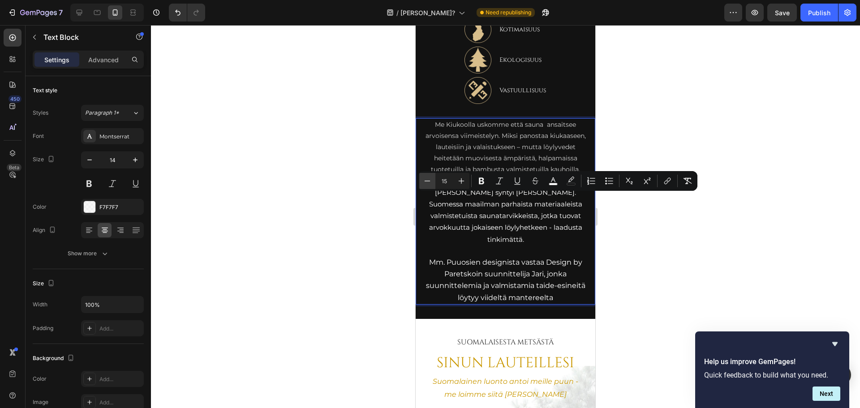
click at [424, 183] on icon "Editor contextual toolbar" at bounding box center [427, 180] width 9 height 9
type input "14"
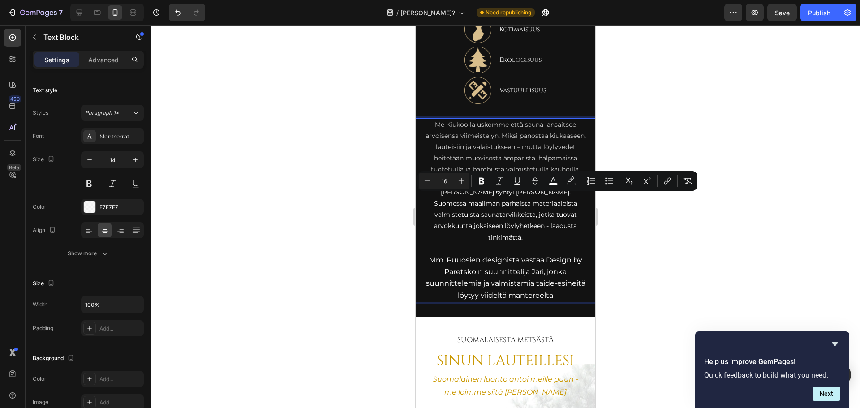
click at [485, 254] on p "Mm. ⁠Puuosien designista vastaa Design by Paretskoin suunnittelija Jari, jonka …" at bounding box center [505, 277] width 163 height 47
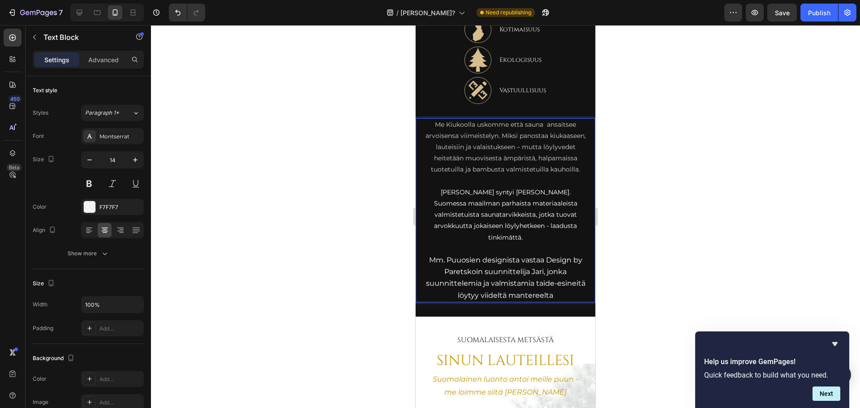
click at [512, 270] on span "Mm. ⁠Puuosien designista vastaa Design by Paretskoin suunnittelija Jari, jonka …" at bounding box center [505, 278] width 159 height 44
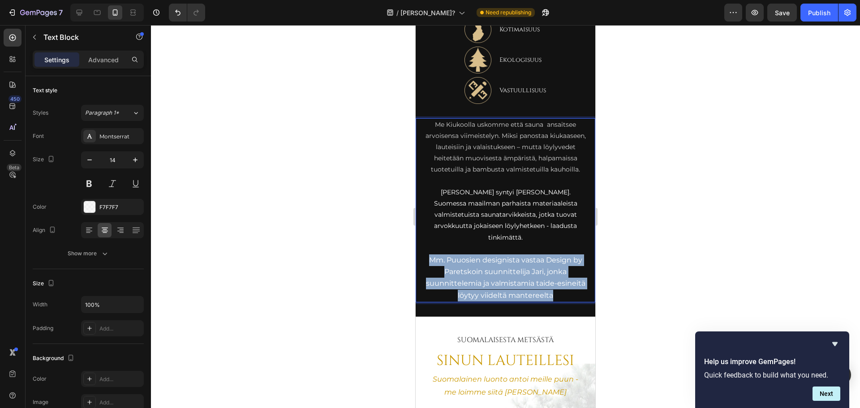
drag, startPoint x: 571, startPoint y: 291, endPoint x: 422, endPoint y: 255, distance: 153.4
click at [422, 255] on div "Me Kiukoolla uskomme että sauna ansaitsee arvoisensa viimeistelyn. Miksi panost…" at bounding box center [506, 210] width 180 height 184
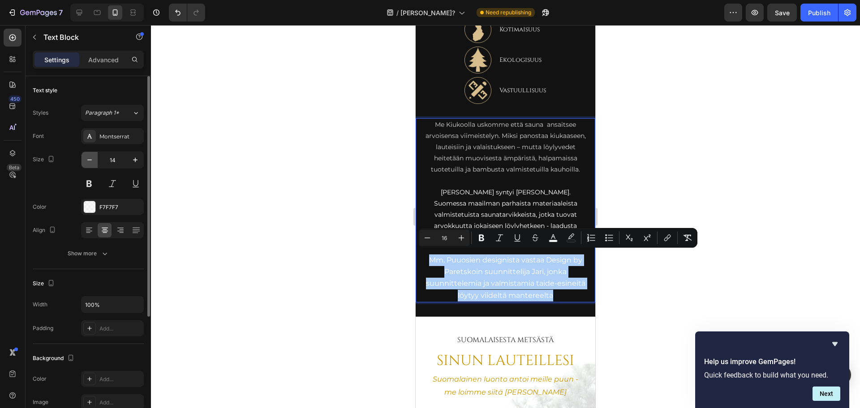
click at [90, 158] on icon "button" at bounding box center [89, 159] width 9 height 9
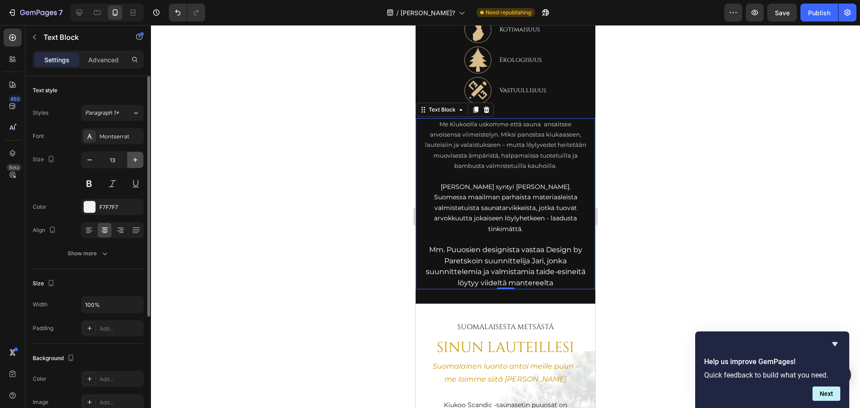
click at [136, 160] on icon "button" at bounding box center [135, 159] width 9 height 9
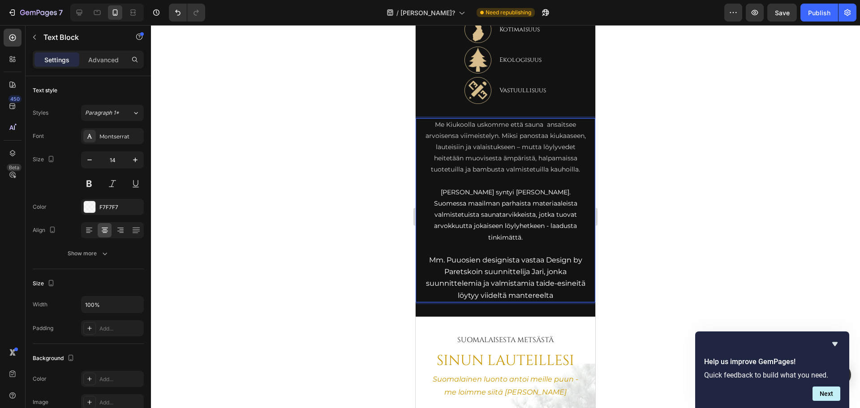
click at [479, 210] on span "[PERSON_NAME] syntyi [PERSON_NAME]. Suomessa maailman parhaista materiaaleista …" at bounding box center [505, 214] width 143 height 53
click at [542, 268] on span "Mm. ⁠Puuosien designista vastaa Design by Paretskoin suunnittelija Jari, jonka …" at bounding box center [505, 278] width 159 height 44
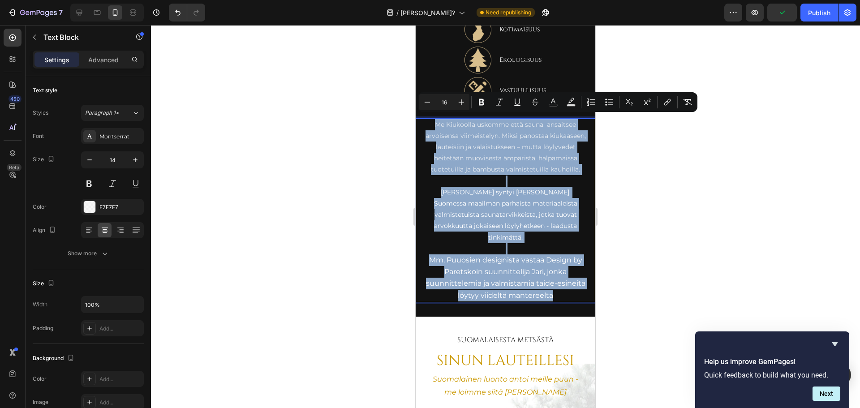
drag, startPoint x: 572, startPoint y: 292, endPoint x: 417, endPoint y: 123, distance: 229.1
click at [417, 123] on div "Me Kiukoolla uskomme että sauna ansaitsee arvoisensa viimeistelyn. Miksi panost…" at bounding box center [506, 210] width 180 height 184
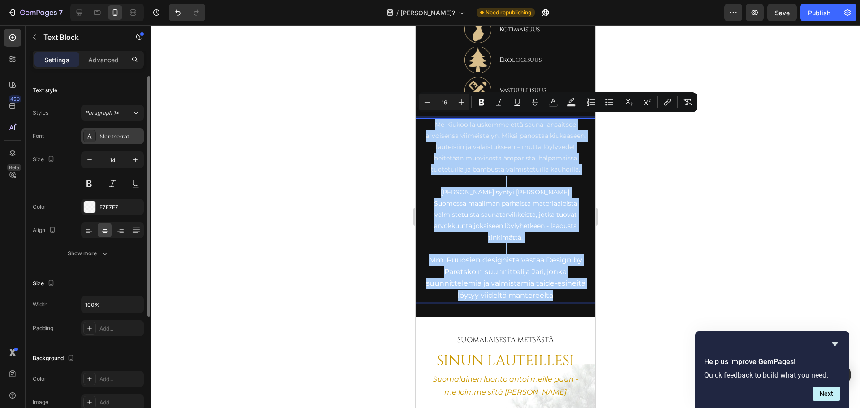
click at [118, 134] on div "Montserrat" at bounding box center [120, 137] width 42 height 8
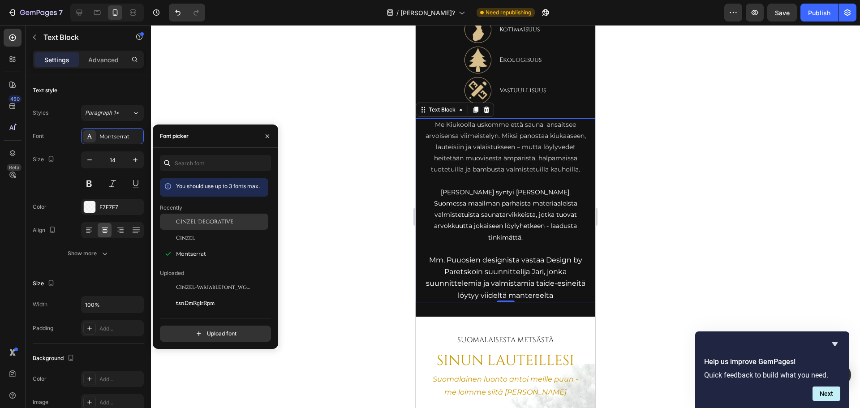
click at [207, 223] on span "Cinzel Decorative" at bounding box center [204, 222] width 57 height 8
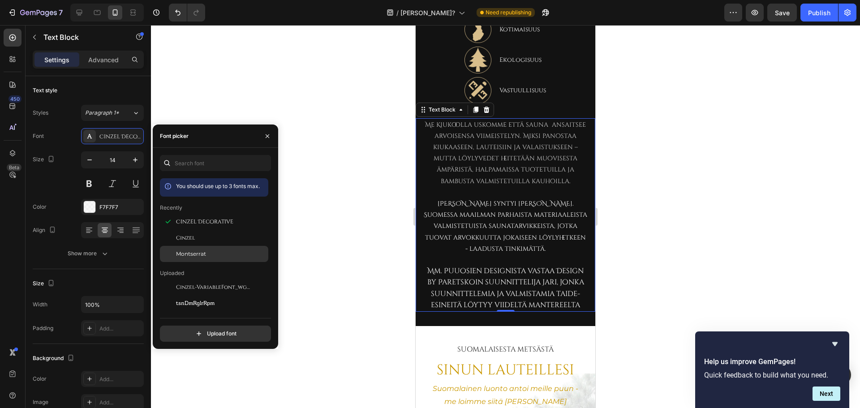
click at [194, 257] on span "Montserrat" at bounding box center [191, 254] width 30 height 8
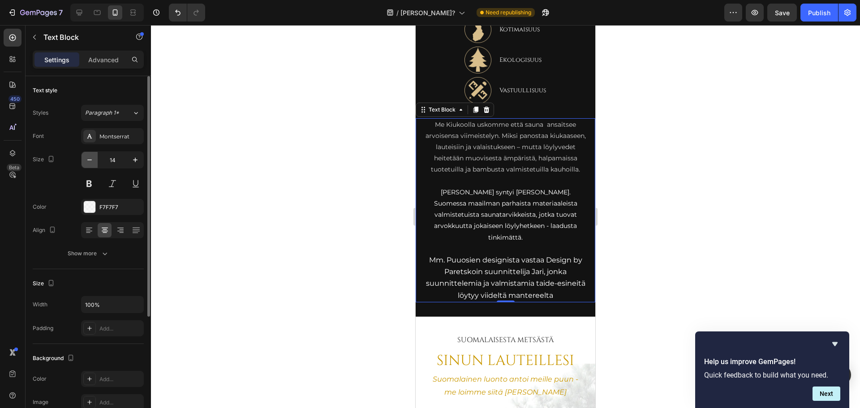
click at [93, 162] on icon "button" at bounding box center [89, 159] width 9 height 9
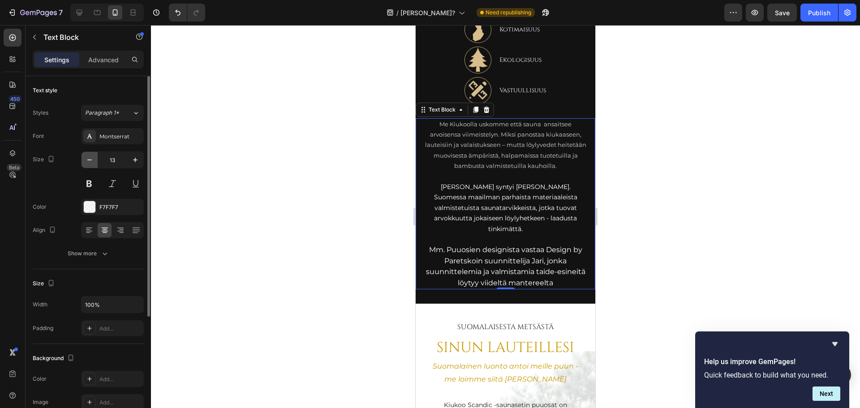
click at [93, 162] on icon "button" at bounding box center [89, 159] width 9 height 9
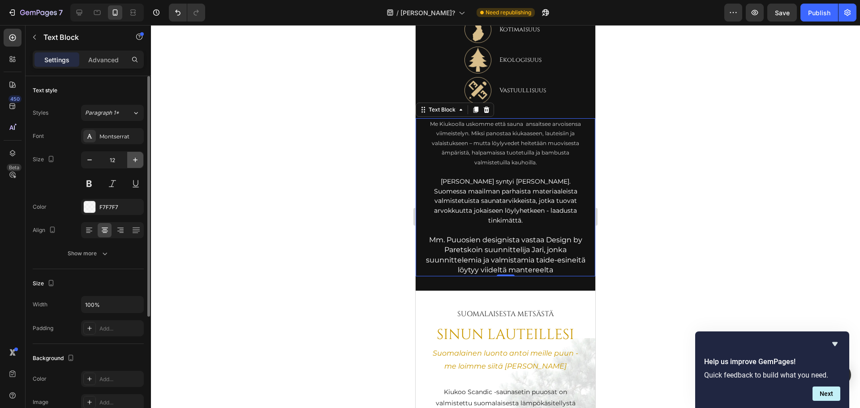
click at [135, 162] on icon "button" at bounding box center [135, 160] width 4 height 4
type input "14"
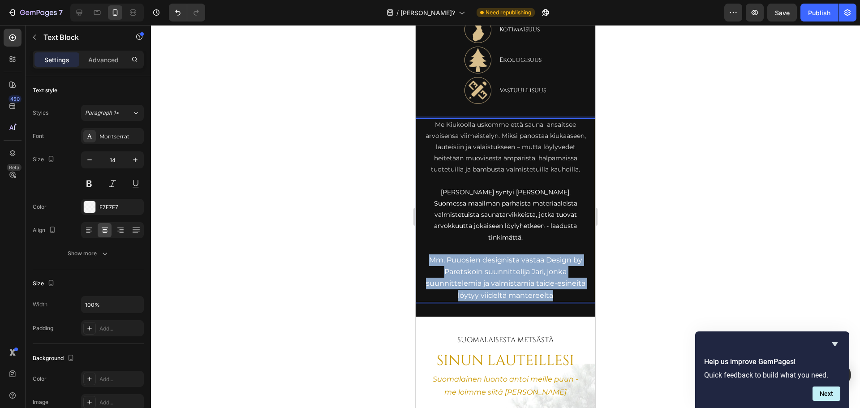
drag, startPoint x: 577, startPoint y: 291, endPoint x: 425, endPoint y: 255, distance: 156.0
click at [425, 255] on p "Mm. ⁠Puuosien designista vastaa Design by Paretskoin suunnittelija Jari, jonka …" at bounding box center [505, 277] width 163 height 47
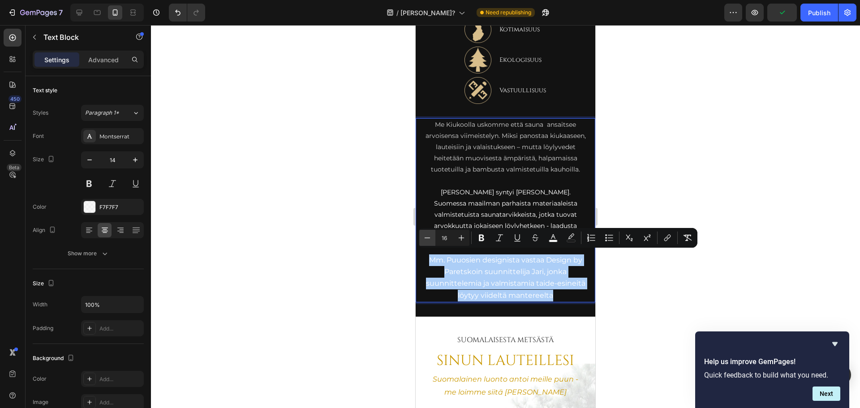
click at [429, 236] on icon "Editor contextual toolbar" at bounding box center [427, 237] width 9 height 9
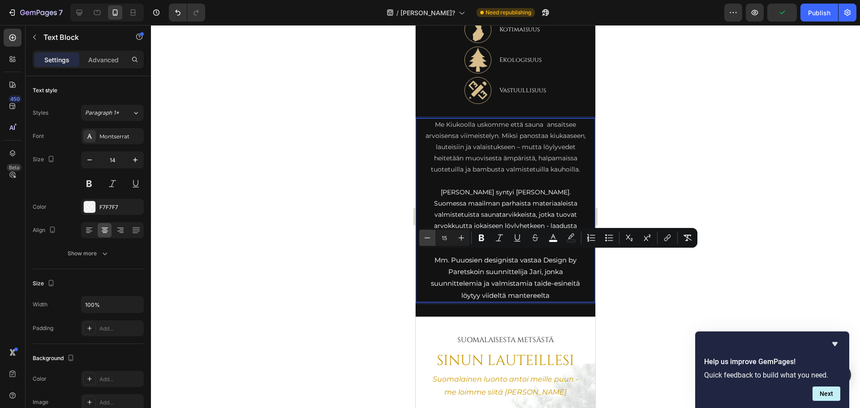
click at [428, 236] on icon "Editor contextual toolbar" at bounding box center [427, 237] width 9 height 9
type input "14"
click at [477, 194] on p "[PERSON_NAME] syntyi [PERSON_NAME]. Suomessa maailman parhaista materiaaleista …" at bounding box center [505, 215] width 163 height 56
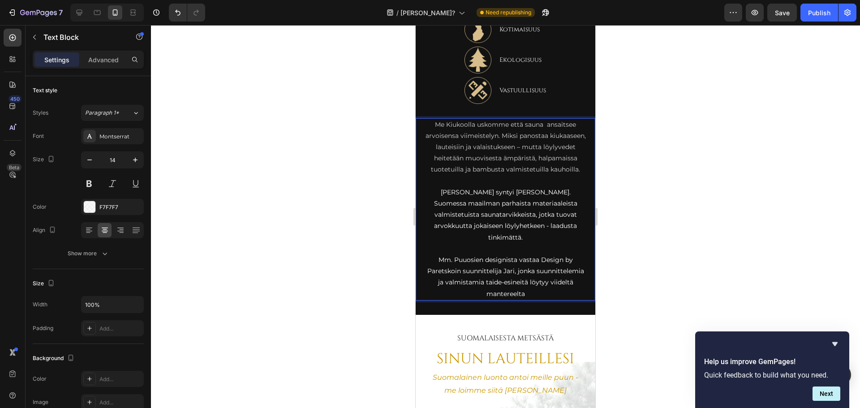
click at [523, 216] on p "[PERSON_NAME] syntyi [PERSON_NAME]. Suomessa maailman parhaista materiaaleista …" at bounding box center [505, 215] width 163 height 56
click at [665, 190] on div at bounding box center [505, 216] width 709 height 383
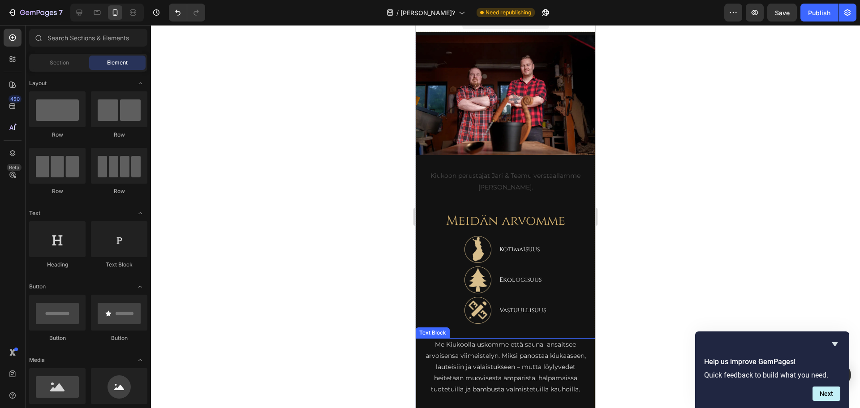
scroll to position [8, 0]
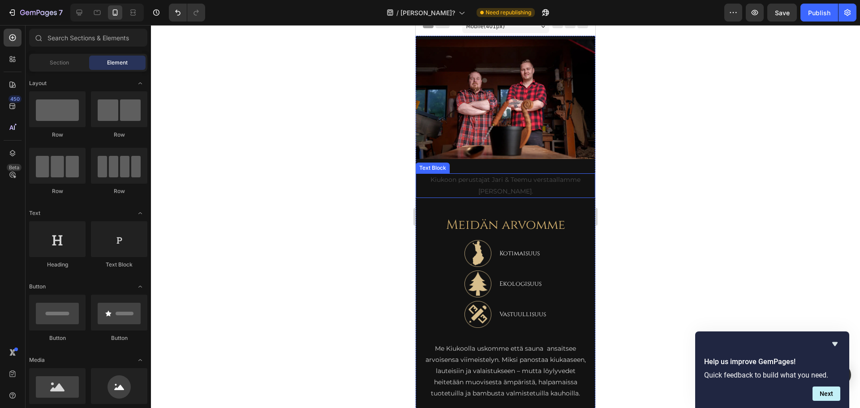
click at [483, 180] on p "Kiukoon perustajat Jari & Teemu verstaallamme [PERSON_NAME]." at bounding box center [505, 185] width 178 height 22
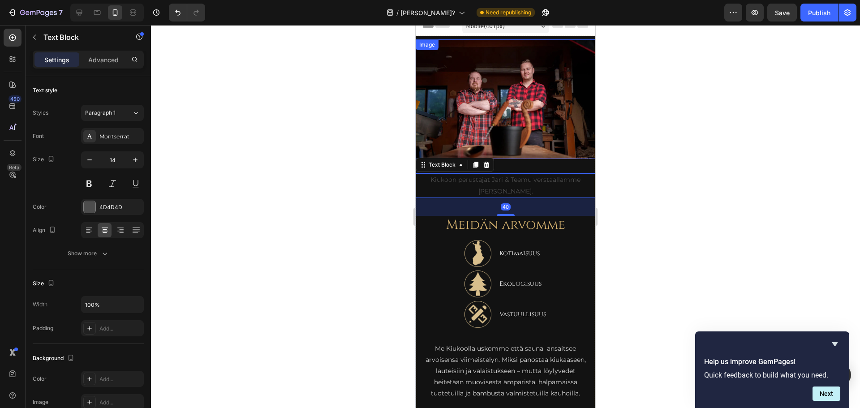
click at [553, 129] on img at bounding box center [506, 99] width 180 height 120
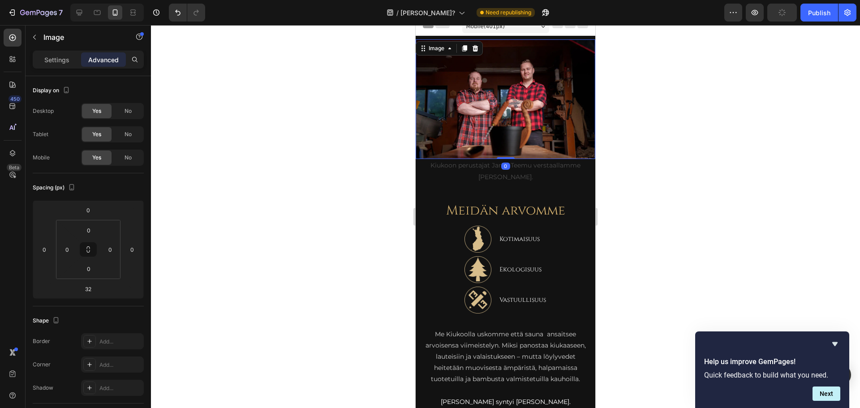
drag, startPoint x: 505, startPoint y: 167, endPoint x: 500, endPoint y: 146, distance: 21.8
click at [500, 146] on div "Image 0" at bounding box center [506, 99] width 180 height 120
type input "0"
click at [644, 133] on div at bounding box center [505, 216] width 709 height 383
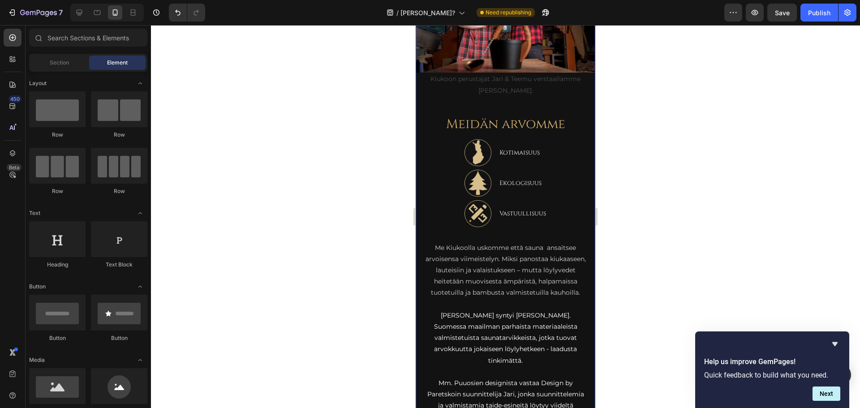
scroll to position [0, 0]
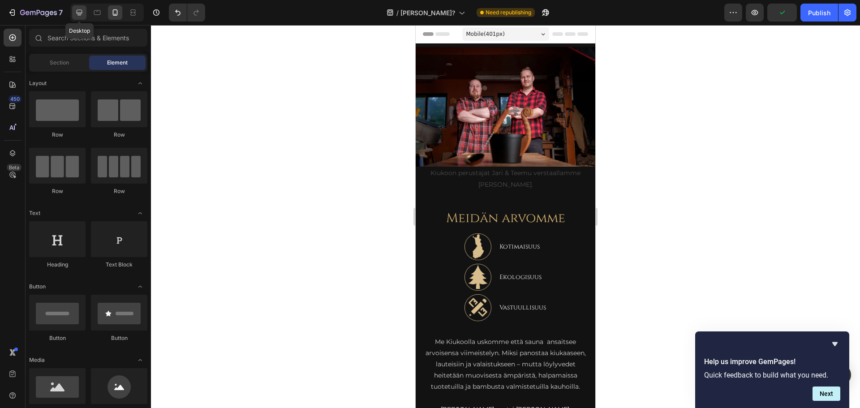
click at [81, 13] on icon at bounding box center [80, 13] width 6 height 6
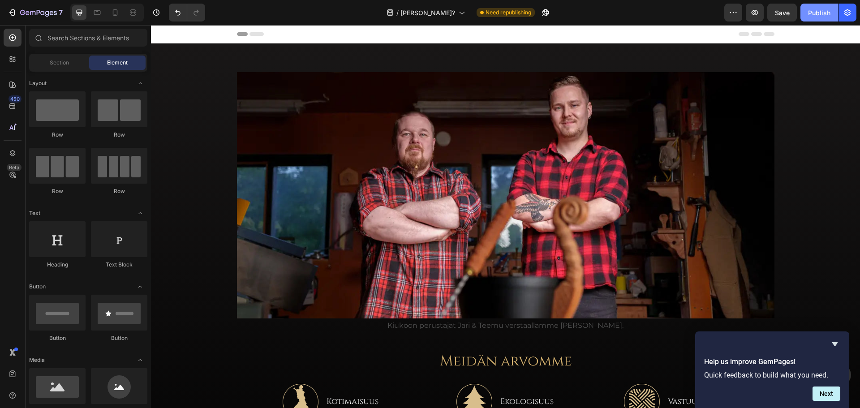
click at [813, 20] on button "Publish" at bounding box center [819, 13] width 38 height 18
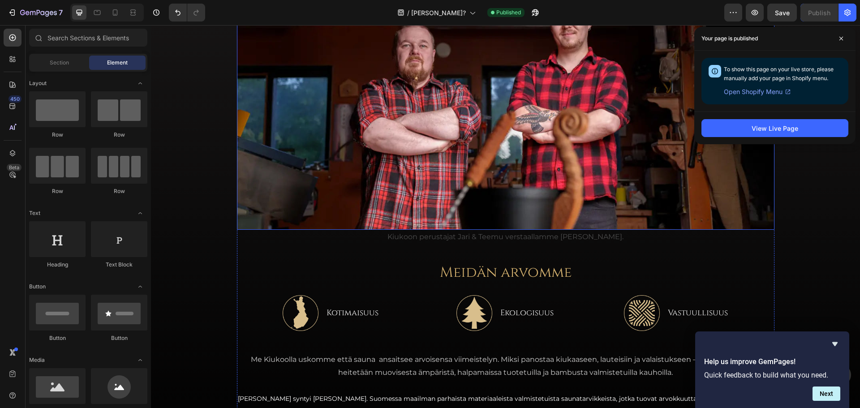
scroll to position [90, 0]
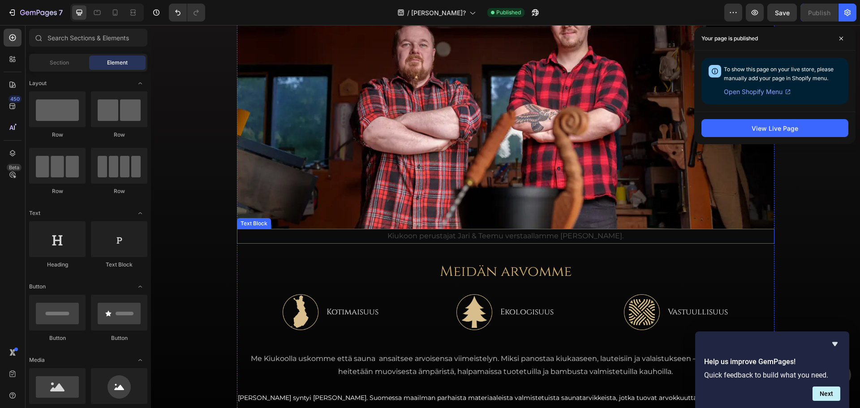
click at [541, 234] on p "Kiukoon perustajat Jari & Teemu verstaallamme [PERSON_NAME]." at bounding box center [505, 236] width 535 height 13
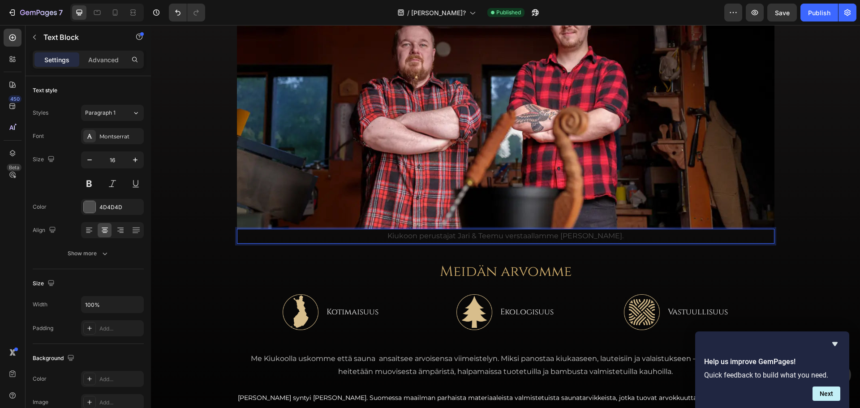
drag, startPoint x: 644, startPoint y: 235, endPoint x: 357, endPoint y: 236, distance: 287.5
click at [357, 236] on p "Kiukoon perustajat Jari & Teemu verstaallamme [PERSON_NAME]." at bounding box center [505, 236] width 535 height 13
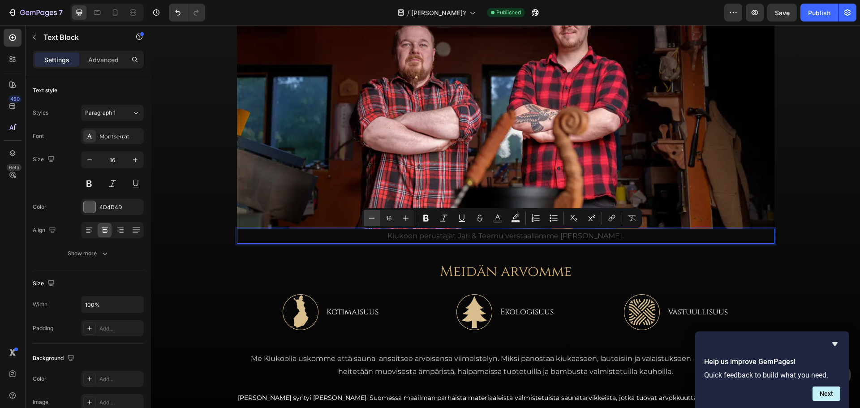
click at [371, 217] on icon "Editor contextual toolbar" at bounding box center [371, 218] width 9 height 9
type input "14"
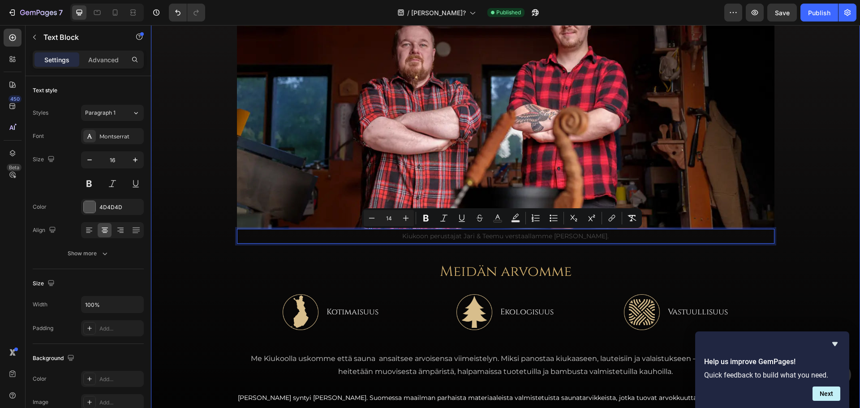
click at [210, 251] on div "Image Kiukoon perustajat Jari & Teemu verstaallamme Tervon Kiukooahossa. Text B…" at bounding box center [505, 213] width 709 height 461
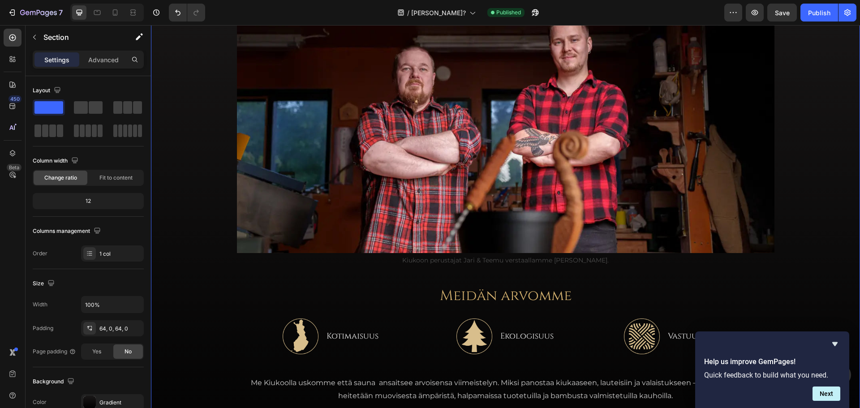
scroll to position [0, 0]
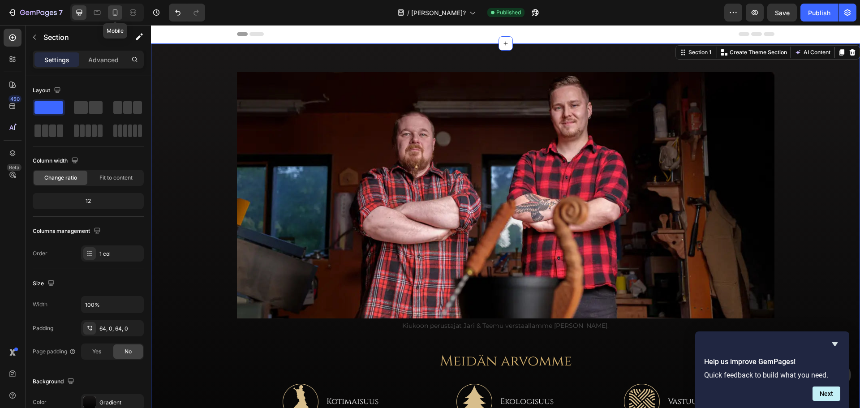
click at [116, 7] on div at bounding box center [115, 12] width 14 height 14
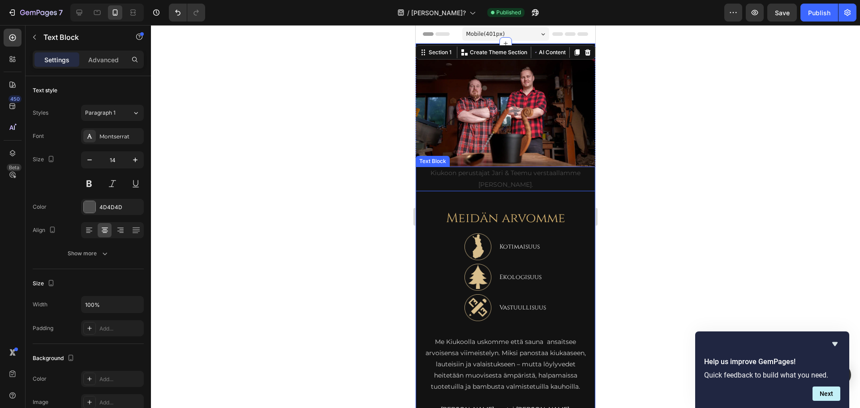
click at [493, 177] on span "Kiukoon perustajat Jari & Teemu verstaallamme [PERSON_NAME]." at bounding box center [505, 178] width 150 height 19
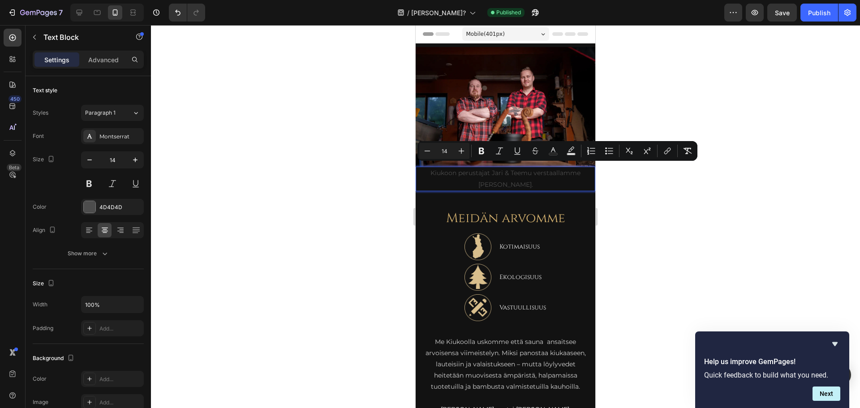
drag, startPoint x: 546, startPoint y: 178, endPoint x: 416, endPoint y: 165, distance: 130.5
click at [423, 152] on icon "Editor contextual toolbar" at bounding box center [427, 150] width 9 height 9
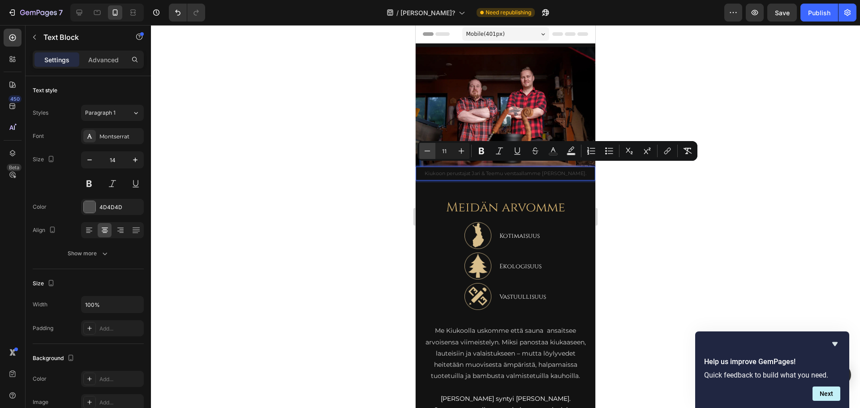
click at [423, 152] on icon "Editor contextual toolbar" at bounding box center [427, 150] width 9 height 9
type input "10"
click at [673, 226] on div at bounding box center [505, 216] width 709 height 383
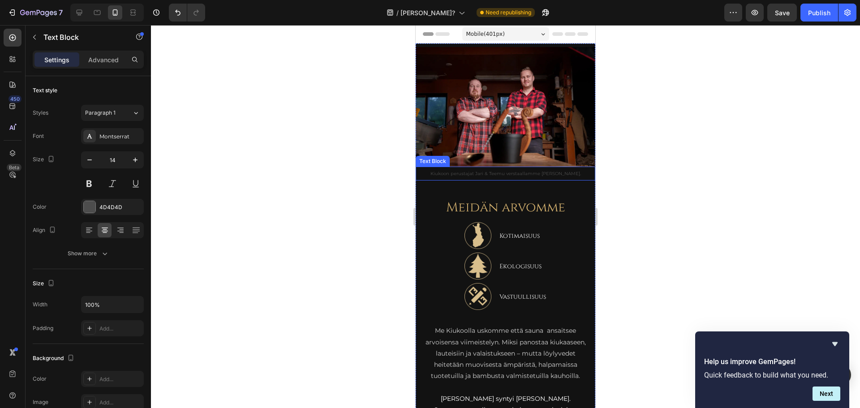
click at [500, 171] on span "Kiukoon perustajat Jari & Teemu verstaallamme [PERSON_NAME]." at bounding box center [505, 174] width 150 height 6
drag, startPoint x: 583, startPoint y: 168, endPoint x: 397, endPoint y: 170, distance: 186.3
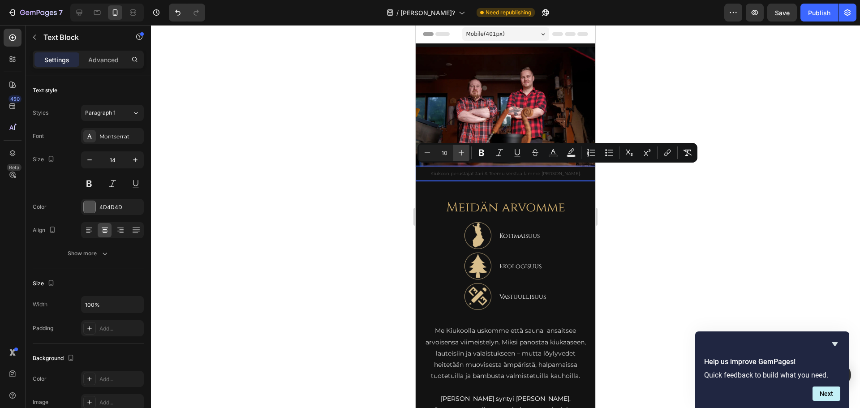
click at [463, 158] on button "Plus" at bounding box center [461, 153] width 16 height 16
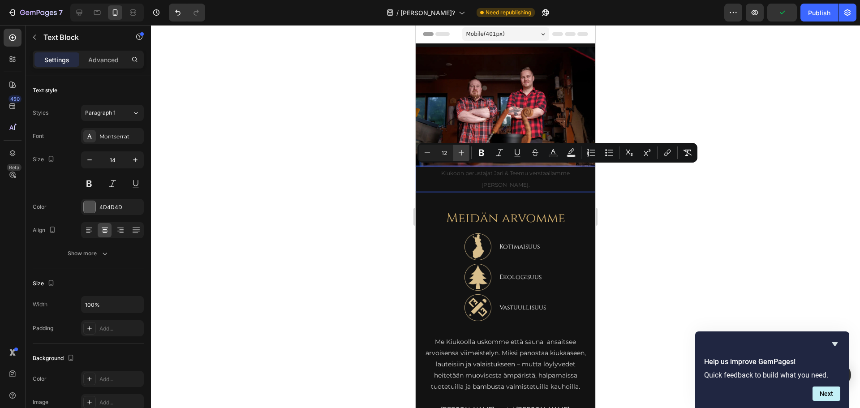
click at [463, 158] on button "Plus" at bounding box center [461, 153] width 16 height 16
click at [427, 154] on icon "Editor contextual toolbar" at bounding box center [427, 152] width 9 height 9
type input "12"
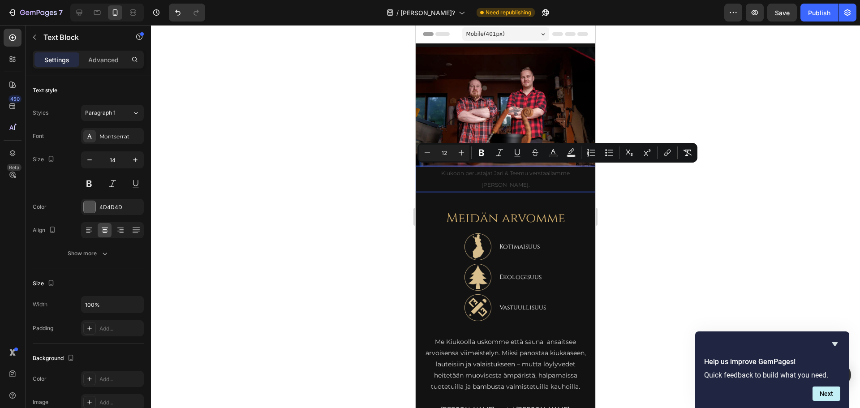
click at [665, 229] on div at bounding box center [505, 216] width 709 height 383
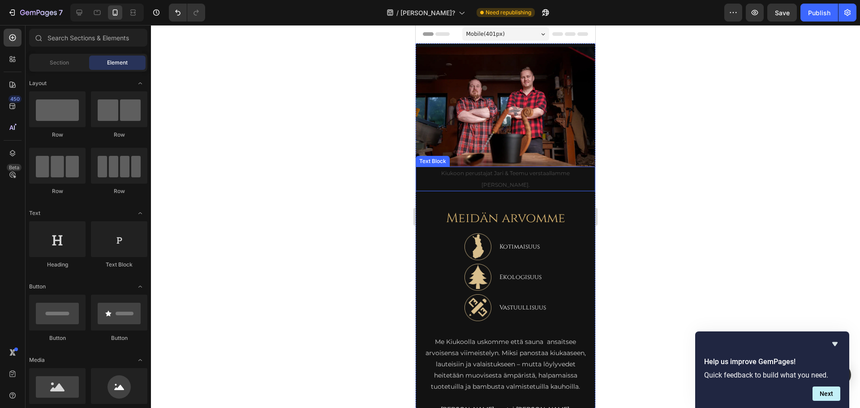
click at [498, 180] on span "Kiukoon perustajat Jari & Teemu verstaallamme [PERSON_NAME]." at bounding box center [505, 179] width 129 height 18
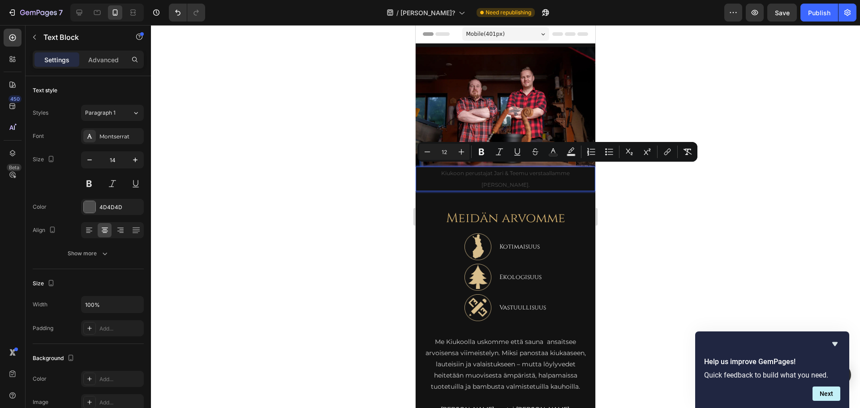
drag, startPoint x: 538, startPoint y: 180, endPoint x: 415, endPoint y: 166, distance: 123.5
click at [467, 154] on button "Plus" at bounding box center [461, 152] width 16 height 16
click at [466, 154] on button "Plus" at bounding box center [461, 152] width 16 height 16
click at [460, 154] on icon "Editor contextual toolbar" at bounding box center [461, 151] width 9 height 9
click at [429, 155] on icon "Editor contextual toolbar" at bounding box center [427, 151] width 9 height 9
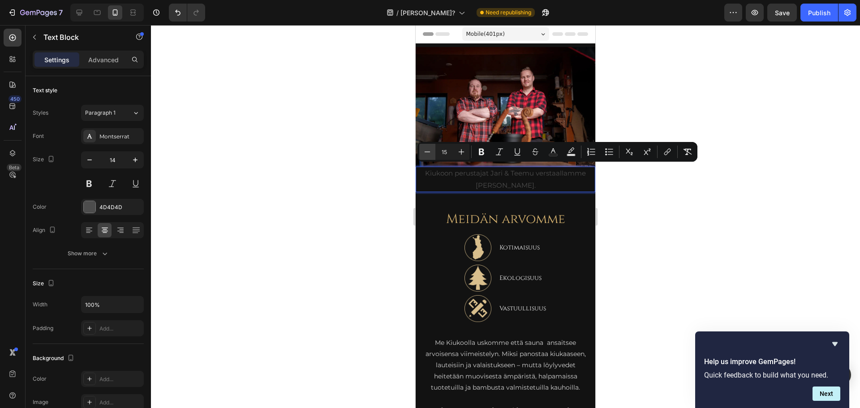
type input "14"
click at [627, 188] on div at bounding box center [505, 216] width 709 height 383
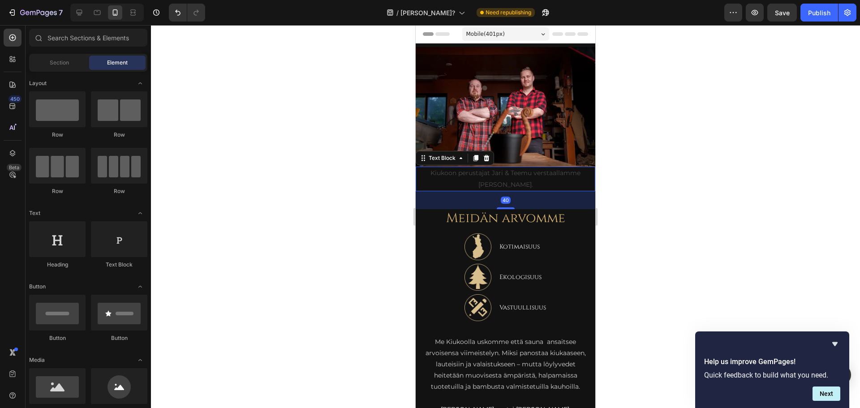
click at [484, 180] on span "Kiukoon perustajat Jari & Teemu verstaallamme [PERSON_NAME]." at bounding box center [505, 178] width 150 height 19
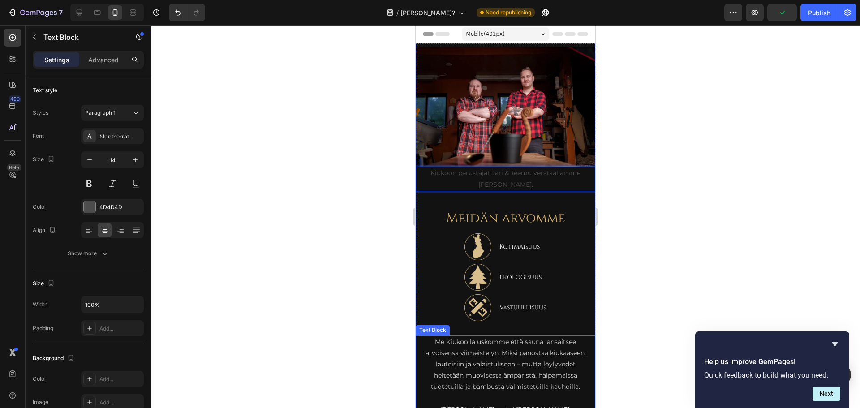
click at [497, 356] on p "Me Kiukoolla uskomme että sauna ansaitsee arvoisensa viimeistelyn. Miksi panost…" at bounding box center [505, 364] width 163 height 56
click at [538, 173] on p "Kiukoon perustajat Jari & Teemu verstaallamme [PERSON_NAME]." at bounding box center [505, 178] width 178 height 22
drag, startPoint x: 553, startPoint y: 180, endPoint x: 416, endPoint y: 170, distance: 136.9
click at [416, 170] on p "Kiukoon perustajat Jari & Teemu verstaallamme [PERSON_NAME]." at bounding box center [505, 178] width 178 height 22
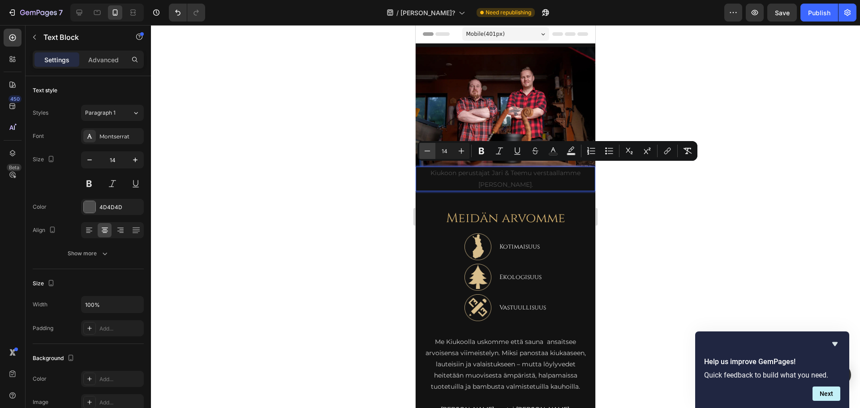
click at [427, 151] on icon "Editor contextual toolbar" at bounding box center [427, 150] width 9 height 9
type input "12"
click at [645, 231] on div at bounding box center [505, 216] width 709 height 383
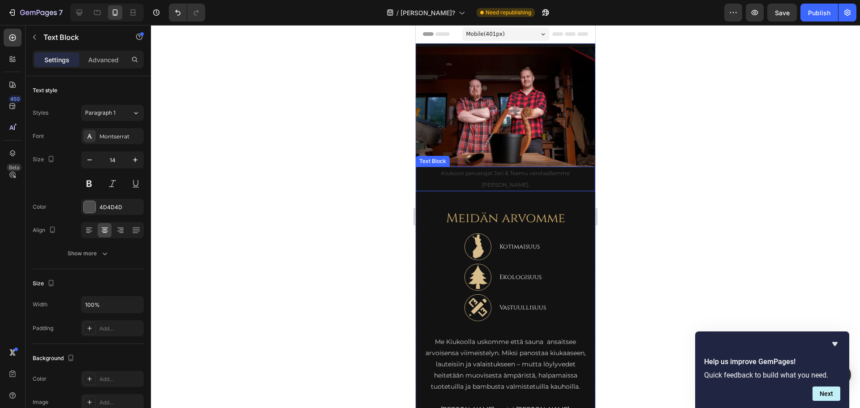
click at [494, 179] on span "Kiukoon perustajat Jari & Teemu verstaallamme [PERSON_NAME]." at bounding box center [505, 179] width 129 height 18
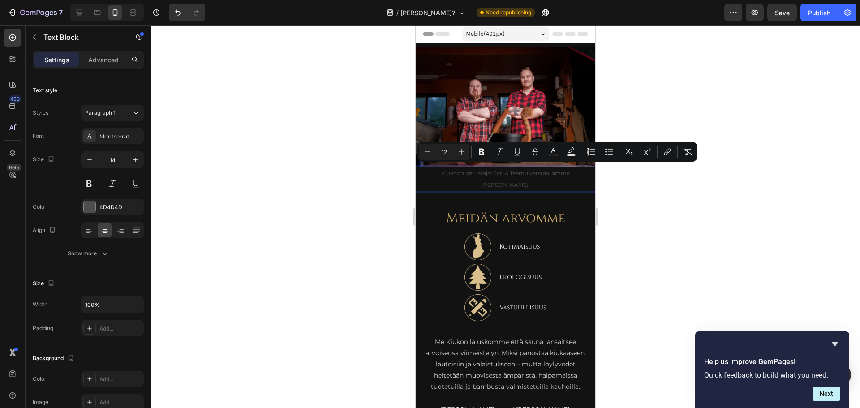
drag, startPoint x: 542, startPoint y: 181, endPoint x: 424, endPoint y: 170, distance: 118.7
click at [458, 154] on icon "Editor contextual toolbar" at bounding box center [461, 151] width 9 height 9
type input "13"
click at [696, 214] on div at bounding box center [505, 216] width 709 height 383
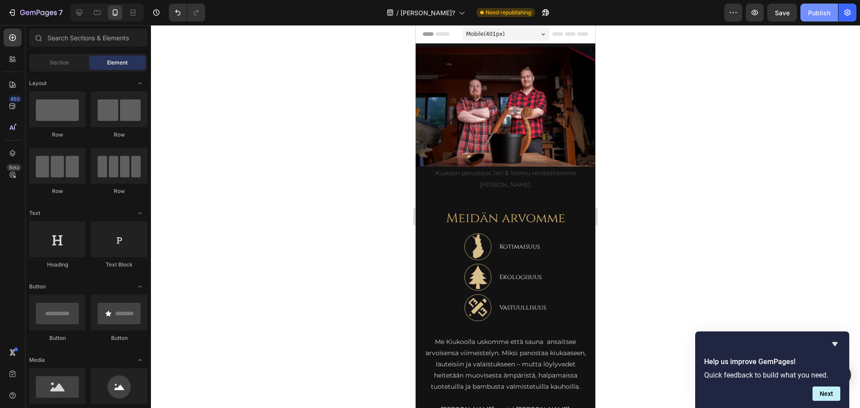
click at [813, 10] on div "Publish" at bounding box center [819, 12] width 22 height 9
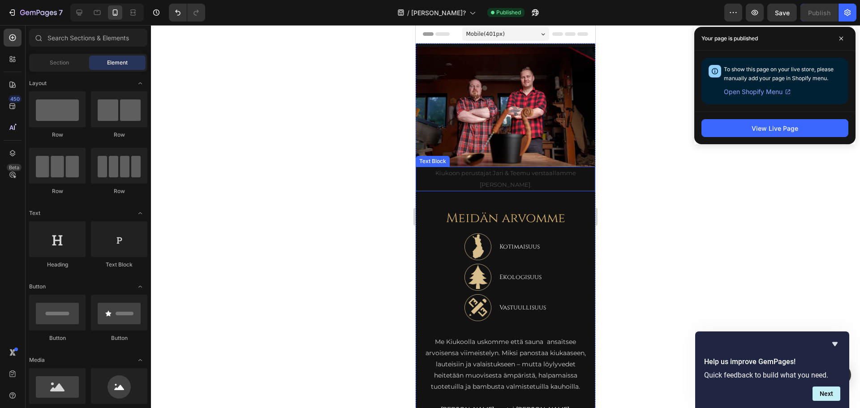
click at [541, 180] on p "Kiukoon perustajat Jari & Teemu verstaallamme [PERSON_NAME]." at bounding box center [505, 178] width 178 height 22
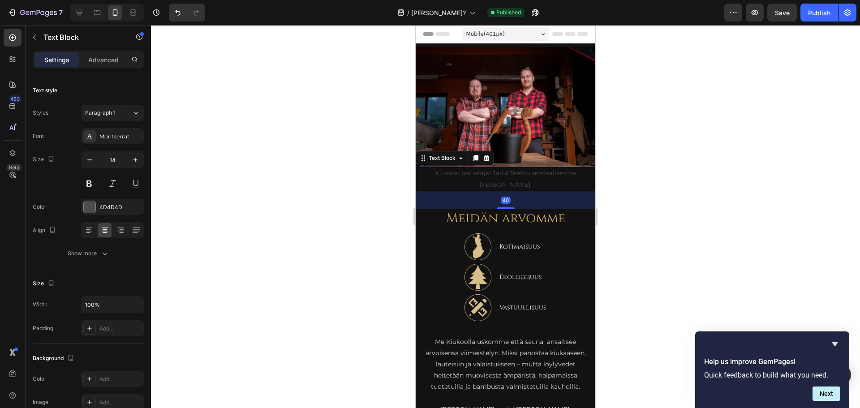
click at [534, 34] on div "Mobile ( 401 px)" at bounding box center [505, 33] width 87 height 13
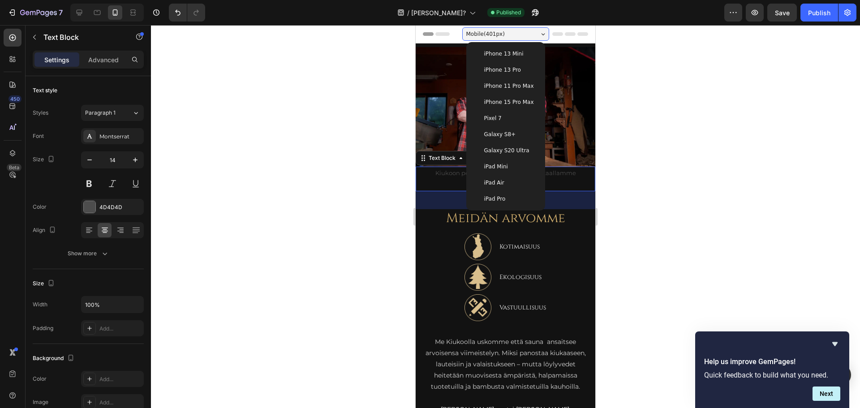
click at [504, 131] on span "Galaxy S8+" at bounding box center [500, 134] width 32 height 9
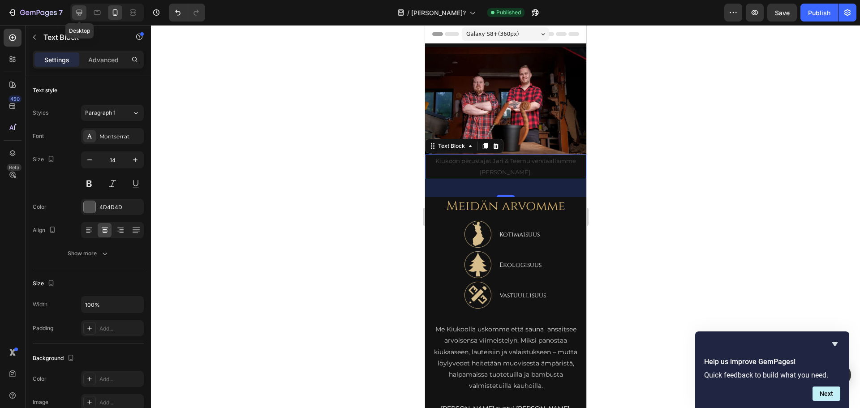
click at [77, 11] on icon at bounding box center [79, 12] width 9 height 9
type input "16"
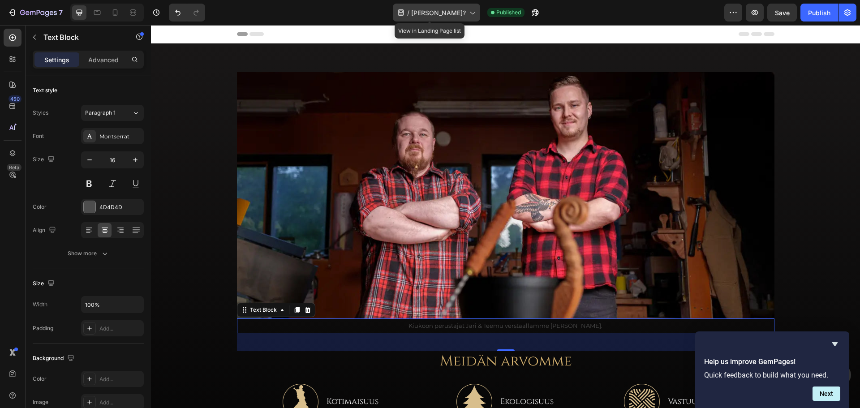
click at [444, 16] on span "[PERSON_NAME]?" at bounding box center [438, 12] width 55 height 9
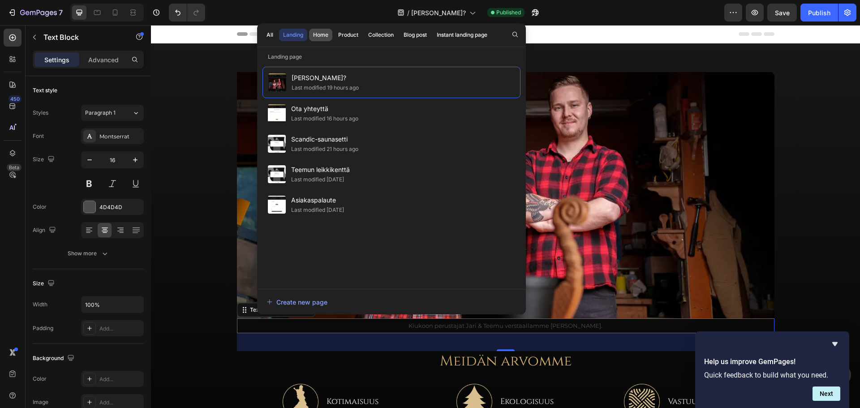
click at [314, 40] on button "Home" at bounding box center [320, 35] width 23 height 13
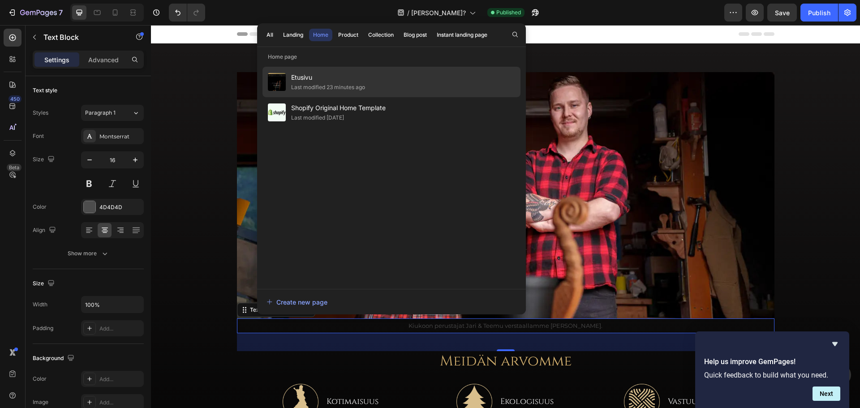
click at [307, 75] on span "Etusivu" at bounding box center [328, 77] width 74 height 11
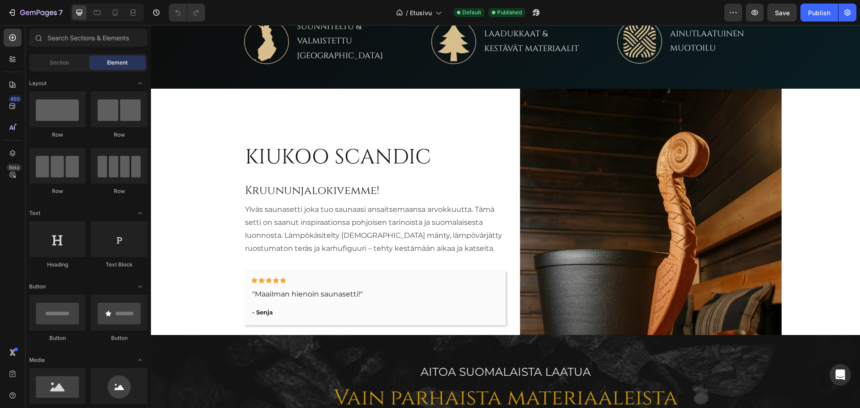
scroll to position [448, 0]
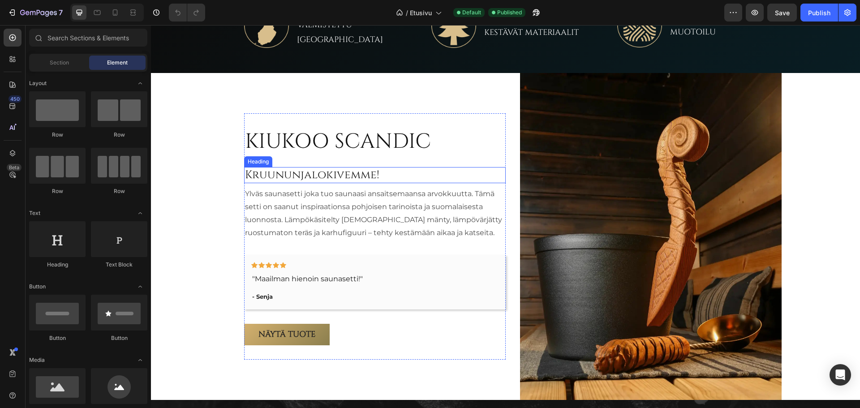
click at [305, 175] on h2 "Kruununjalokivemme!" at bounding box center [374, 175] width 261 height 17
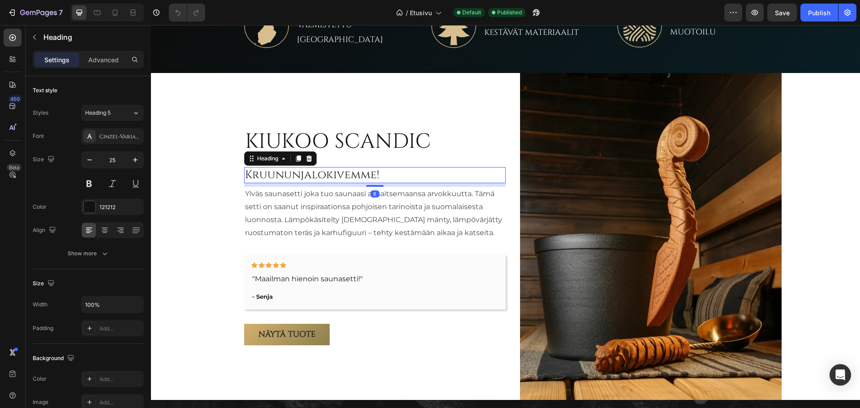
click at [390, 176] on h2 "Kruununjalokivemme!" at bounding box center [374, 175] width 261 height 17
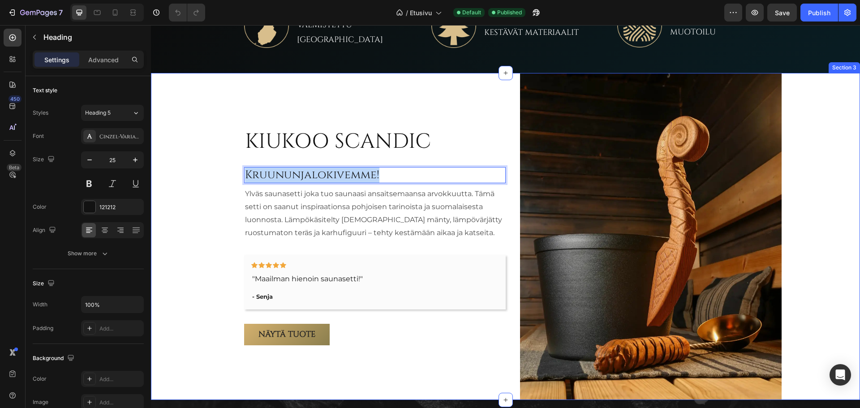
drag, startPoint x: 385, startPoint y: 176, endPoint x: 228, endPoint y: 176, distance: 156.7
click at [228, 176] on div "KIUKOO SCANDIC Heading Kruununjalokivemme! Heading 8 Ylväs saunasetti joka tuo …" at bounding box center [512, 236] width 694 height 327
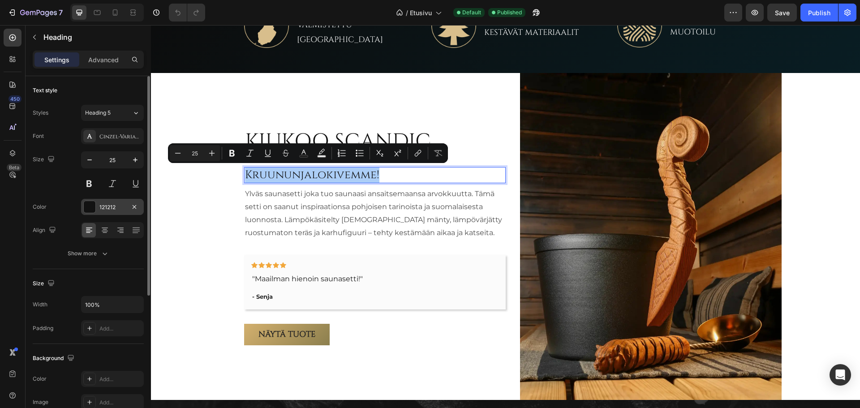
click at [90, 205] on div at bounding box center [90, 207] width 12 height 12
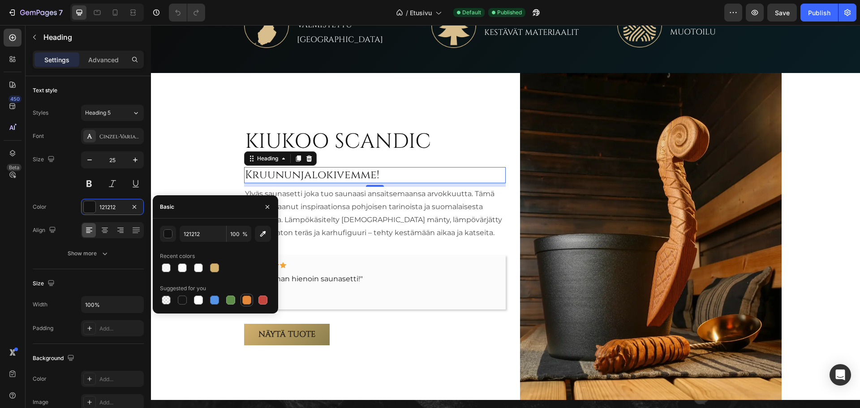
click at [245, 302] on div at bounding box center [246, 300] width 9 height 9
type input "E4893A"
click at [176, 16] on icon "Undo/Redo" at bounding box center [177, 12] width 9 height 9
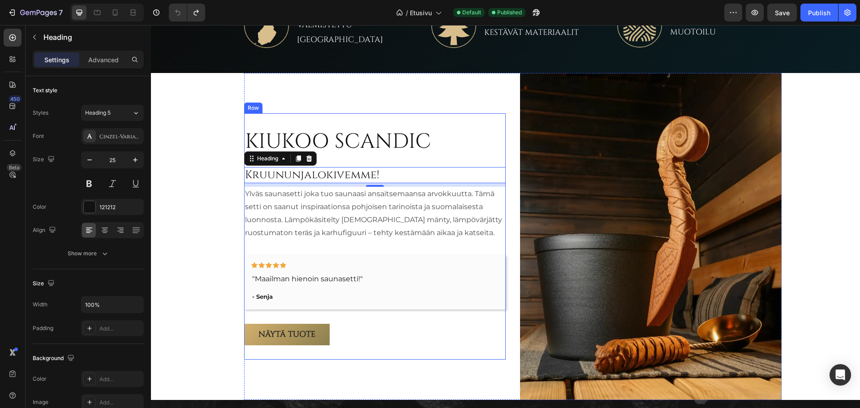
scroll to position [716, 0]
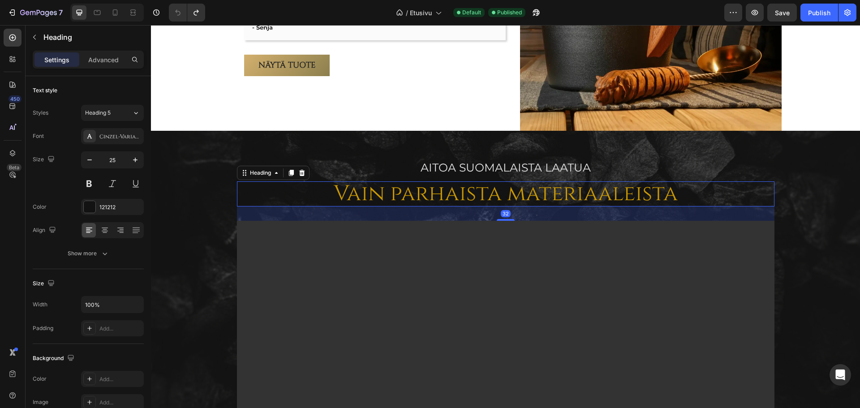
click at [386, 197] on h2 "Vain parhaista materiaaleista" at bounding box center [505, 194] width 537 height 26
click at [122, 207] on div "CA9801" at bounding box center [112, 207] width 26 height 8
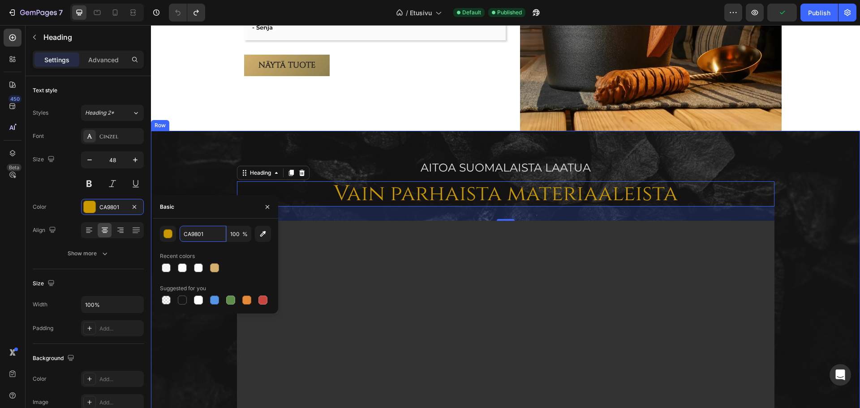
scroll to position [537, 0]
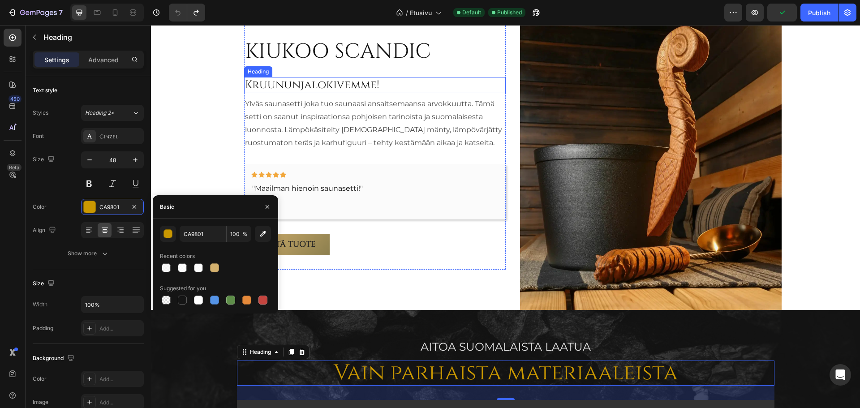
click at [292, 86] on p "Kruununjalokivemme!" at bounding box center [375, 85] width 260 height 15
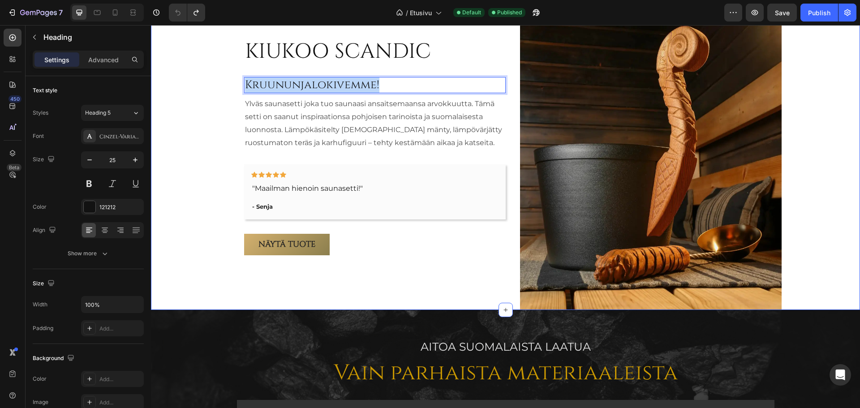
drag, startPoint x: 406, startPoint y: 82, endPoint x: 228, endPoint y: 81, distance: 177.8
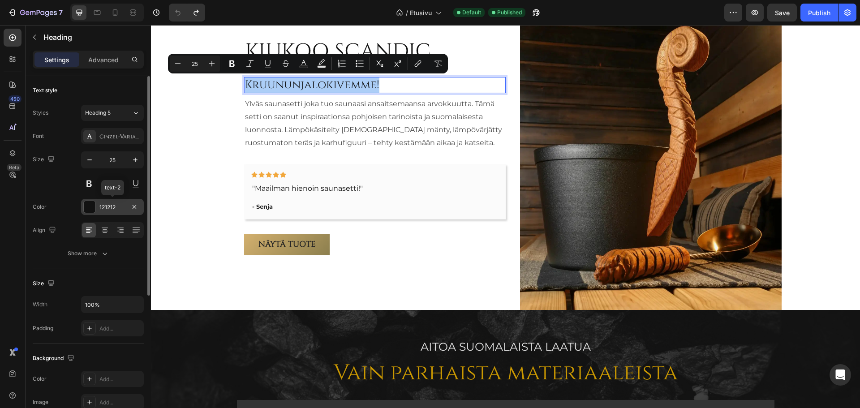
click at [113, 206] on div "121212" at bounding box center [112, 207] width 26 height 8
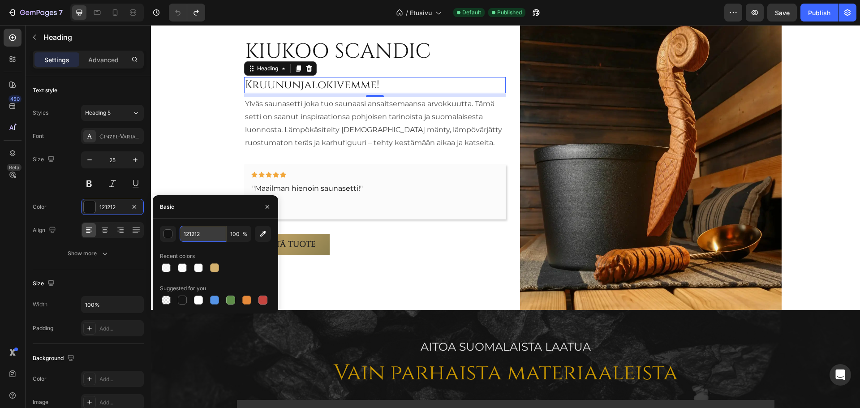
click at [210, 237] on input "121212" at bounding box center [203, 234] width 47 height 16
paste input "CA9801"
type input "CA9801"
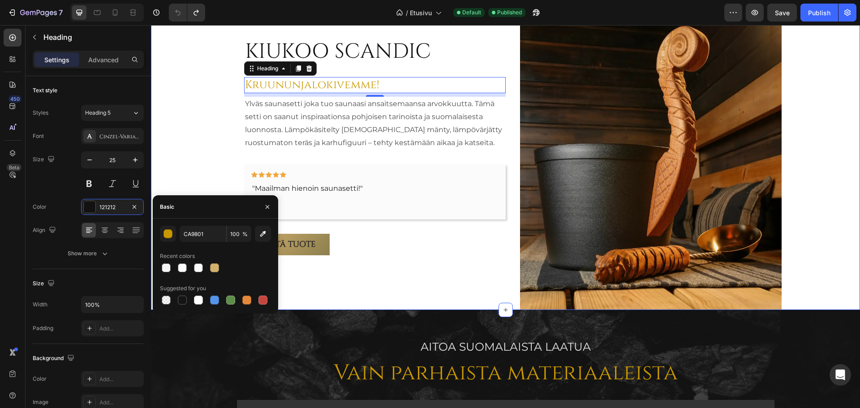
click at [206, 177] on div "KIUKOO SCANDIC Heading Kruununjalokivemme! Heading 8 Ylväs saunasetti joka tuo …" at bounding box center [512, 146] width 694 height 327
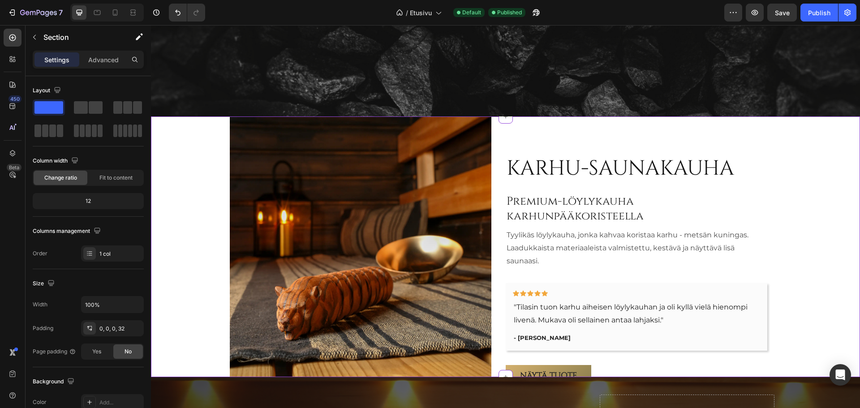
scroll to position [1388, 0]
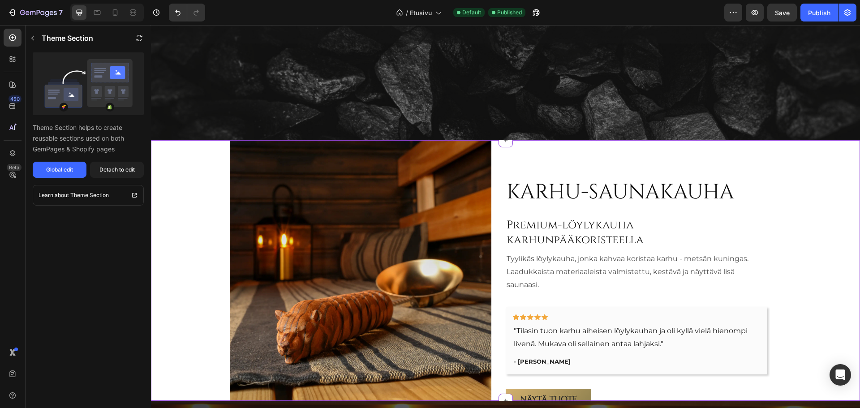
click at [537, 233] on h2 "Premium-löylykauha karhunpääkoristeella" at bounding box center [635, 232] width 261 height 31
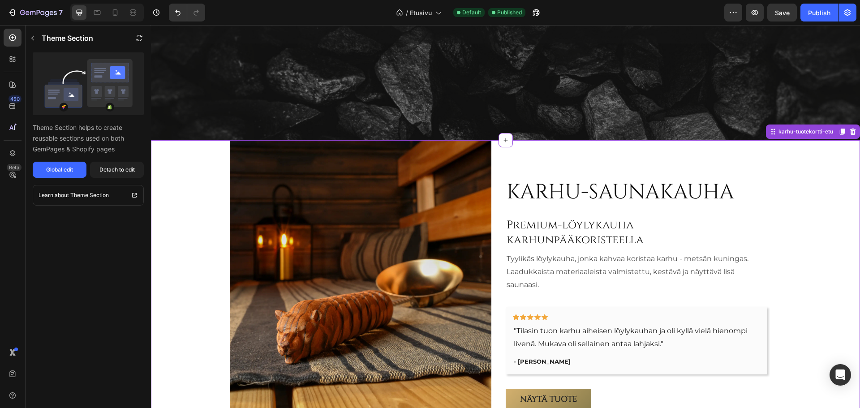
click at [563, 237] on h2 "Premium-löylykauha karhunpääkoristeella" at bounding box center [635, 232] width 261 height 31
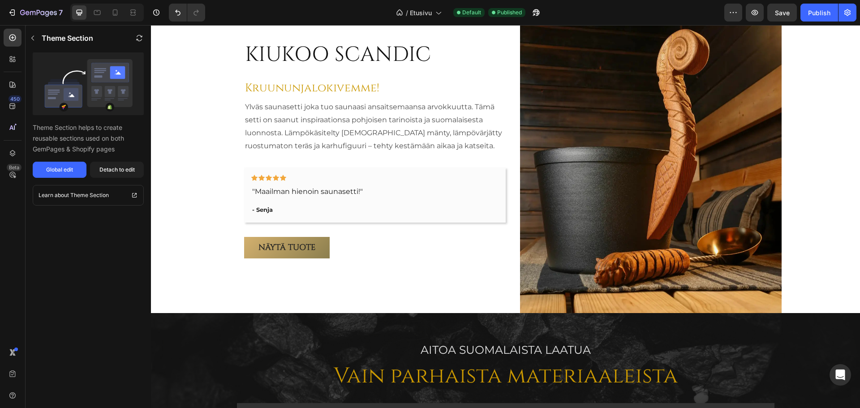
scroll to position [448, 0]
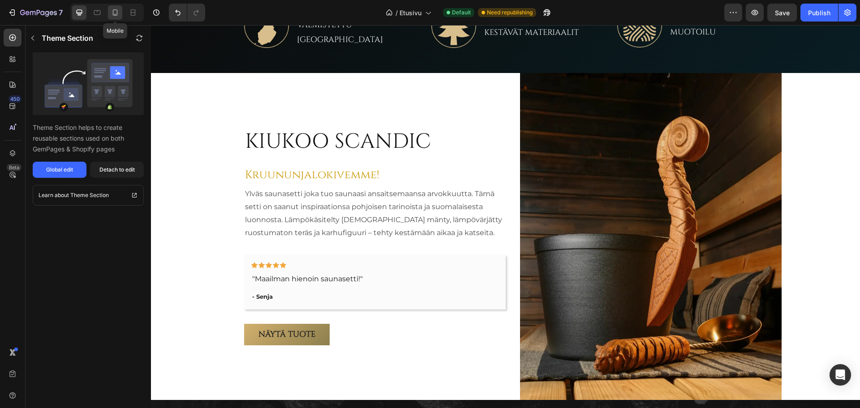
click at [113, 12] on icon at bounding box center [115, 12] width 5 height 6
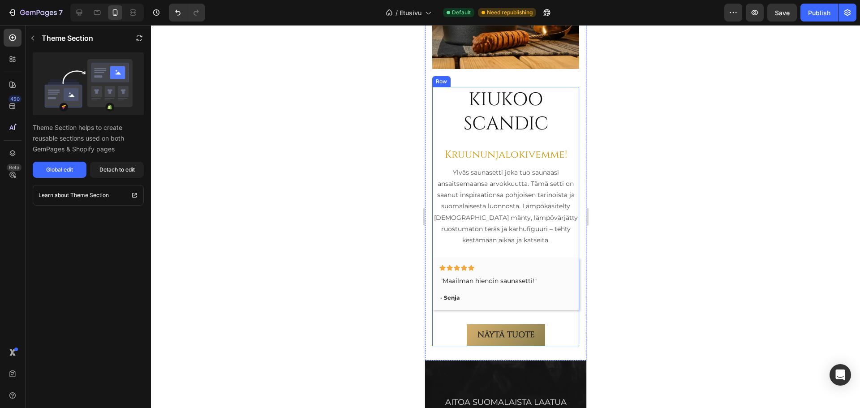
scroll to position [651, 0]
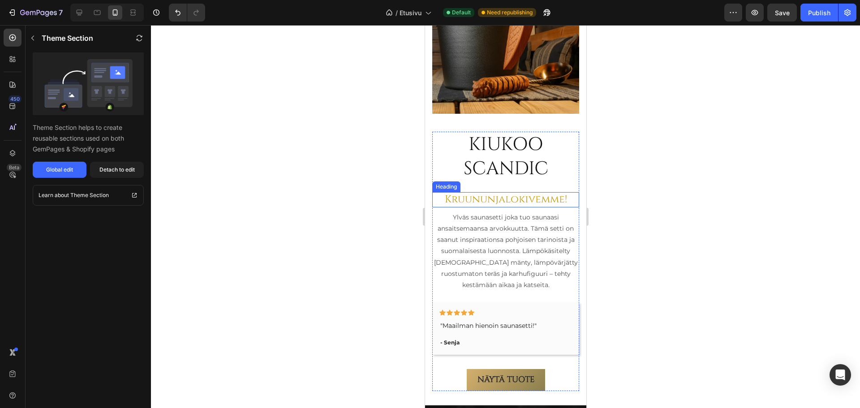
click at [487, 193] on h2 "Kruununjalokivemme!" at bounding box center [505, 199] width 147 height 15
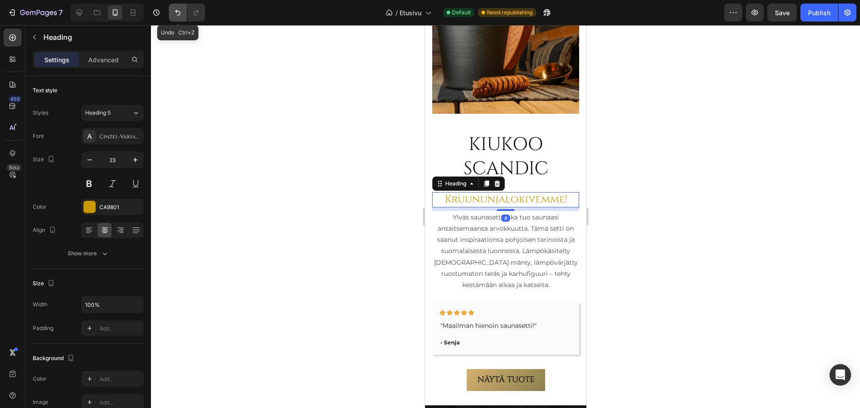
click at [176, 13] on icon "Undo/Redo" at bounding box center [177, 12] width 9 height 9
click at [685, 166] on div at bounding box center [505, 216] width 709 height 383
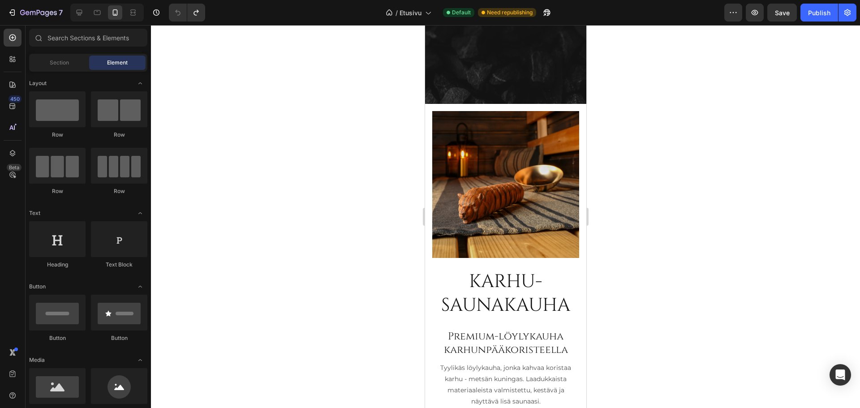
scroll to position [1681, 0]
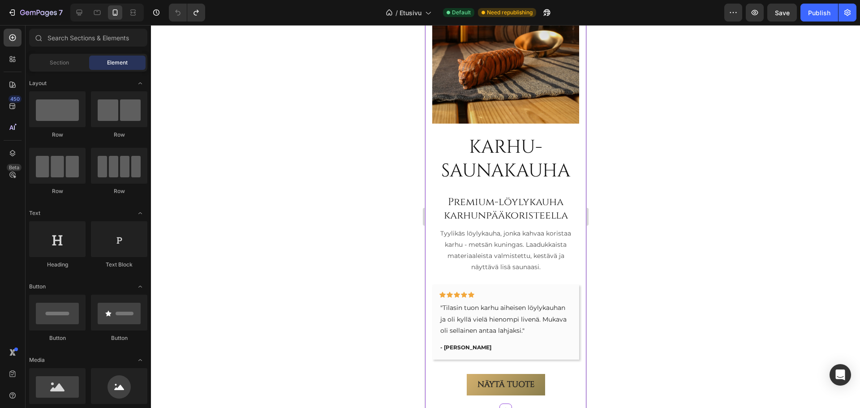
click at [499, 202] on h2 "Premium-löylykauha karhunpääkoristeella" at bounding box center [505, 209] width 147 height 29
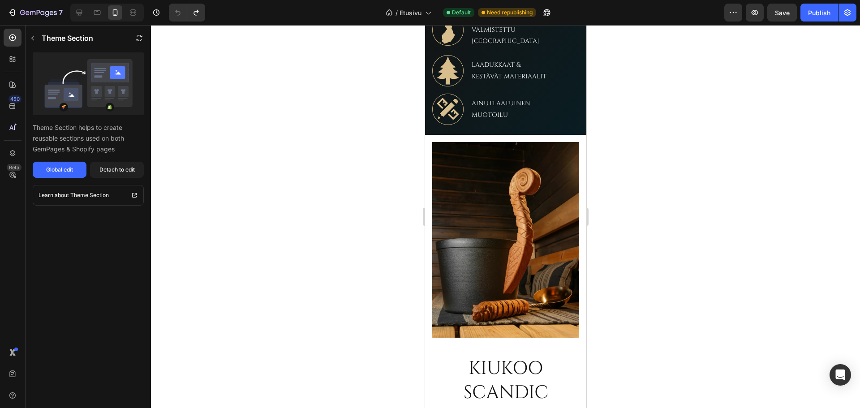
scroll to position [607, 0]
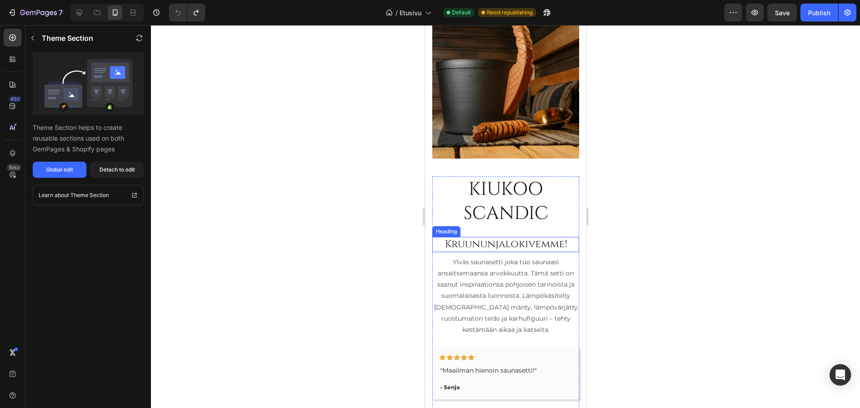
click at [494, 237] on h2 "Kruununjalokivemme!" at bounding box center [505, 244] width 147 height 15
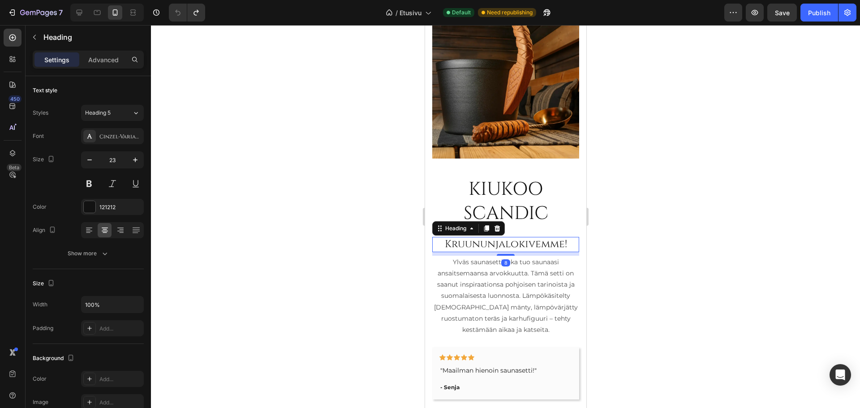
click at [565, 237] on h2 "Kruununjalokivemme!" at bounding box center [505, 244] width 147 height 15
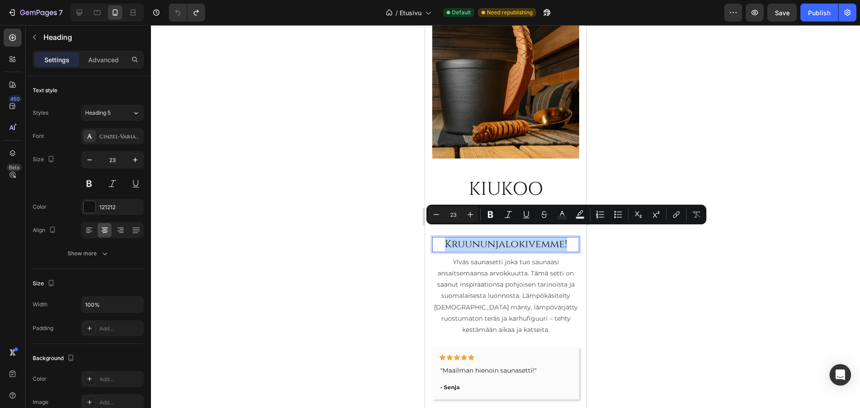
drag, startPoint x: 565, startPoint y: 236, endPoint x: 403, endPoint y: 240, distance: 161.2
click at [351, 121] on div at bounding box center [505, 216] width 709 height 383
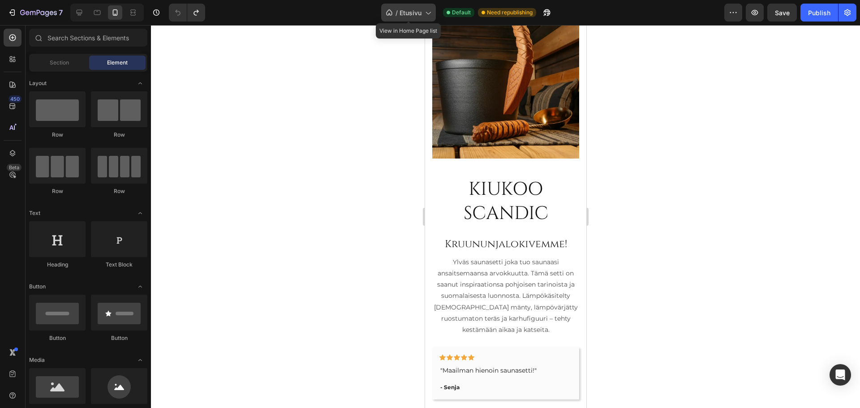
click at [429, 11] on icon at bounding box center [427, 12] width 9 height 9
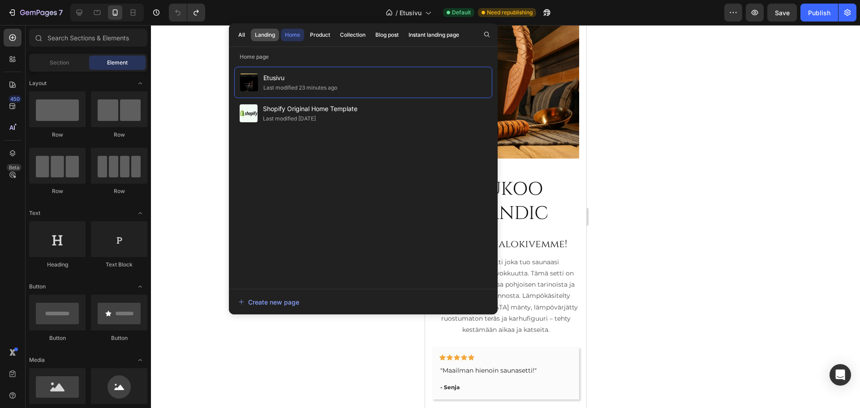
click at [261, 39] on button "Landing" at bounding box center [265, 35] width 28 height 13
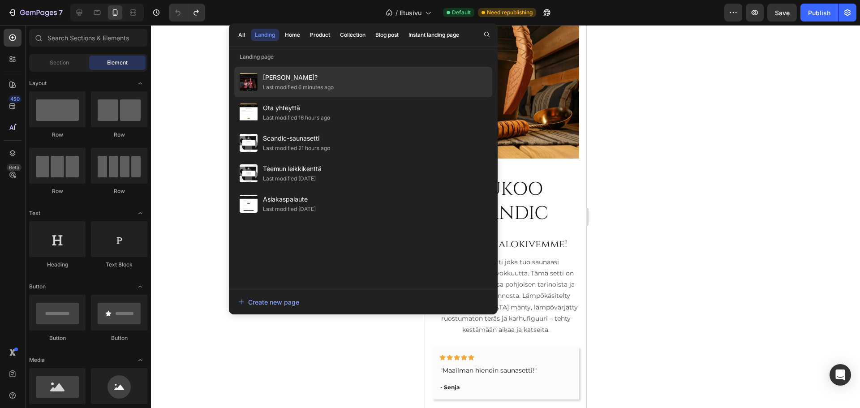
click at [295, 75] on span "[PERSON_NAME]?" at bounding box center [298, 77] width 71 height 11
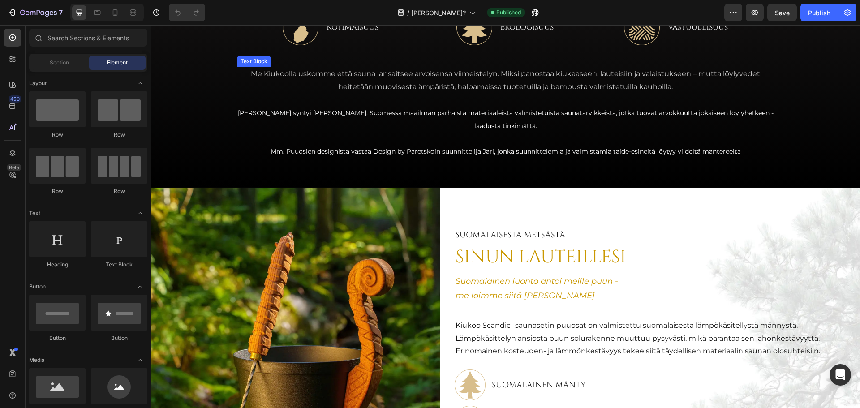
scroll to position [269, 0]
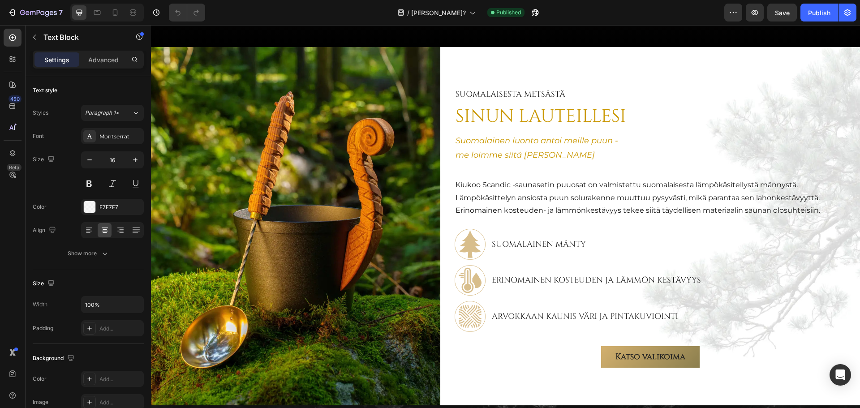
click at [742, 17] on p "Mm. ⁠Puuosien designista vastaa Design by Paretskoin suunnittelija Jari, jonka …" at bounding box center [505, 10] width 535 height 13
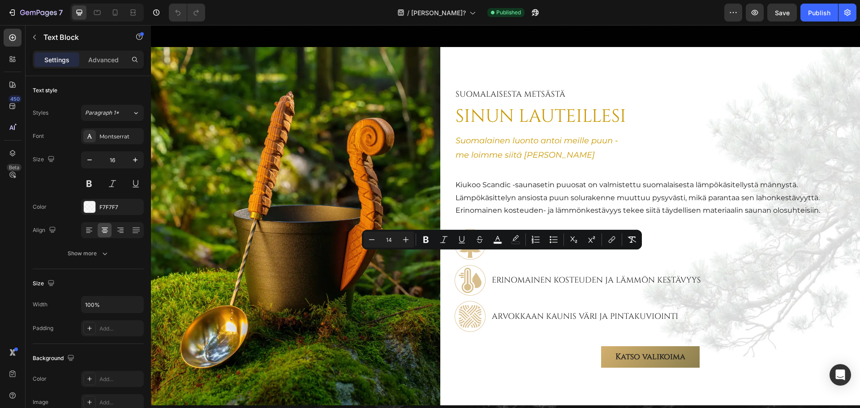
drag, startPoint x: 745, startPoint y: 256, endPoint x: 251, endPoint y: 257, distance: 493.4
click at [251, 17] on p "Mm. ⁠Puuosien designista vastaa Design by Paretskoin suunnittelija Jari, jonka …" at bounding box center [505, 10] width 535 height 13
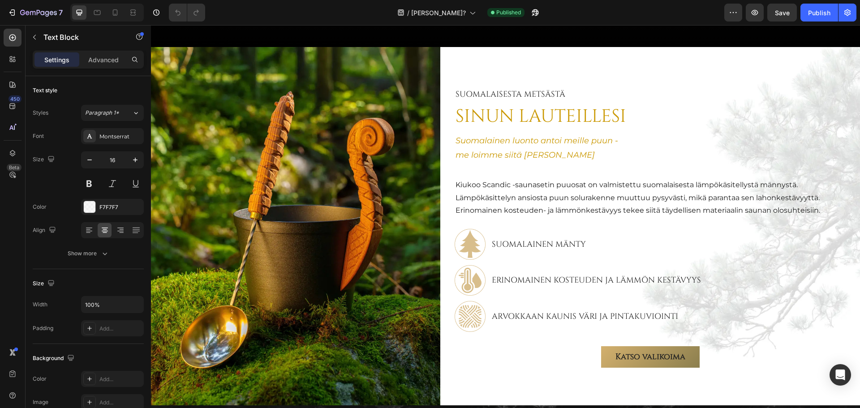
drag, startPoint x: 329, startPoint y: 180, endPoint x: 298, endPoint y: 183, distance: 31.5
click at [284, 15] on span "Mm. ⁠Puuosien designista vastaa Design by Paretskoin suunnittelija Jari, jonka …" at bounding box center [505, 11] width 470 height 8
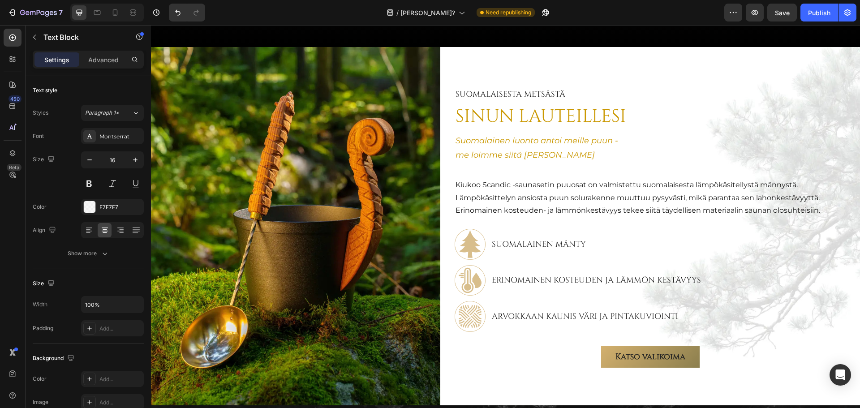
drag, startPoint x: 284, startPoint y: 257, endPoint x: 276, endPoint y: 257, distance: 8.6
click at [276, 15] on span "Mm. ⁠Puuosien designista vastaa Design by Paretskoin suunnittelija Jari, jonka …" at bounding box center [505, 11] width 470 height 8
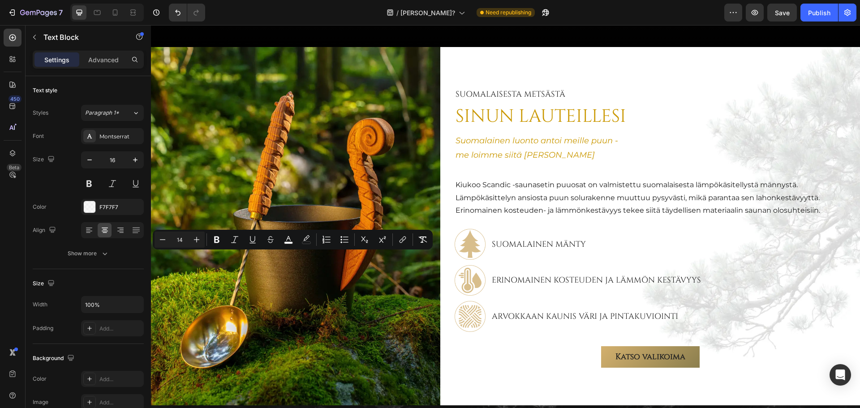
click at [282, 15] on span "Mm. ⁠Puuosien designista vastaa Design by Paretskoin suunnittelija Jari, jonka …" at bounding box center [505, 11] width 470 height 8
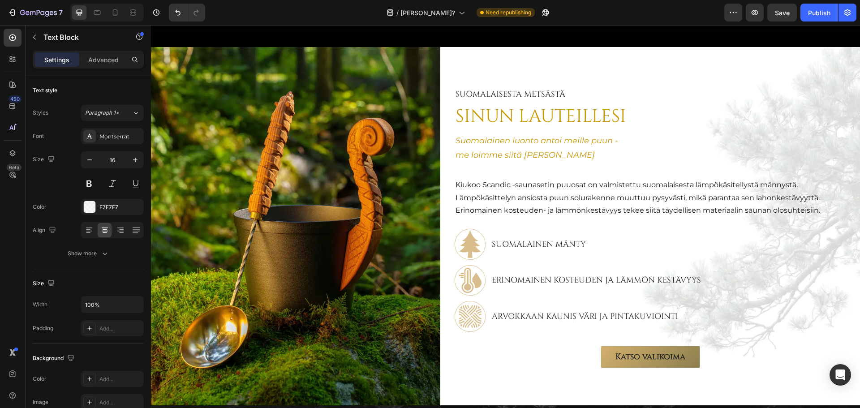
click at [284, 15] on span "Mm. ⁠Puuosien designista vastaa Design by Paretskoin suunnittelija Jari, jonka …" at bounding box center [505, 11] width 470 height 8
click at [364, 15] on span "Puuosien designista vastaa Design by Paretskoin suunnittelija Jari, jonka suunn…" at bounding box center [505, 11] width 454 height 8
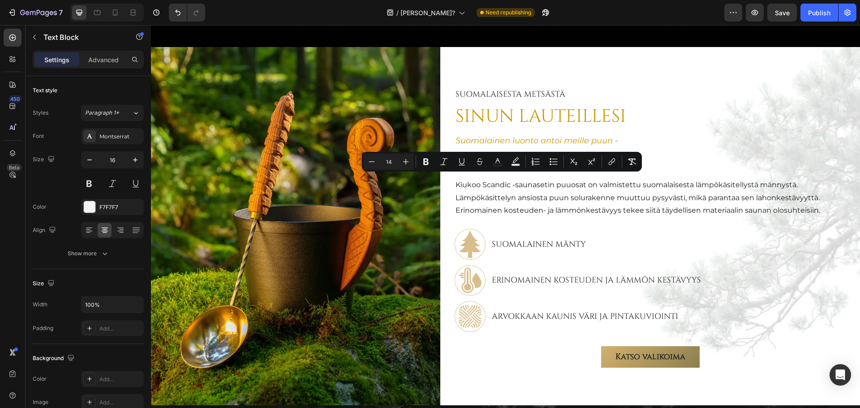
drag, startPoint x: 746, startPoint y: 257, endPoint x: 236, endPoint y: 178, distance: 516.5
click at [369, 160] on icon "Editor contextual toolbar" at bounding box center [371, 161] width 9 height 9
click at [409, 165] on icon "Editor contextual toolbar" at bounding box center [405, 161] width 9 height 9
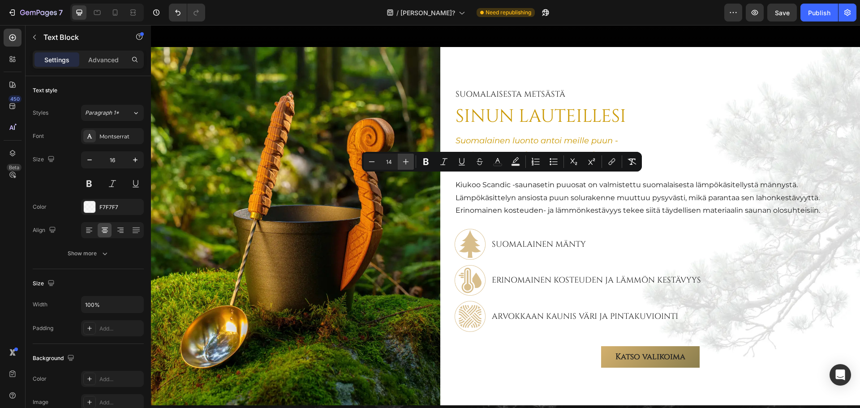
type input "15"
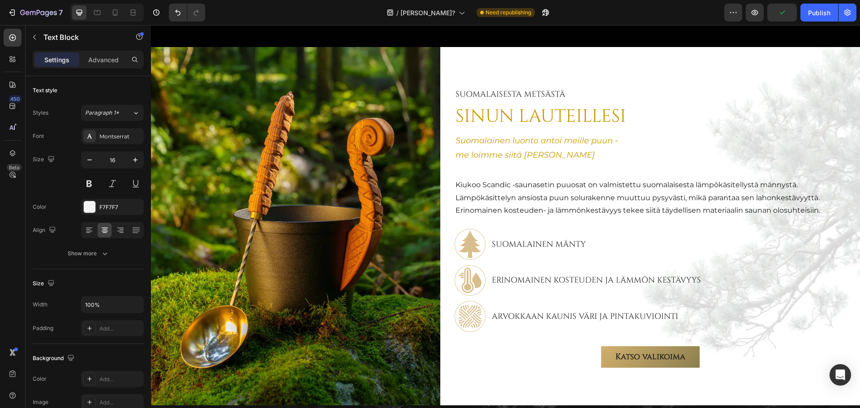
drag, startPoint x: 758, startPoint y: 254, endPoint x: 243, endPoint y: 180, distance: 520.2
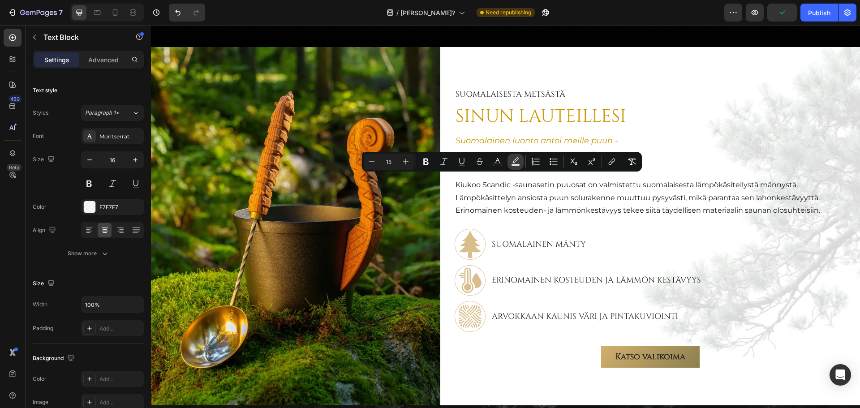
click at [519, 163] on icon "Editor contextual toolbar" at bounding box center [515, 161] width 9 height 9
type input "000000"
type input "77"
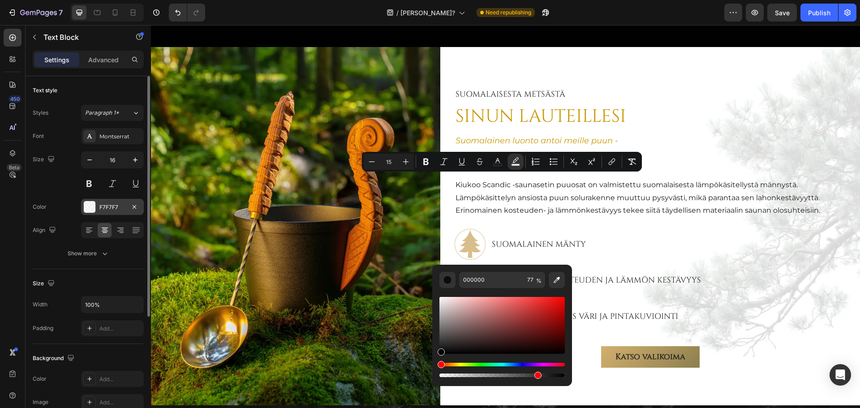
click at [125, 207] on div "F7F7F7" at bounding box center [112, 207] width 63 height 16
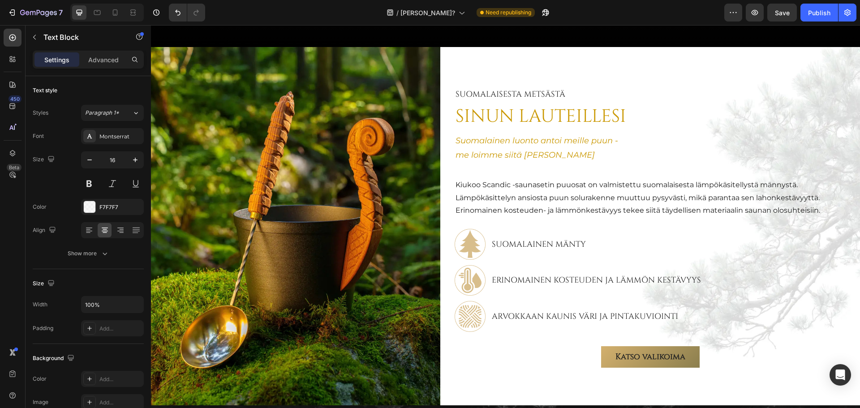
click at [760, 17] on p "Puuosien designista vastaa mm. Design by Paretskoin suunnittelija Jari, jonka s…" at bounding box center [505, 10] width 535 height 13
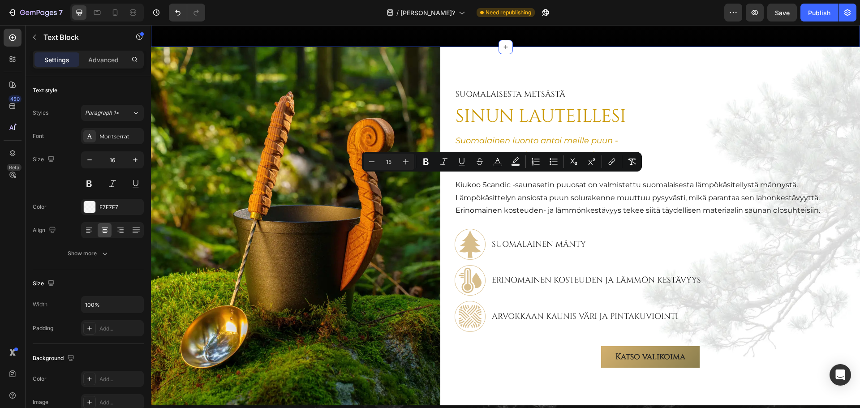
drag, startPoint x: 763, startPoint y: 257, endPoint x: 200, endPoint y: 181, distance: 568.9
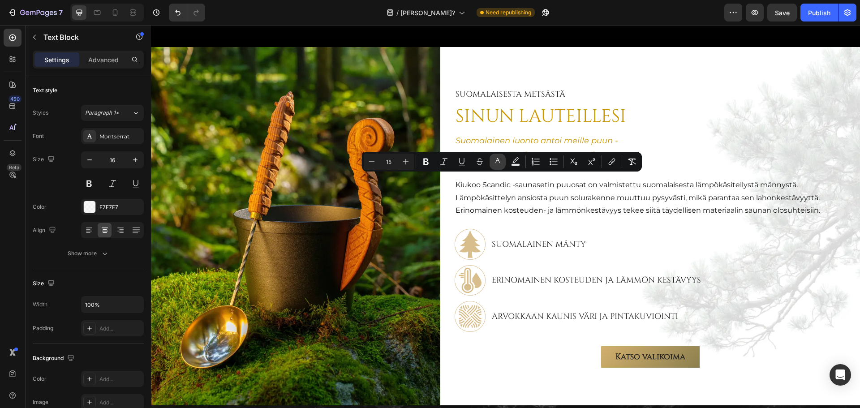
click at [496, 163] on icon "Editor contextual toolbar" at bounding box center [497, 161] width 9 height 9
type input "FFFFFF"
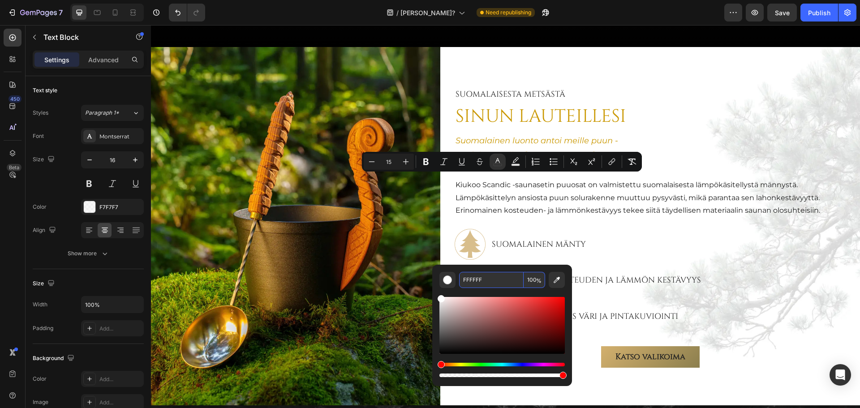
click at [496, 283] on input "FFFFFF" at bounding box center [491, 280] width 64 height 16
paste input "7F7F7"
type input "F7F7F7"
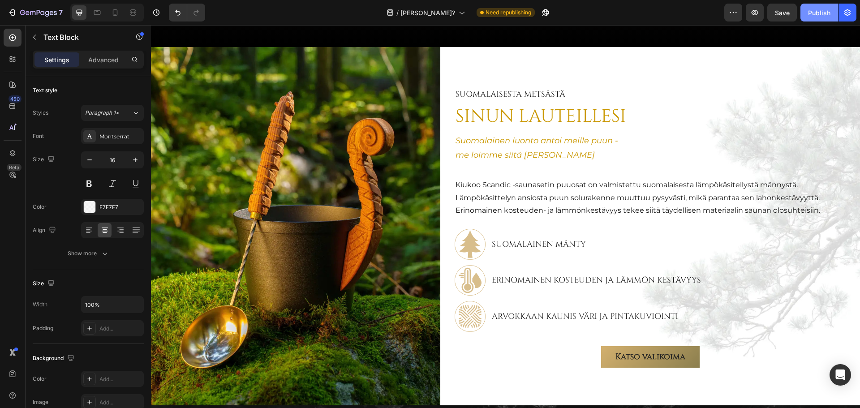
click at [815, 9] on div "Publish" at bounding box center [819, 12] width 22 height 9
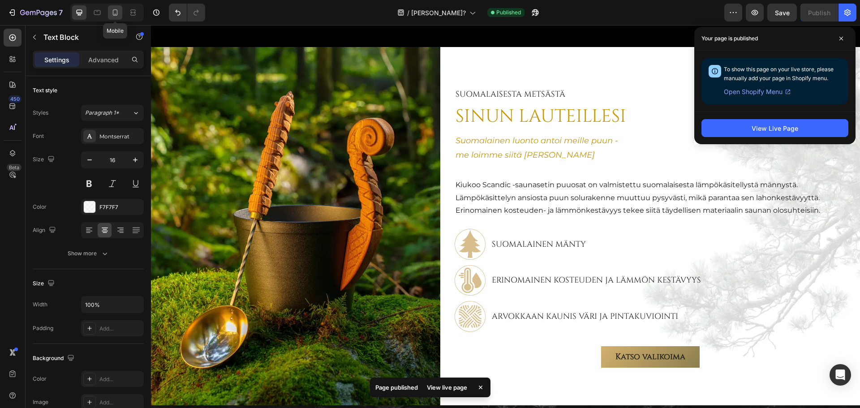
click at [117, 7] on div at bounding box center [115, 12] width 14 height 14
type input "14"
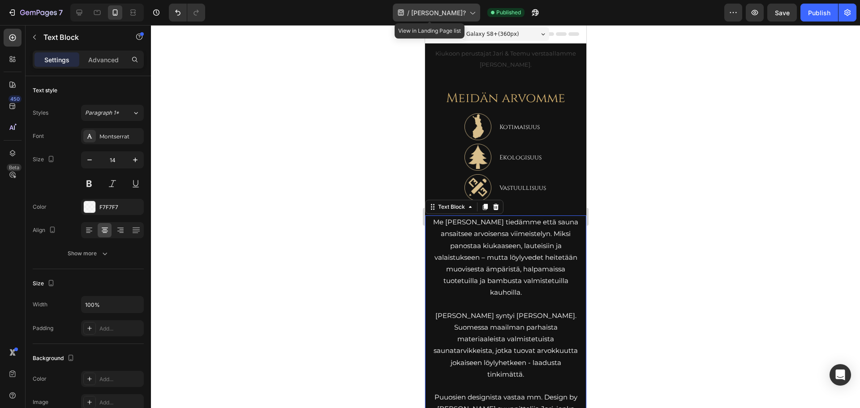
click at [467, 8] on icon at bounding box center [471, 12] width 9 height 9
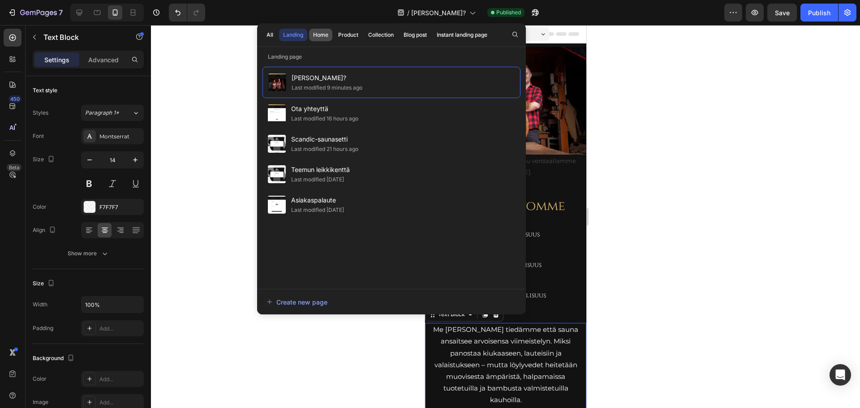
click at [320, 32] on div "Home" at bounding box center [320, 35] width 15 height 8
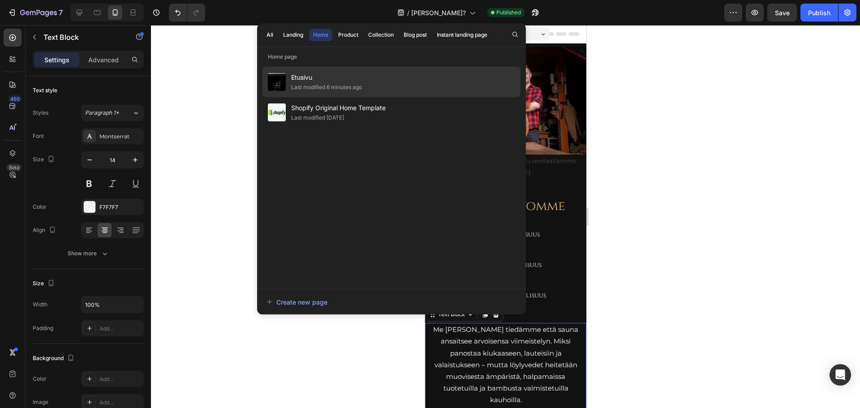
click at [316, 74] on span "Etusivu" at bounding box center [326, 77] width 71 height 11
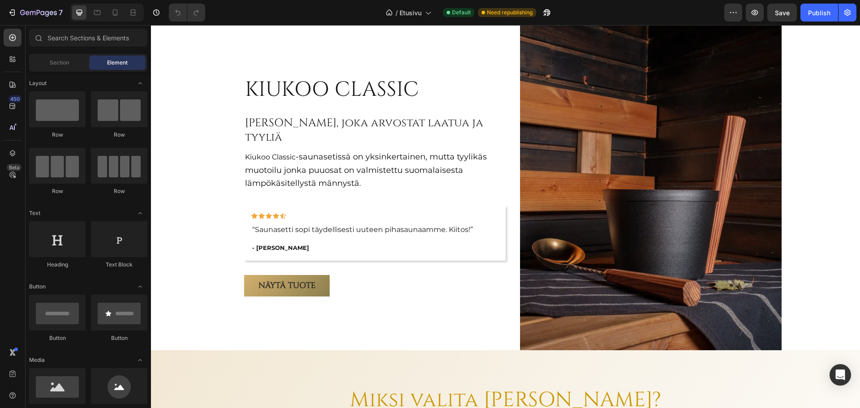
scroll to position [2015, 0]
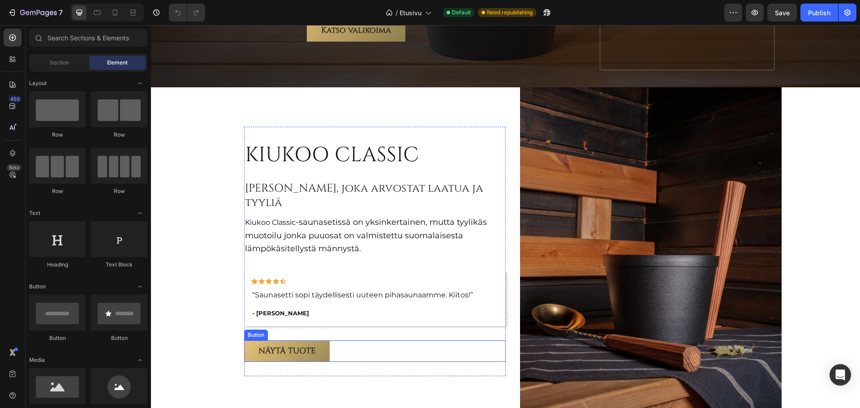
click at [317, 340] on link "Näytä tuote" at bounding box center [287, 350] width 86 height 21
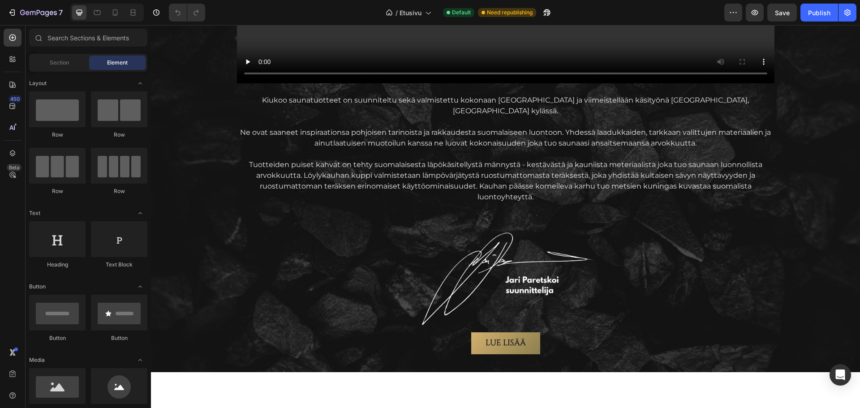
scroll to position [1164, 0]
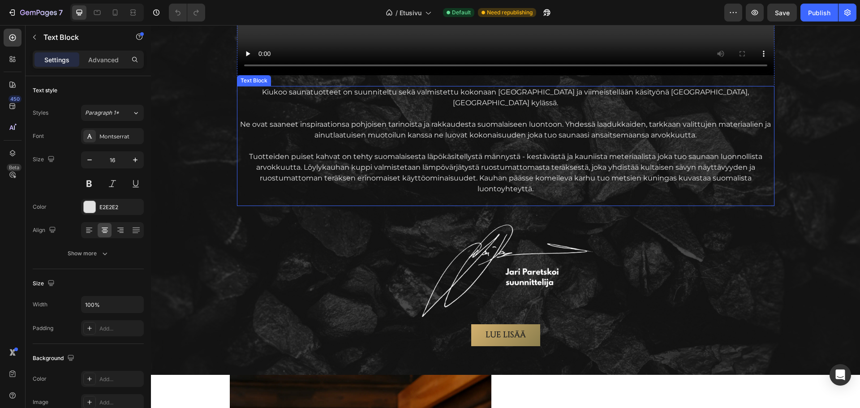
click at [435, 151] on p "Tuotteiden puiset kahvat on tehty suomalaisesta läpökäsitellystä männystä - kes…" at bounding box center [505, 172] width 535 height 43
click at [428, 151] on p "Tuotteiden puiset kahvat on tehty suomalaisesta läpökäsitellystä männystä - kes…" at bounding box center [505, 172] width 535 height 43
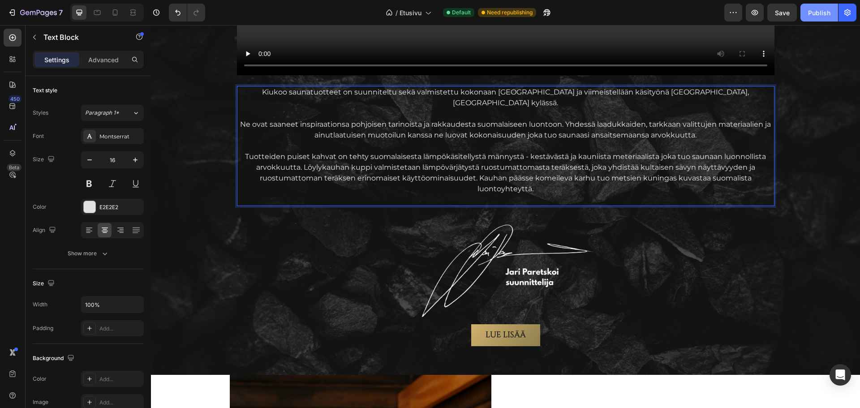
click at [821, 12] on div "Publish" at bounding box center [819, 12] width 22 height 9
click at [432, 12] on div "/ Etusivu" at bounding box center [418, 13] width 55 height 18
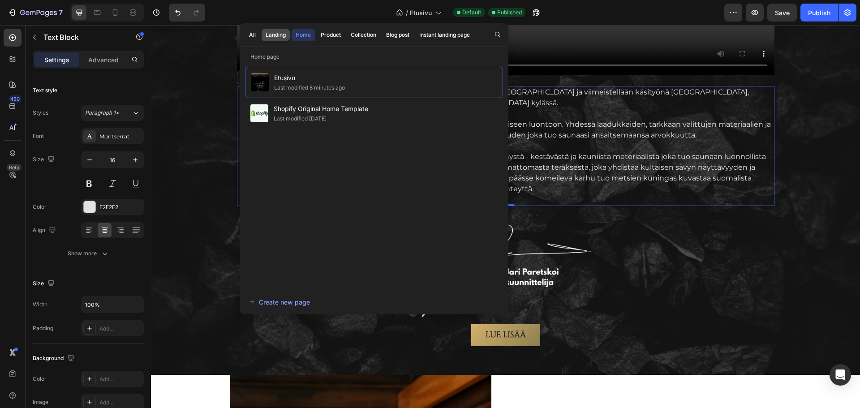
click at [280, 33] on div "Landing" at bounding box center [276, 35] width 20 height 8
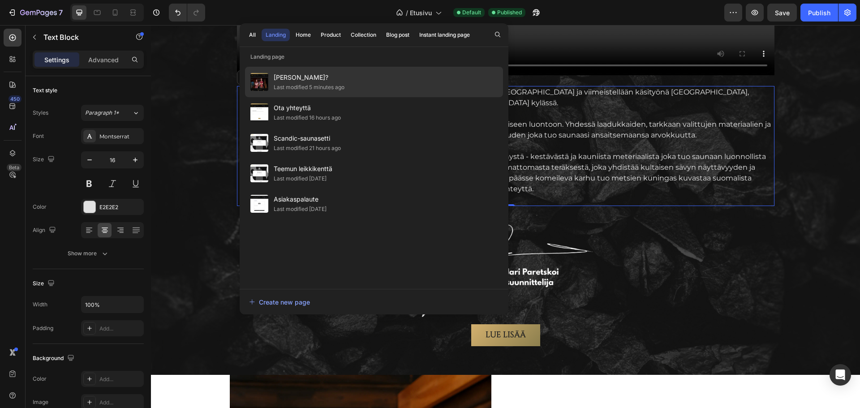
click at [299, 82] on span "[PERSON_NAME]?" at bounding box center [309, 77] width 71 height 11
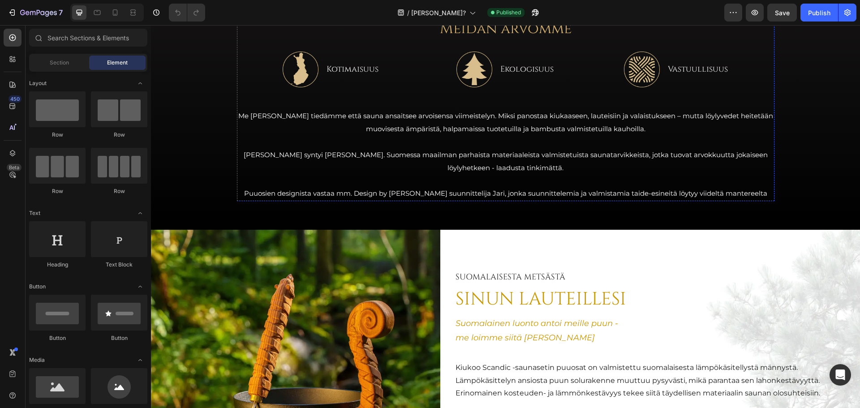
scroll to position [224, 0]
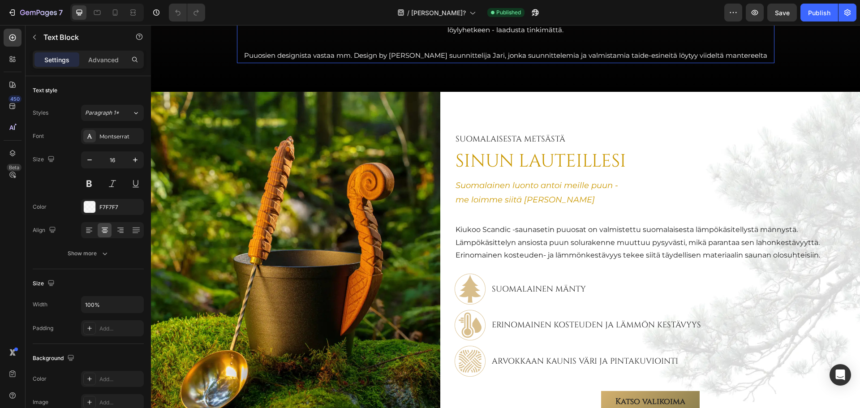
click at [328, 34] on span "[PERSON_NAME] syntyi [PERSON_NAME]. Suomessa maailman parhaista materiaaleista …" at bounding box center [506, 23] width 524 height 21
click at [702, 60] on span "Puuosien designista vastaa mm. Design by [PERSON_NAME] suunnittelija Jari, jonk…" at bounding box center [505, 55] width 523 height 9
click at [761, 62] on p "Puuosien designista vastaa mm. Design by [PERSON_NAME] suunnittelija Jari, jonk…" at bounding box center [505, 55] width 535 height 13
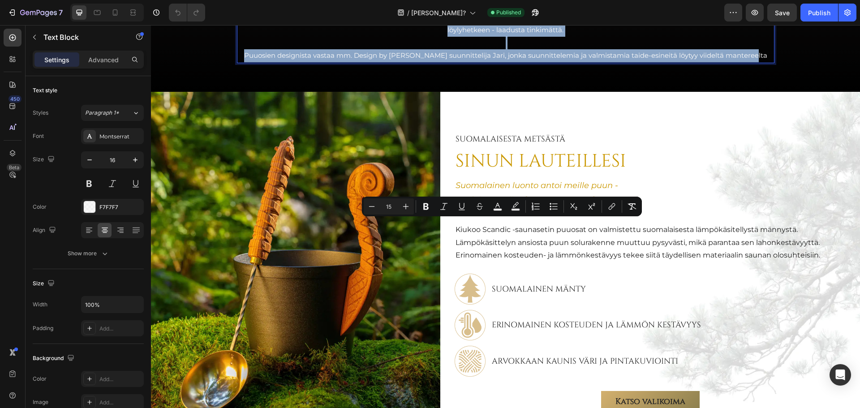
drag, startPoint x: 758, startPoint y: 303, endPoint x: 238, endPoint y: 229, distance: 525.9
click at [238, 63] on div "Me [PERSON_NAME] tiedämme että sauna ansaitsee arvoisensa viimeistelyn. Miksi p…" at bounding box center [505, 17] width 537 height 92
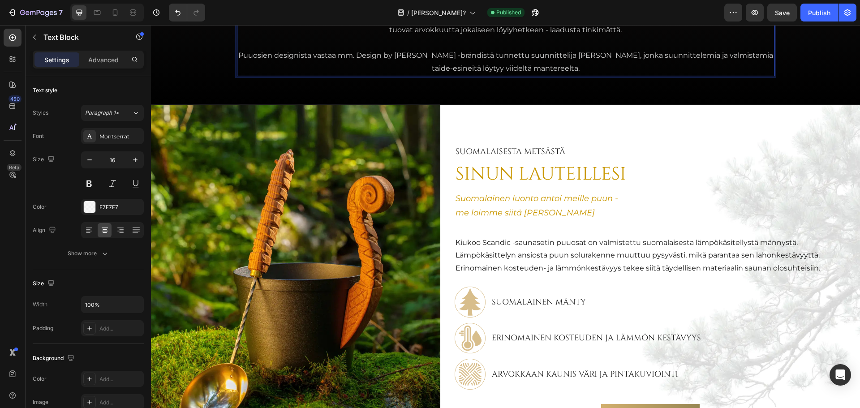
click at [321, 75] on p "Me Kiukoolla uskomme että sauna ansaitsee arvoisensa viimeistelyn. Miksi panost…" at bounding box center [505, 23] width 535 height 103
drag, startPoint x: 321, startPoint y: 224, endPoint x: 284, endPoint y: 226, distance: 36.3
click at [284, 75] on p "Me Kiukoolla uskomme että sauna ansaitsee arvoisensa viimeistelyn. Miksi panost…" at bounding box center [505, 23] width 535 height 103
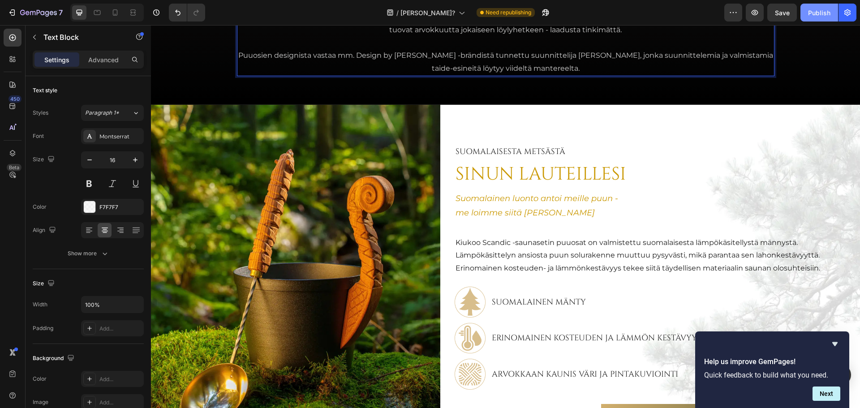
click at [813, 13] on div "Publish" at bounding box center [819, 12] width 22 height 9
